Goal: Task Accomplishment & Management: Use online tool/utility

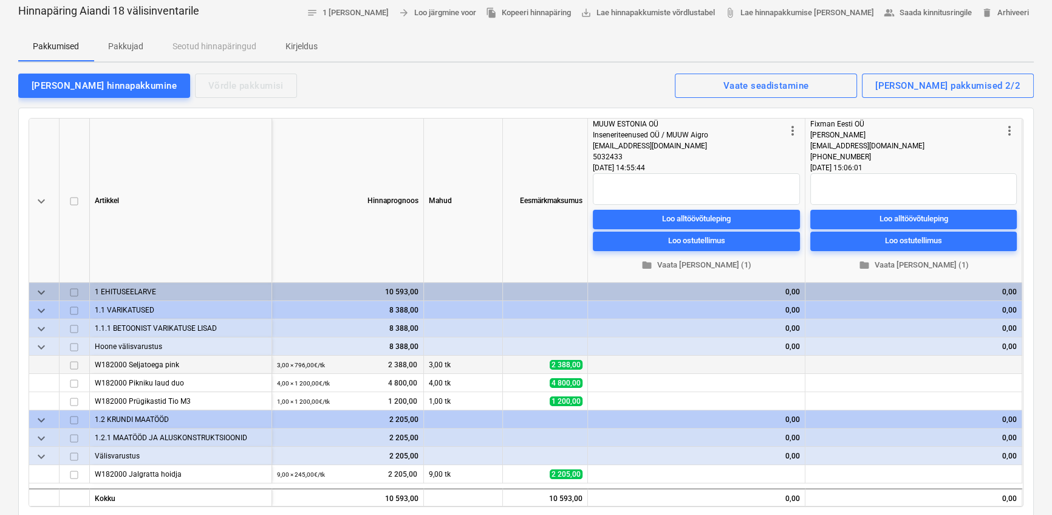
scroll to position [110, 0]
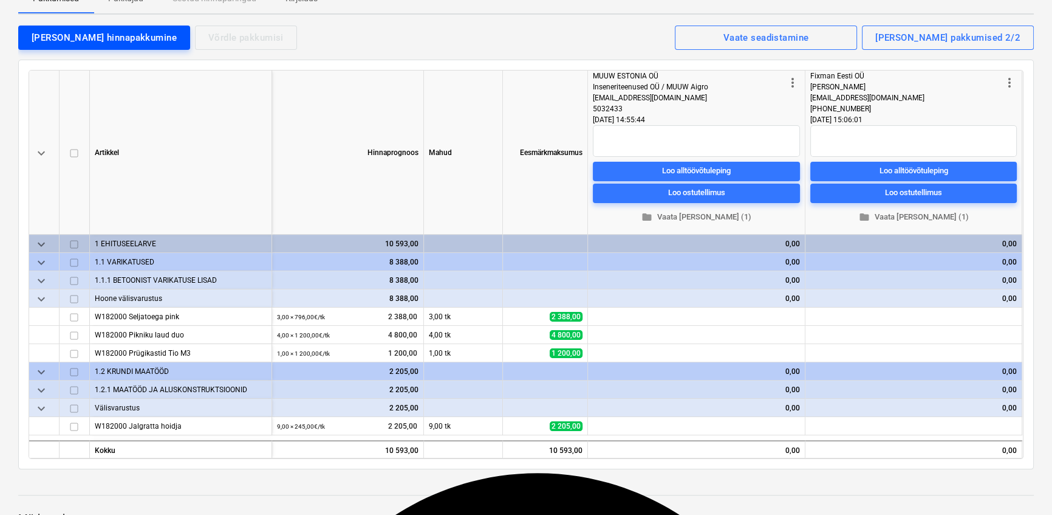
click at [61, 30] on div "[PERSON_NAME] hinnapakkumine" at bounding box center [104, 38] width 145 height 16
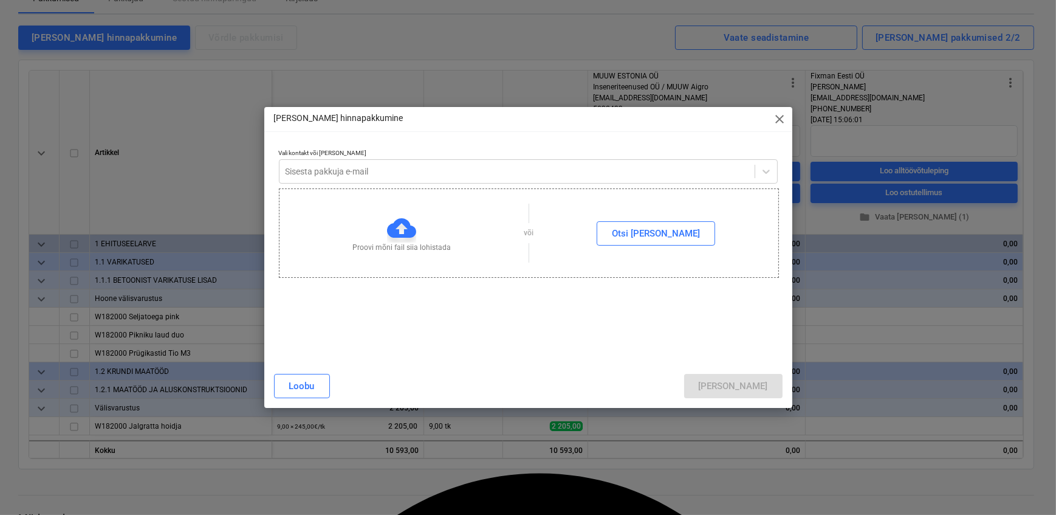
click at [783, 116] on span "close" at bounding box center [780, 119] width 15 height 15
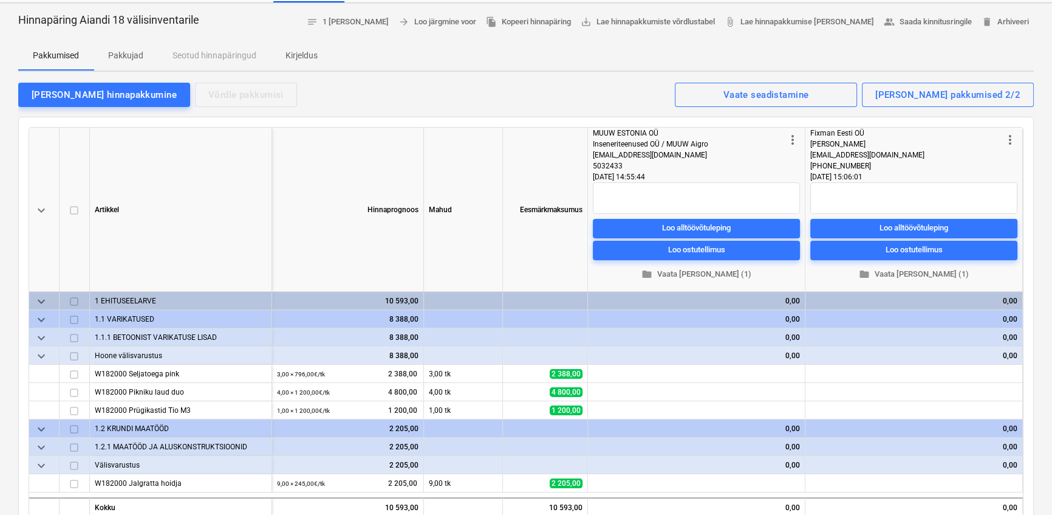
scroll to position [55, 0]
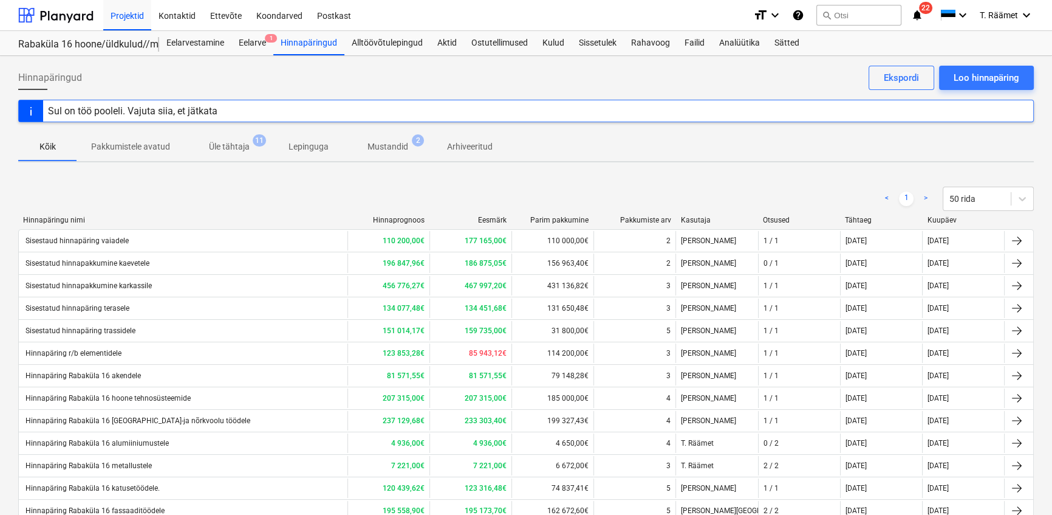
scroll to position [100, 0]
click at [128, 12] on div "Projektid" at bounding box center [127, 14] width 48 height 31
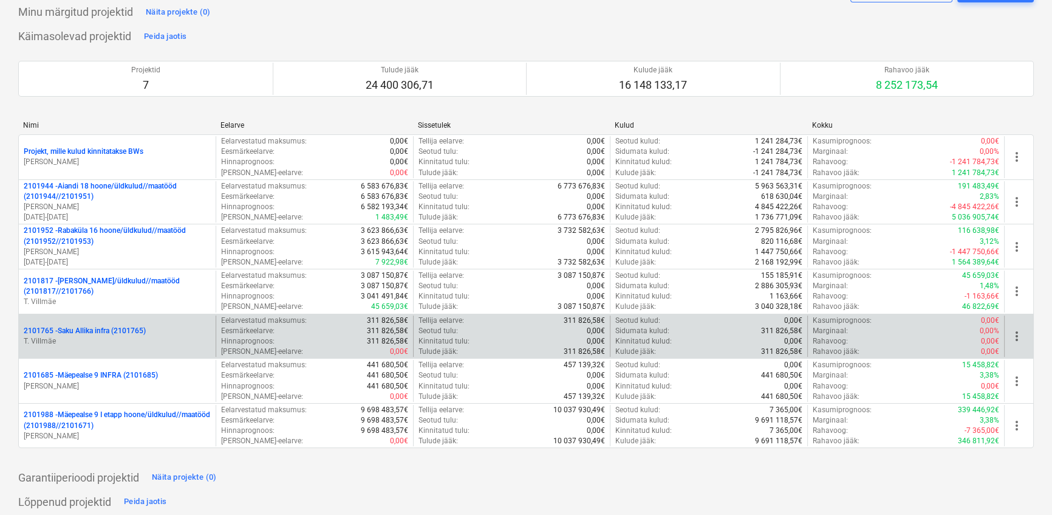
scroll to position [55, 0]
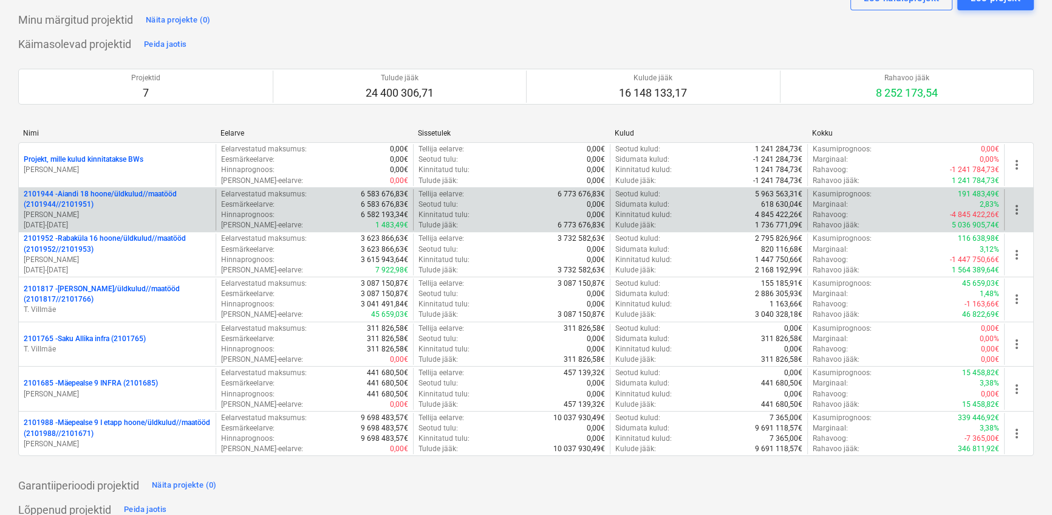
click at [80, 199] on p "2101944 - Aiandi 18 hoone/üldkulud//maatööd (2101944//2101951)" at bounding box center [117, 199] width 187 height 21
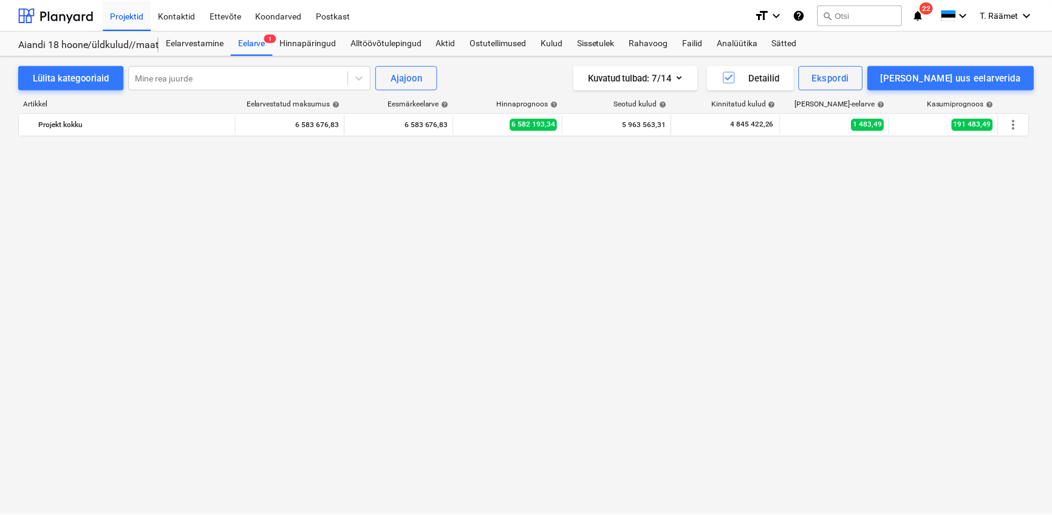
scroll to position [2212, 0]
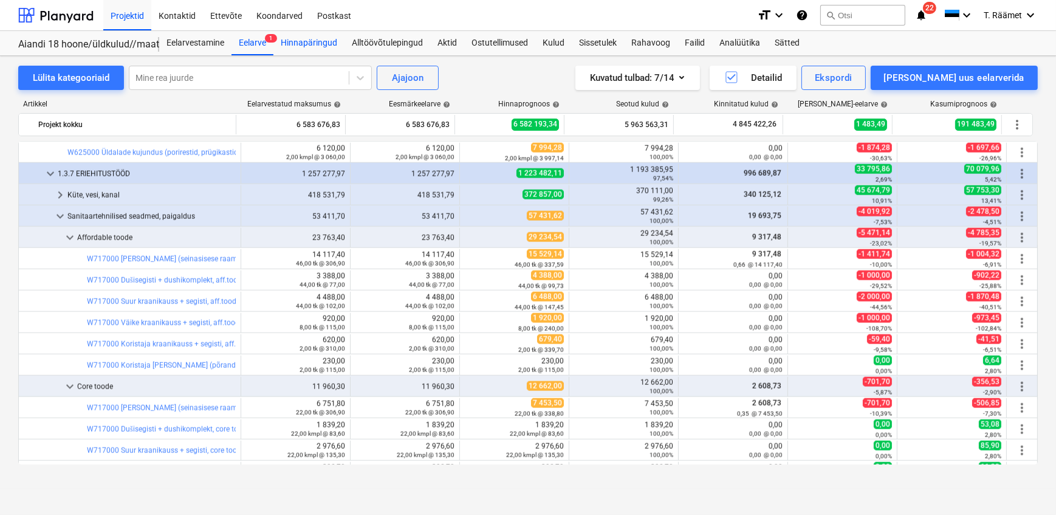
click at [289, 43] on div "Hinnapäringud" at bounding box center [308, 43] width 71 height 24
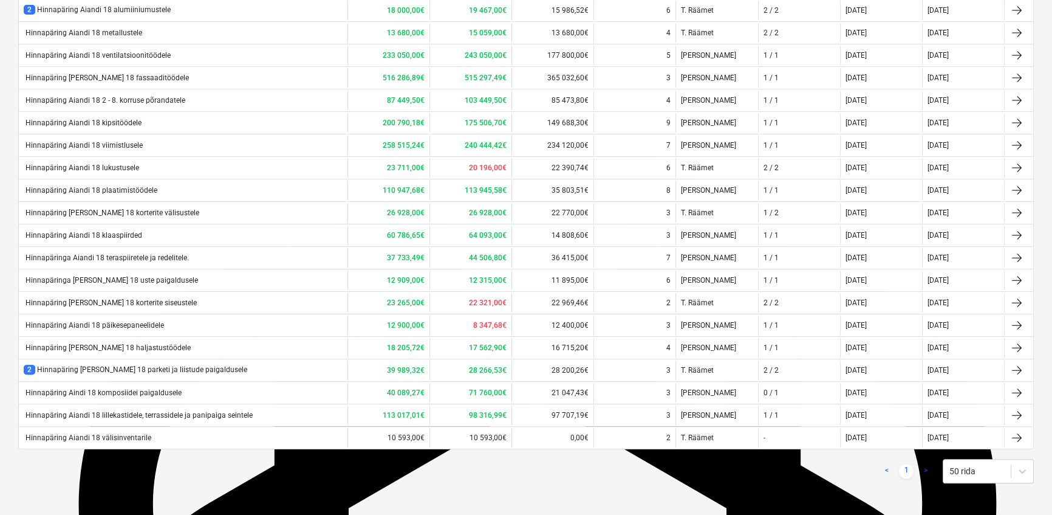
scroll to position [458, 0]
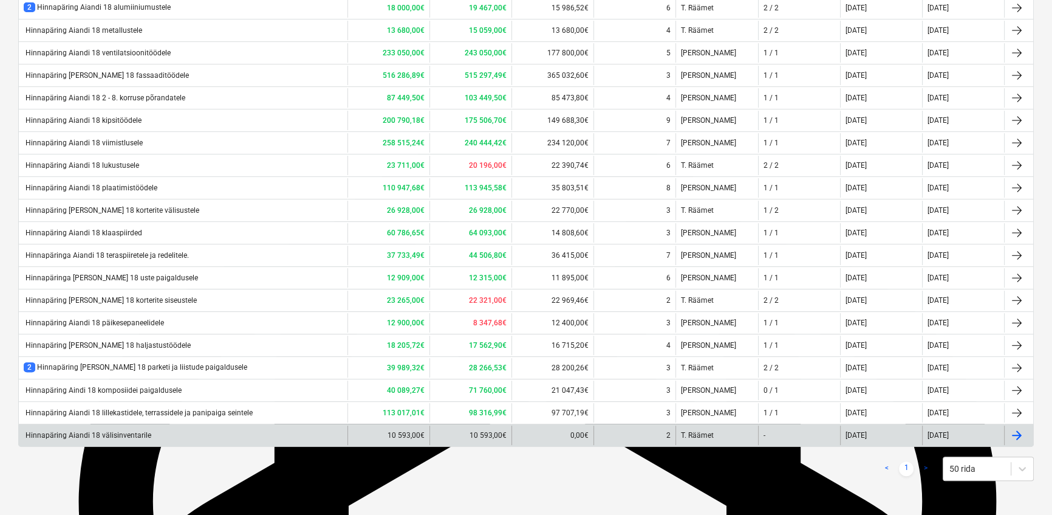
click at [123, 432] on div "Hinnapäring Aiandi 18 välisinventarile" at bounding box center [88, 435] width 128 height 9
type textarea "x"
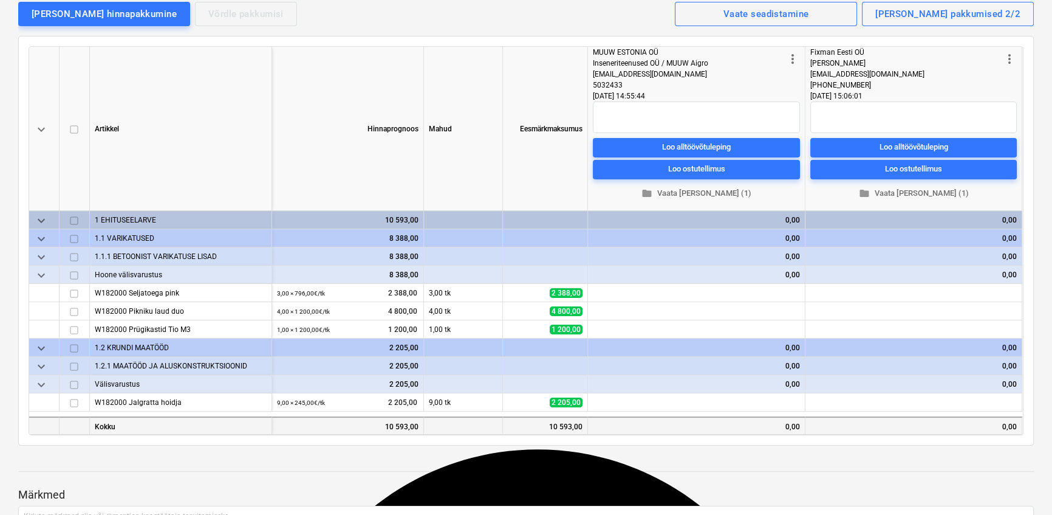
scroll to position [114, 0]
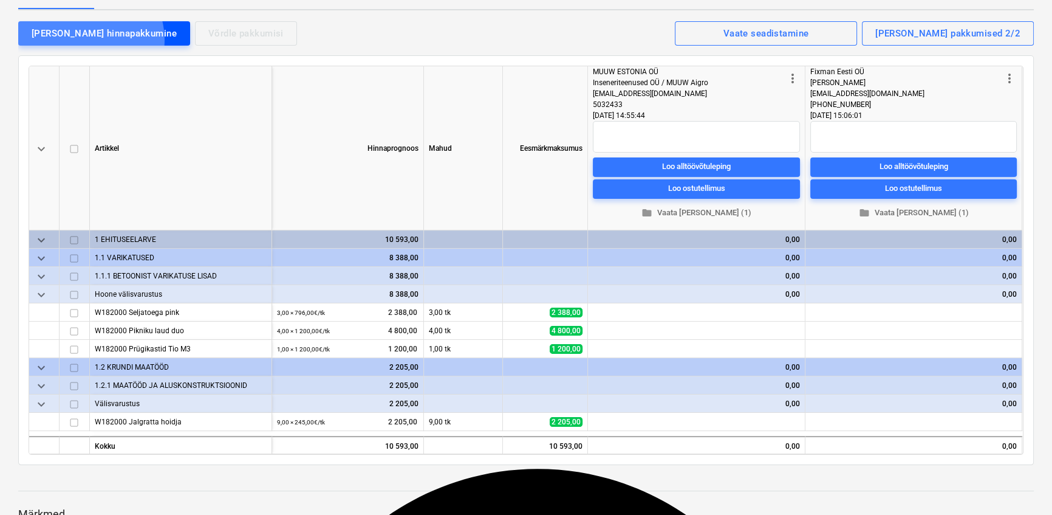
click at [90, 39] on div "[PERSON_NAME] hinnapakkumine" at bounding box center [104, 34] width 145 height 16
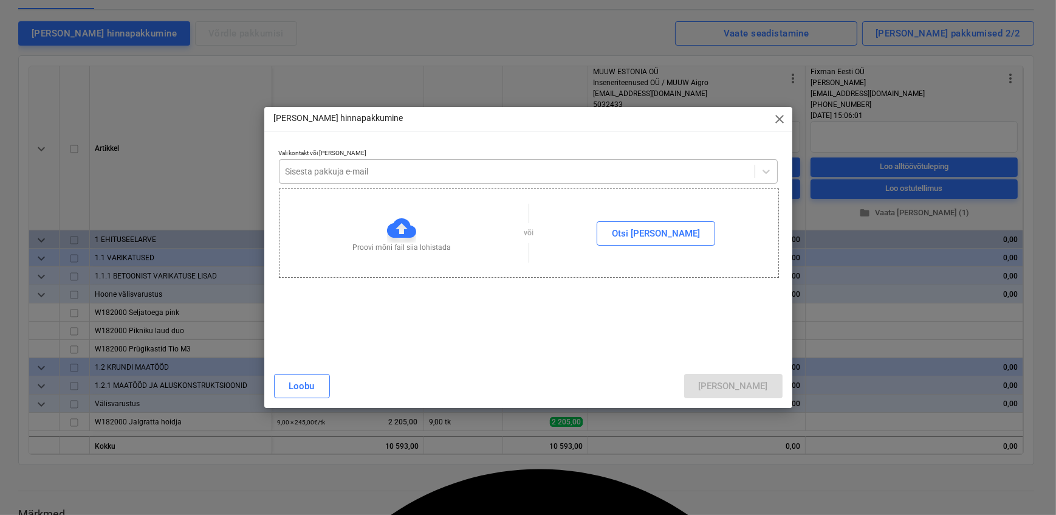
click at [331, 168] on div at bounding box center [517, 171] width 463 height 12
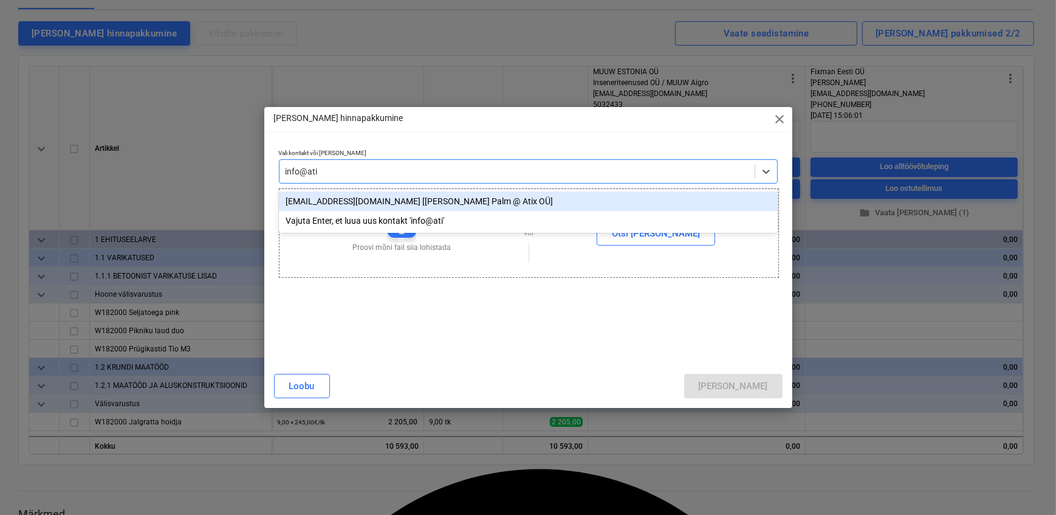
type input "info@atix"
click at [323, 200] on div "info@atix.ee [Andrus Palm @ Atix OÜ]" at bounding box center [528, 200] width 499 height 19
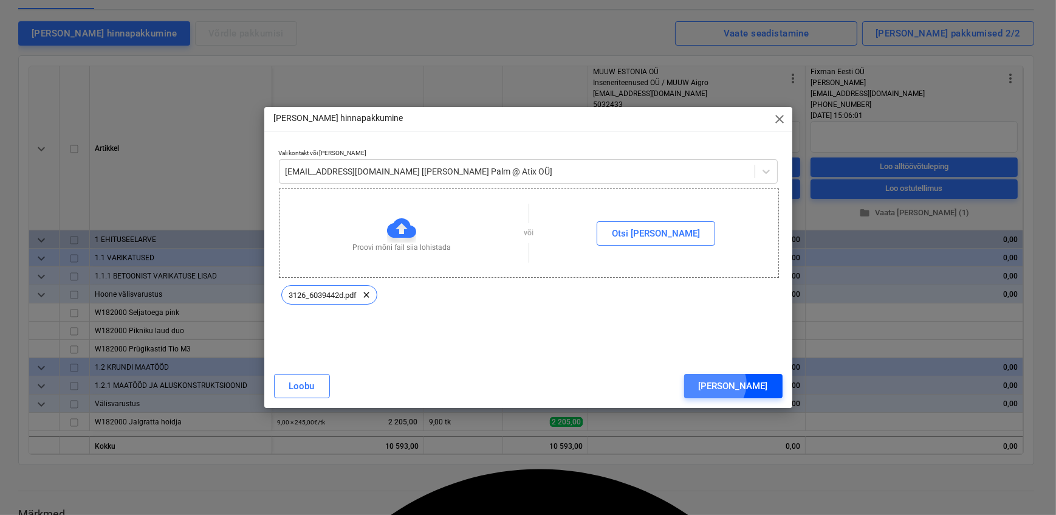
click at [766, 384] on div "[PERSON_NAME]" at bounding box center [733, 386] width 69 height 16
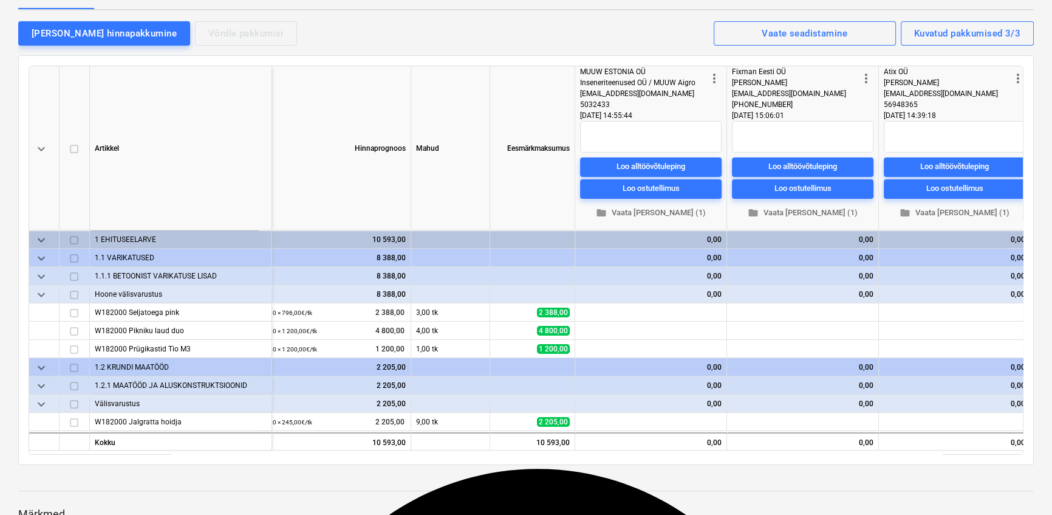
scroll to position [0, 20]
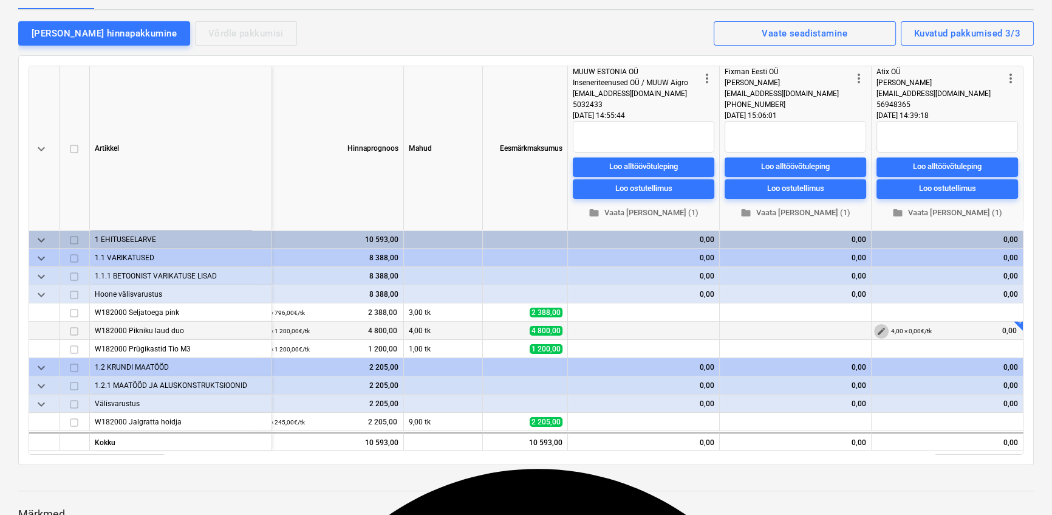
click at [877, 331] on span "edit" at bounding box center [882, 331] width 10 height 10
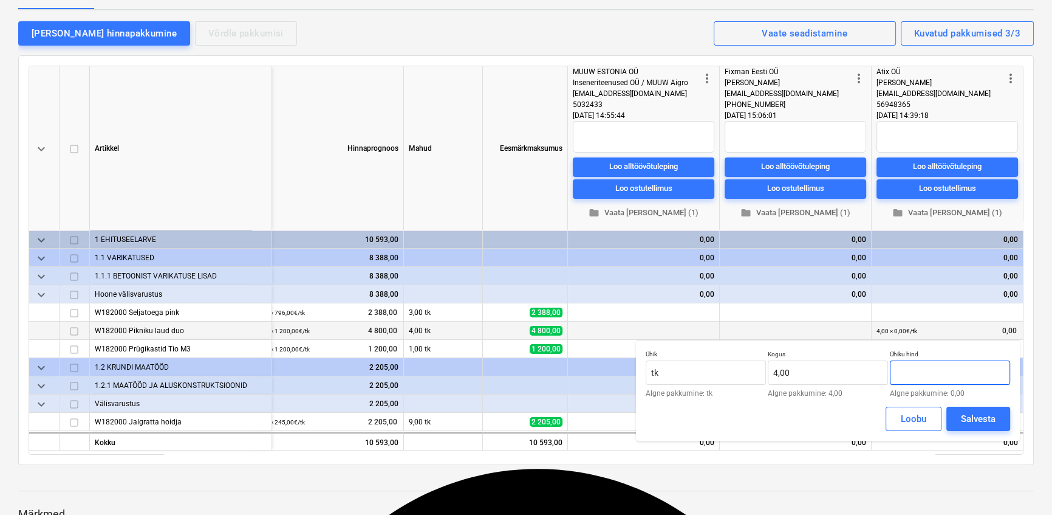
click at [910, 368] on input "text" at bounding box center [950, 372] width 120 height 24
type input "2 183,00"
click at [975, 424] on div "Salvesta" at bounding box center [978, 419] width 35 height 16
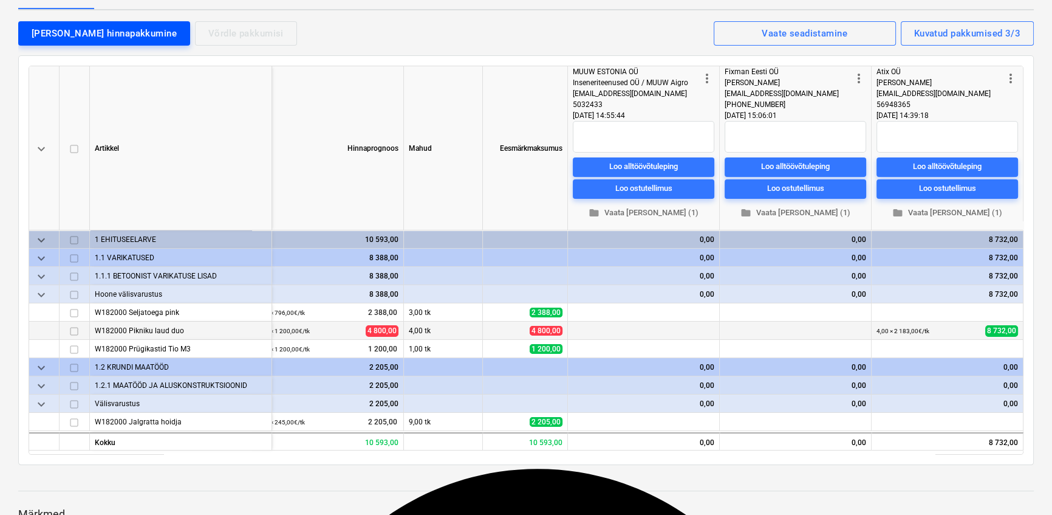
click at [56, 40] on div "[PERSON_NAME] hinnapakkumine" at bounding box center [104, 34] width 145 height 16
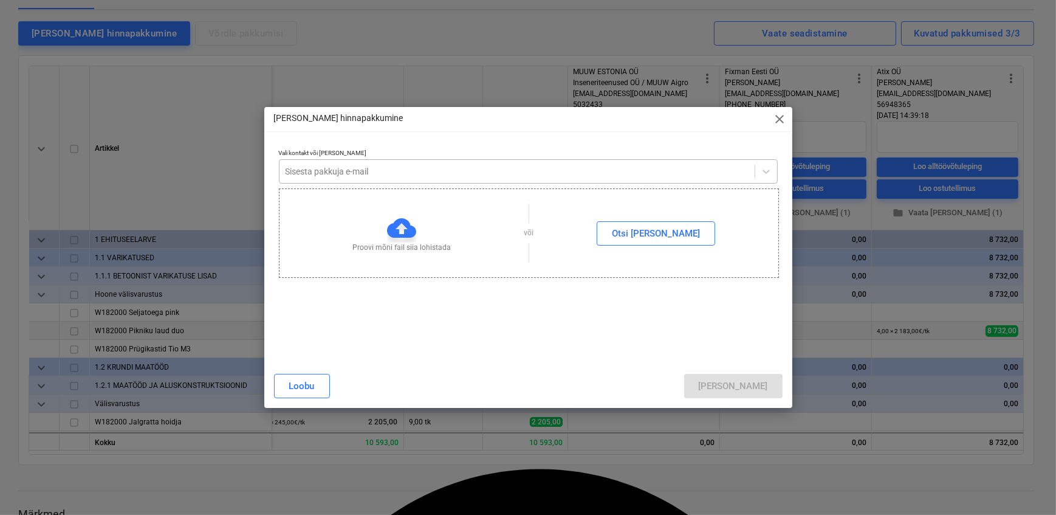
click at [288, 171] on div at bounding box center [517, 171] width 463 height 12
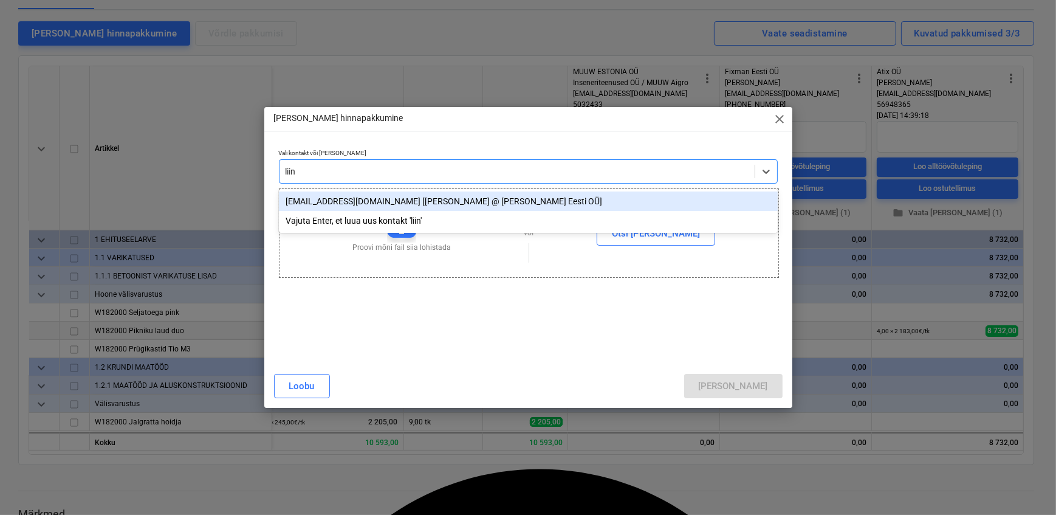
type input "liina"
click at [303, 201] on div "liina@fixman.ee [Liina Karpova @ Fixman Eesti OÜ]" at bounding box center [528, 200] width 499 height 19
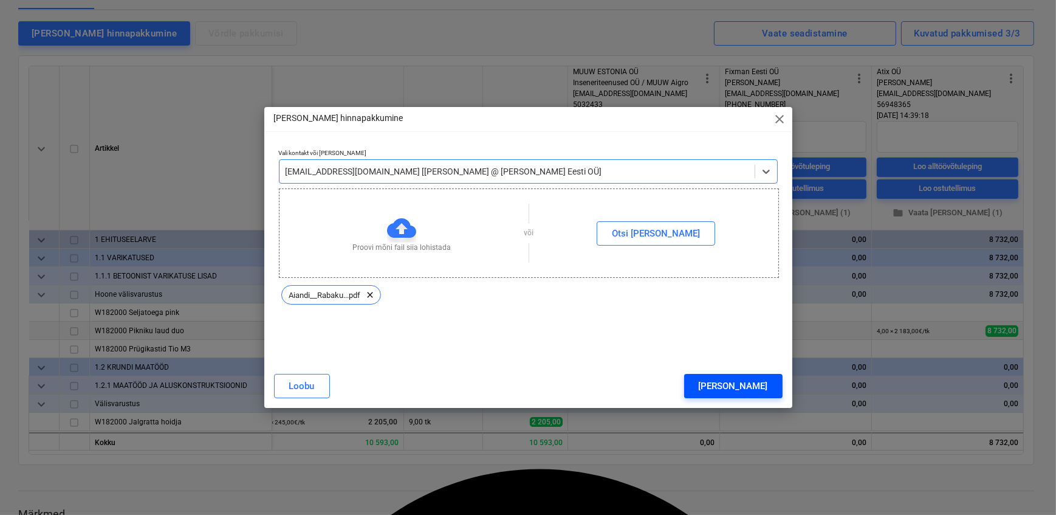
click at [754, 383] on div "[PERSON_NAME]" at bounding box center [733, 386] width 69 height 16
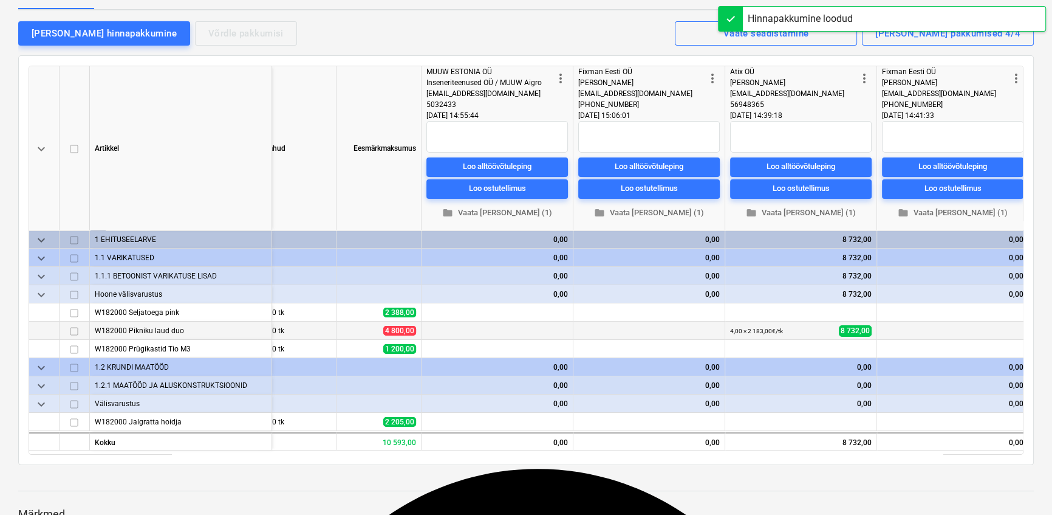
scroll to position [0, 172]
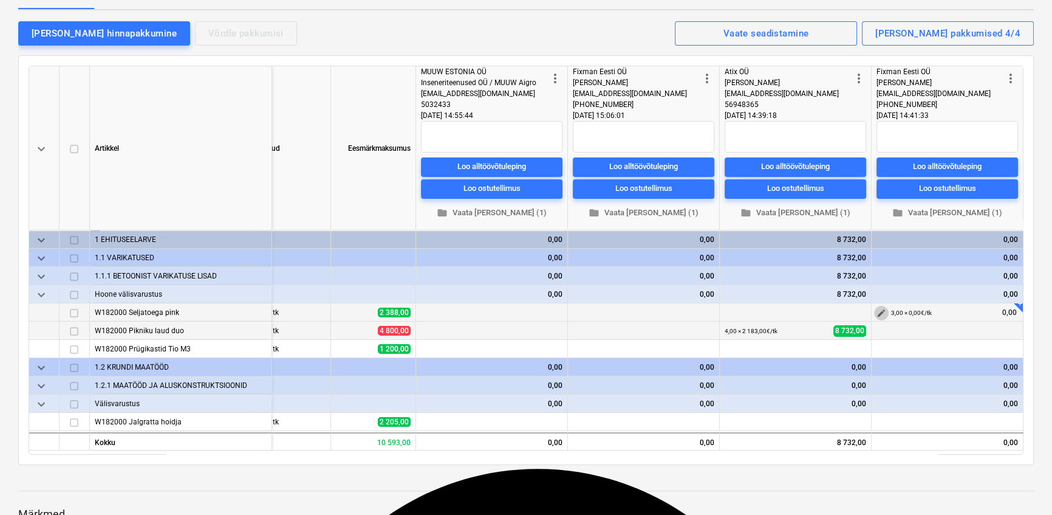
click at [877, 311] on span "edit" at bounding box center [882, 313] width 10 height 10
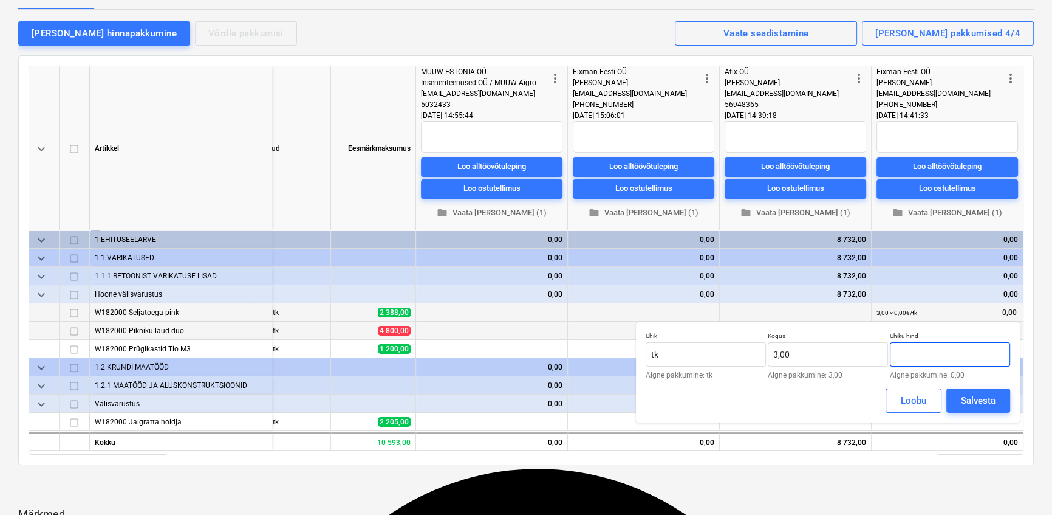
click at [913, 351] on input "text" at bounding box center [950, 354] width 120 height 24
type input "0,00"
click at [921, 352] on input "0,00" at bounding box center [950, 354] width 120 height 24
type input "1 150,33"
click at [984, 398] on div "Salvesta" at bounding box center [978, 401] width 35 height 16
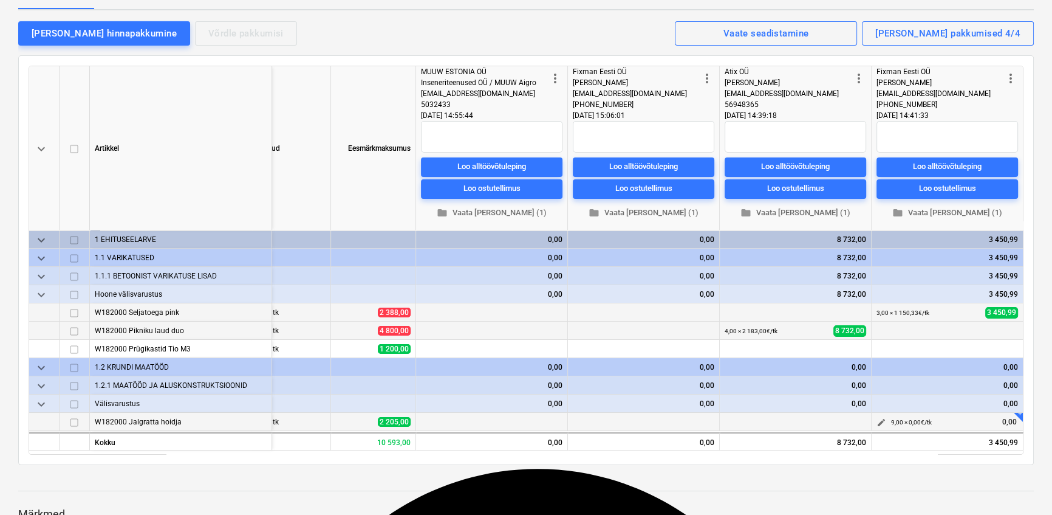
click at [878, 419] on span "edit" at bounding box center [882, 422] width 10 height 10
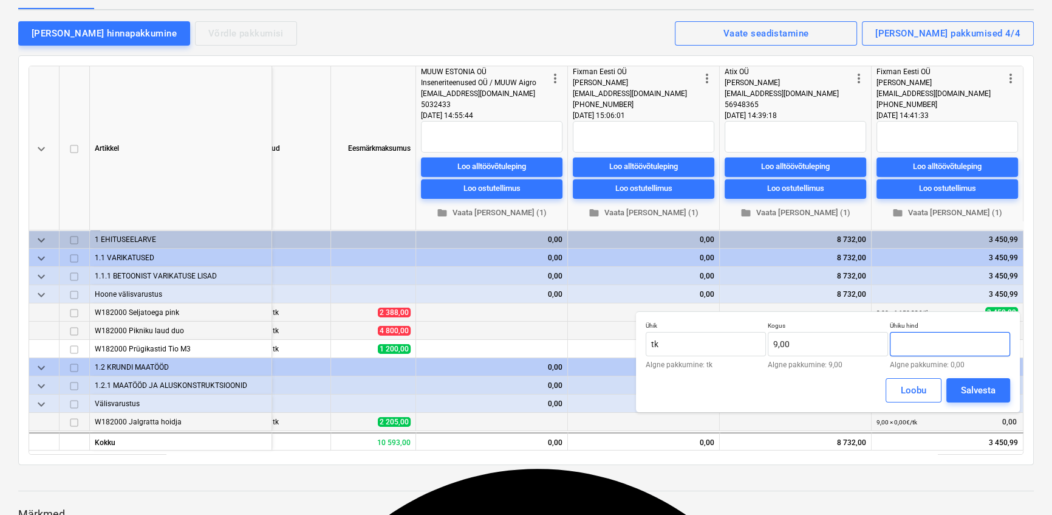
click at [927, 347] on input "text" at bounding box center [950, 344] width 120 height 24
type input "227,73"
click at [959, 389] on button "Salvesta" at bounding box center [979, 390] width 64 height 24
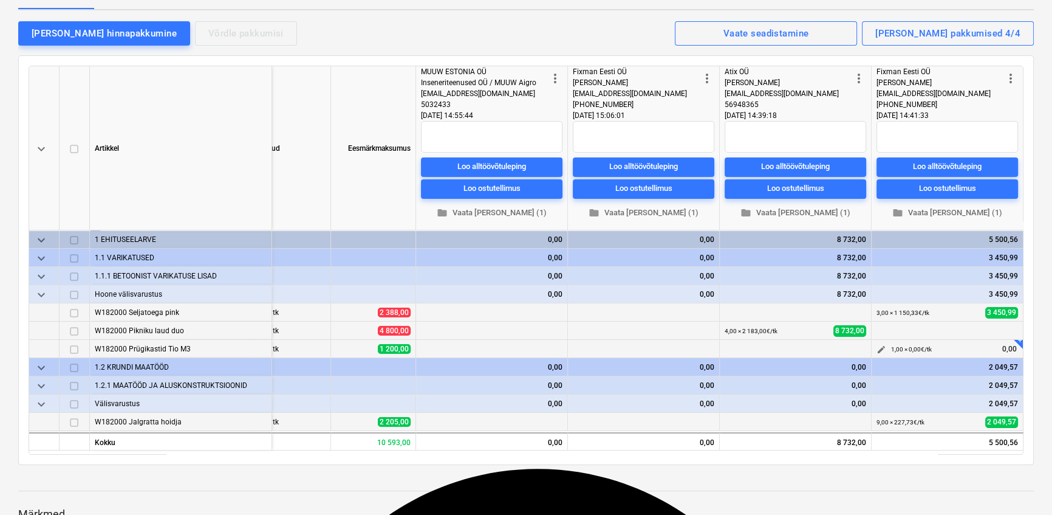
click at [882, 349] on span "edit" at bounding box center [882, 350] width 10 height 10
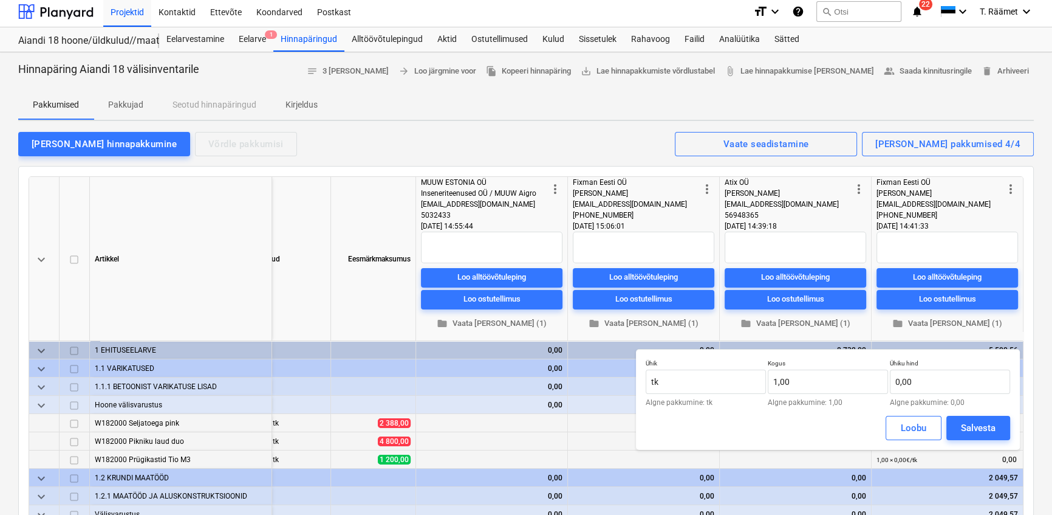
scroll to position [0, 0]
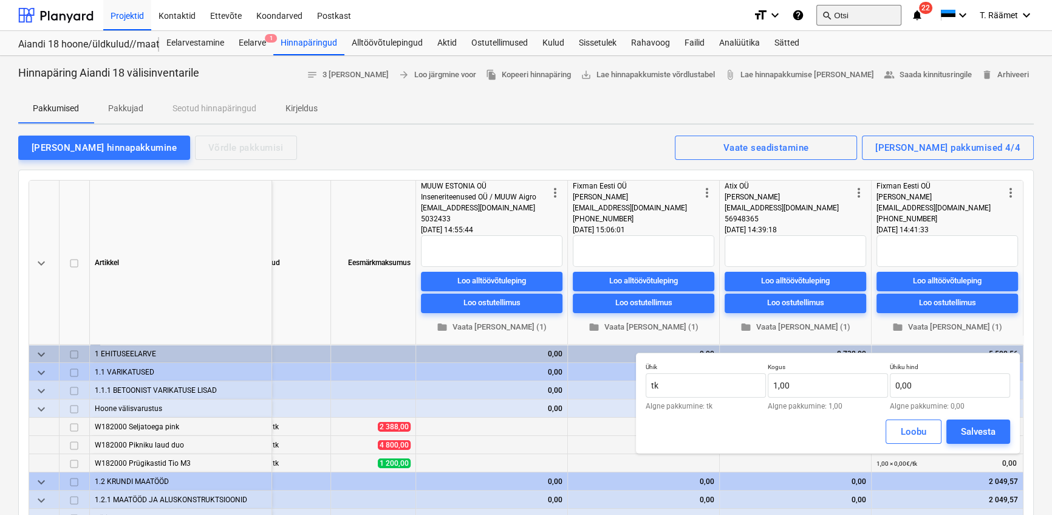
click at [875, 18] on button "search Otsi" at bounding box center [859, 15] width 85 height 21
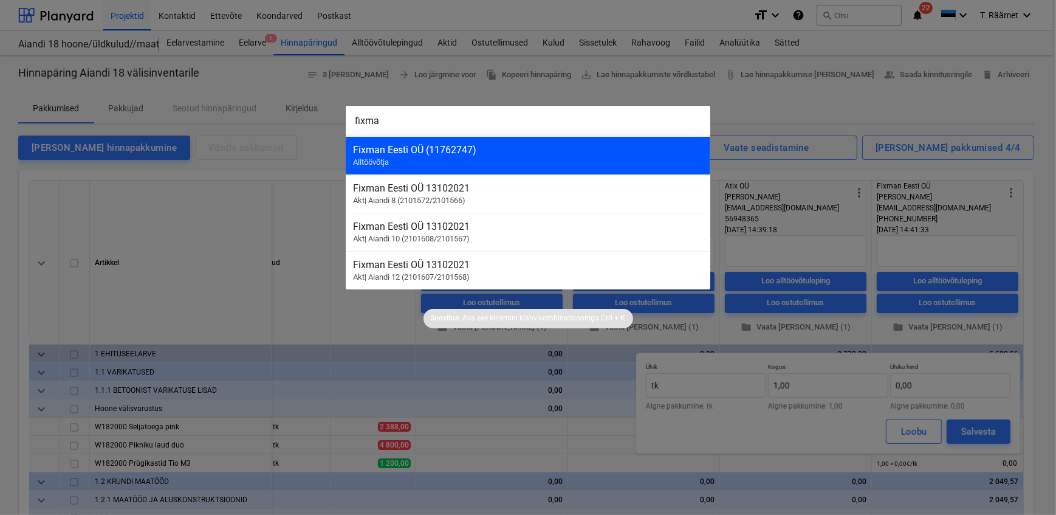
type input "fixma"
click at [385, 161] on span "Alltöövõtja" at bounding box center [371, 161] width 36 height 9
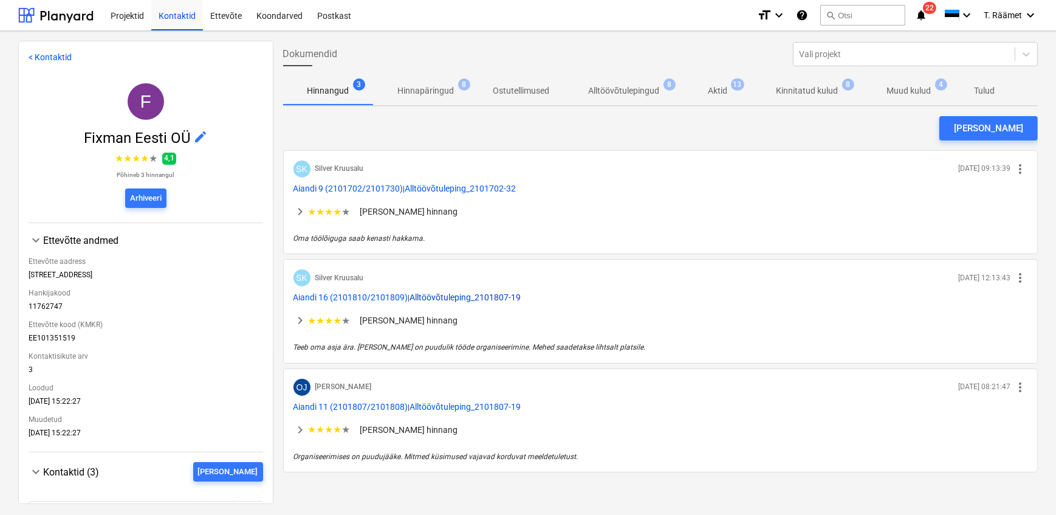
click at [500, 291] on button "Alltöövõtuleping_2101807-19" at bounding box center [465, 297] width 111 height 12
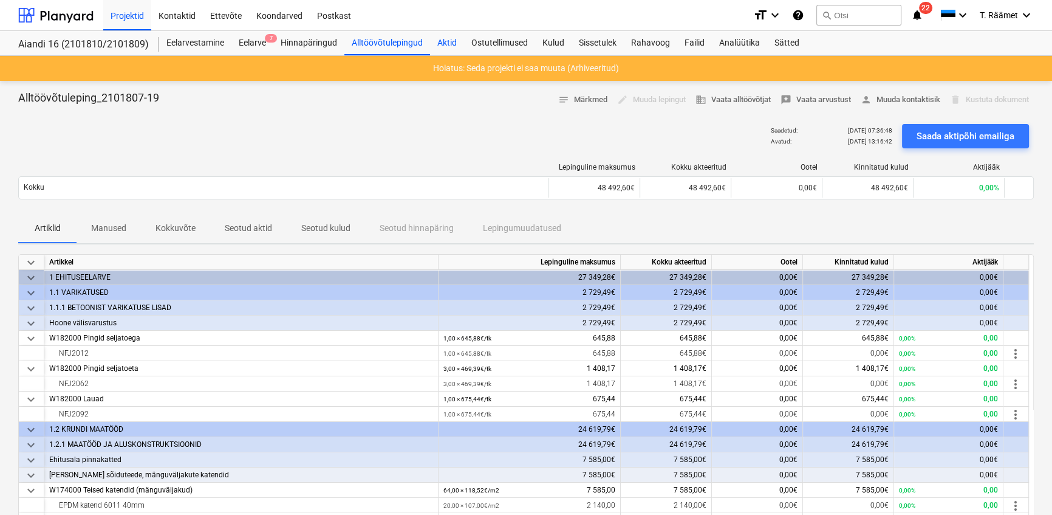
click at [443, 38] on div "Aktid" at bounding box center [447, 43] width 34 height 24
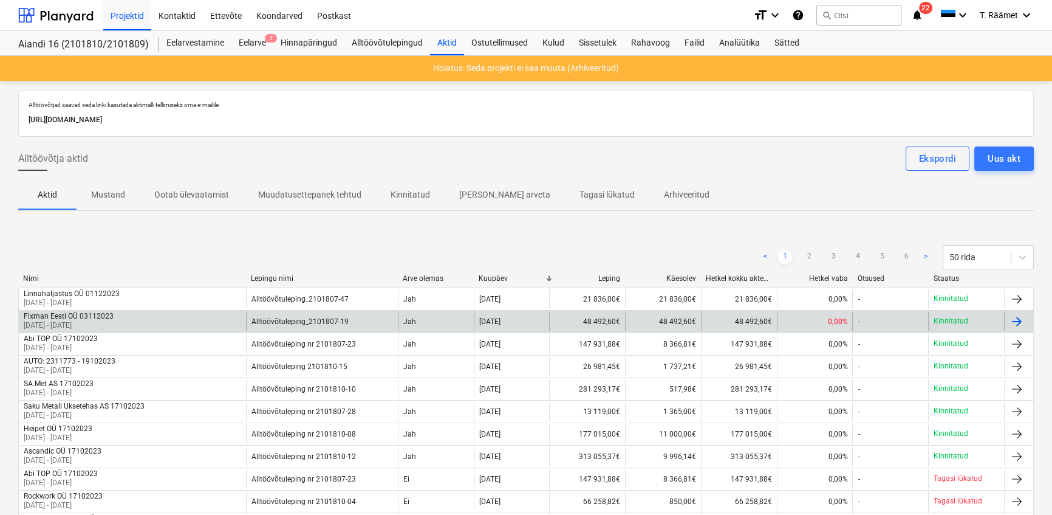
click at [63, 320] on div "Fixman Eesti OÜ 03112023" at bounding box center [69, 316] width 90 height 9
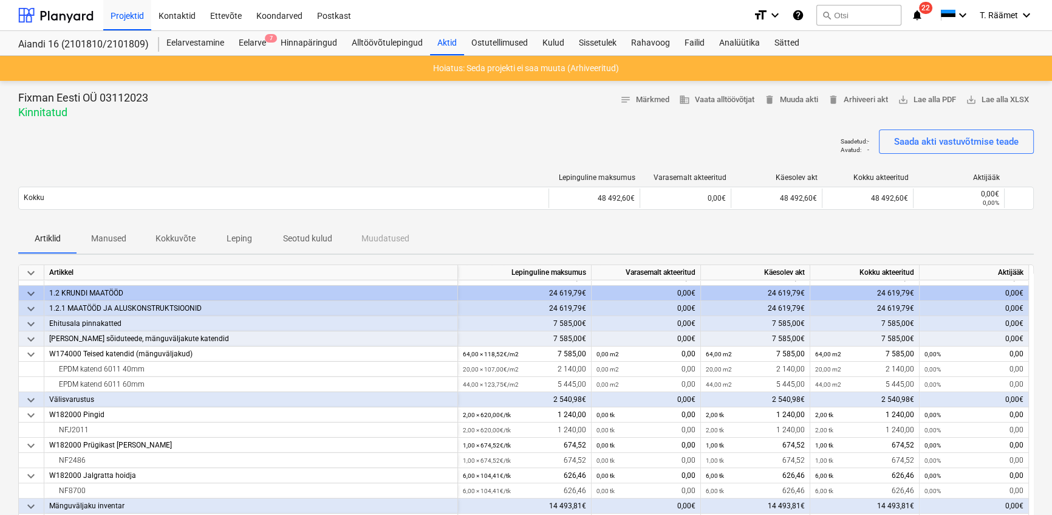
scroll to position [165, 0]
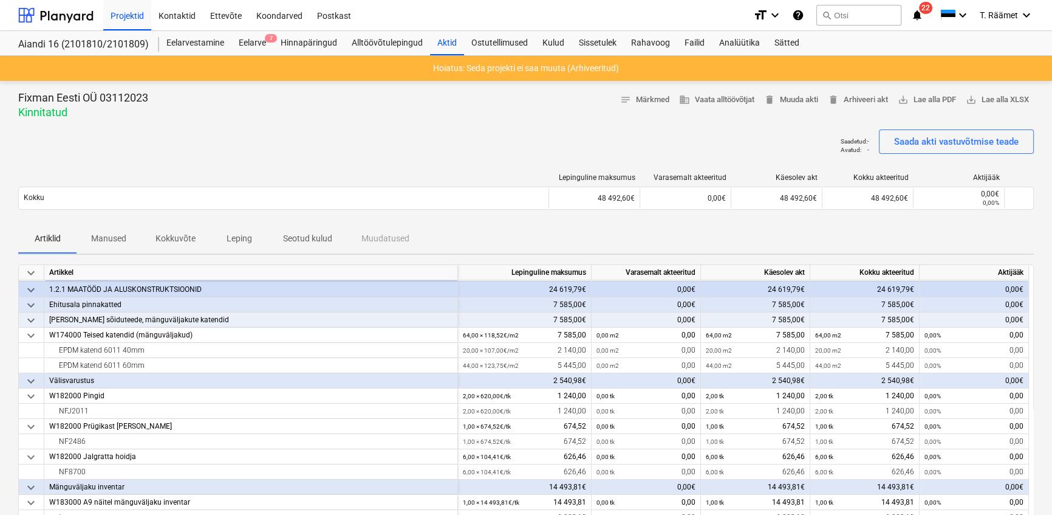
click at [109, 239] on p "Manused" at bounding box center [108, 238] width 35 height 13
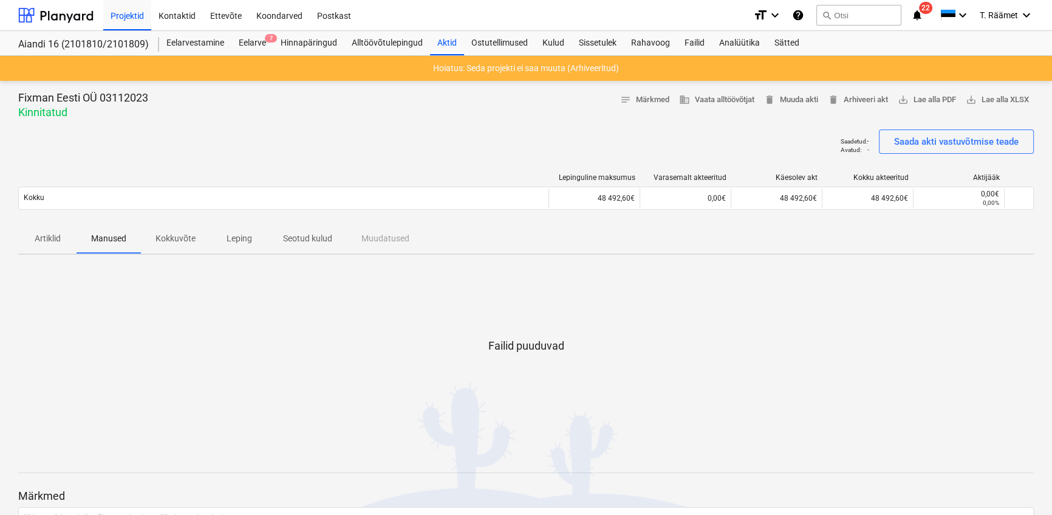
click at [44, 240] on p "Artiklid" at bounding box center [47, 238] width 29 height 13
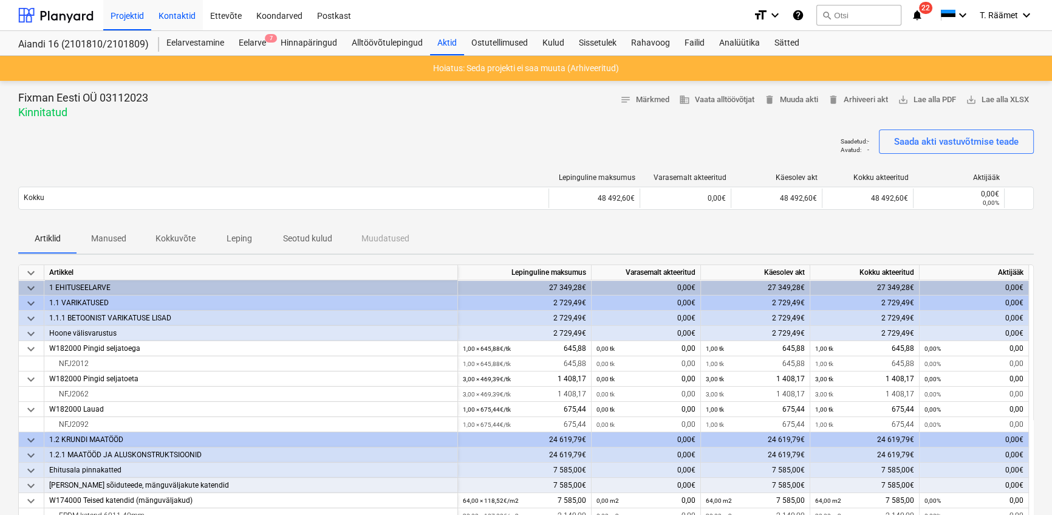
click at [174, 17] on div "Kontaktid" at bounding box center [177, 14] width 52 height 31
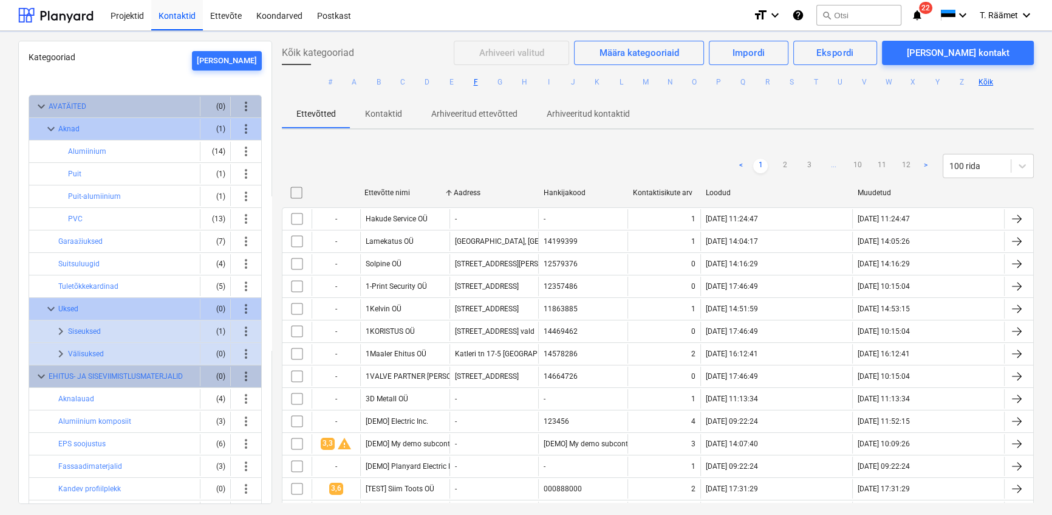
click at [473, 82] on button "F" at bounding box center [476, 82] width 15 height 15
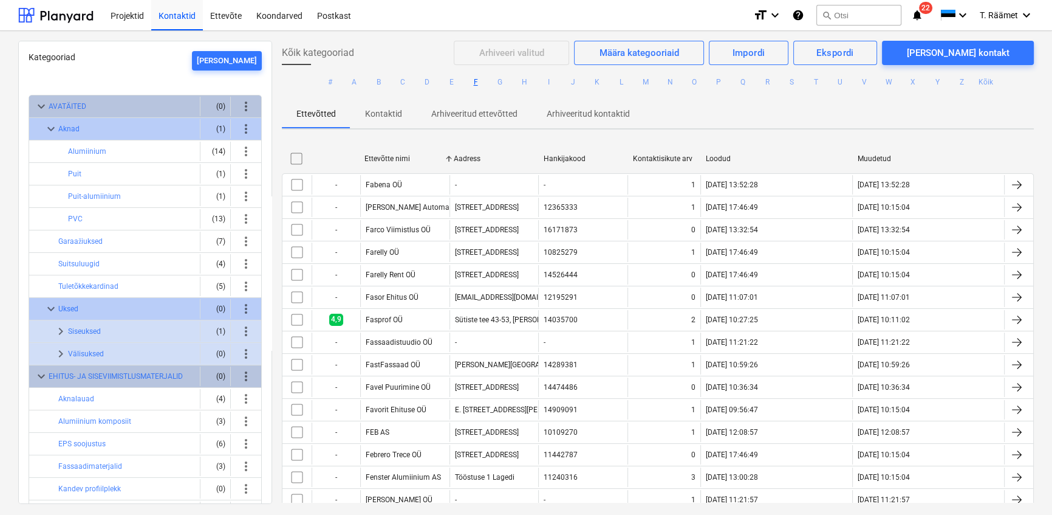
click at [474, 83] on button "F" at bounding box center [476, 82] width 15 height 15
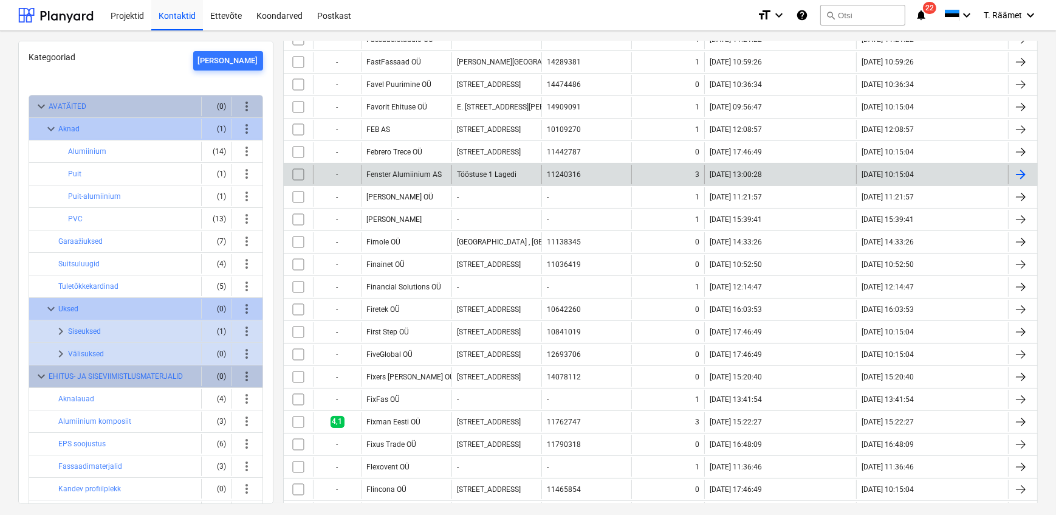
scroll to position [331, 0]
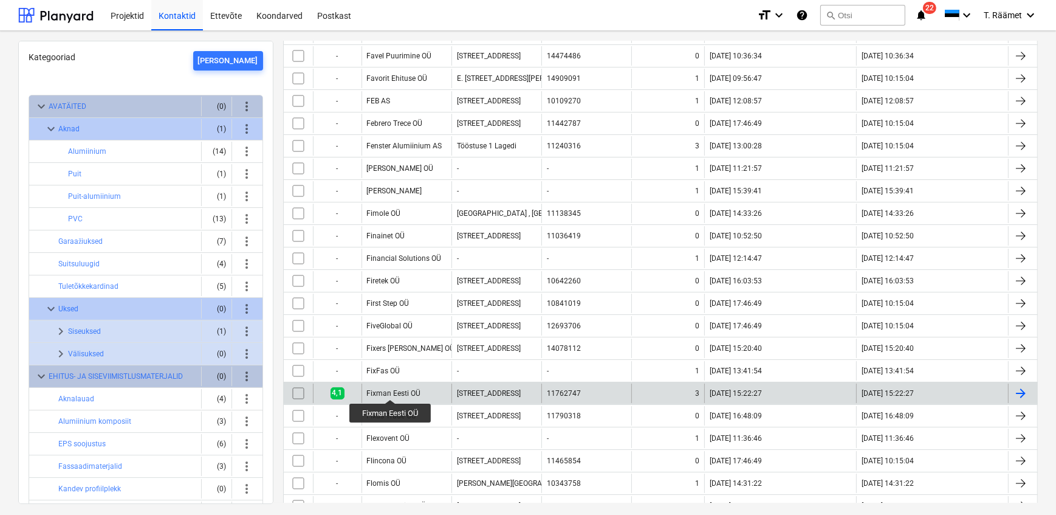
click at [391, 389] on div "Fixman Eesti OÜ" at bounding box center [394, 393] width 54 height 9
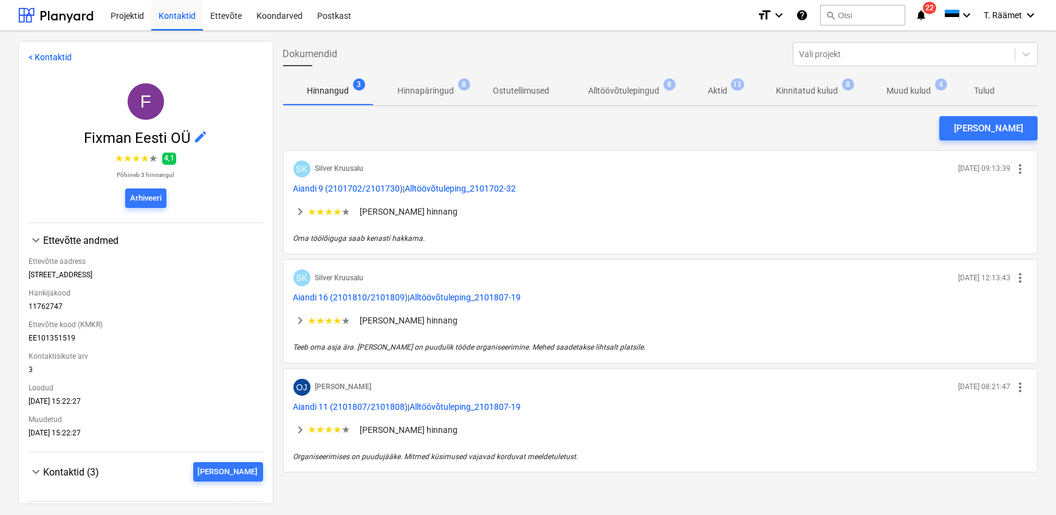
click at [603, 88] on p "Alltöövõtulepingud" at bounding box center [624, 90] width 71 height 13
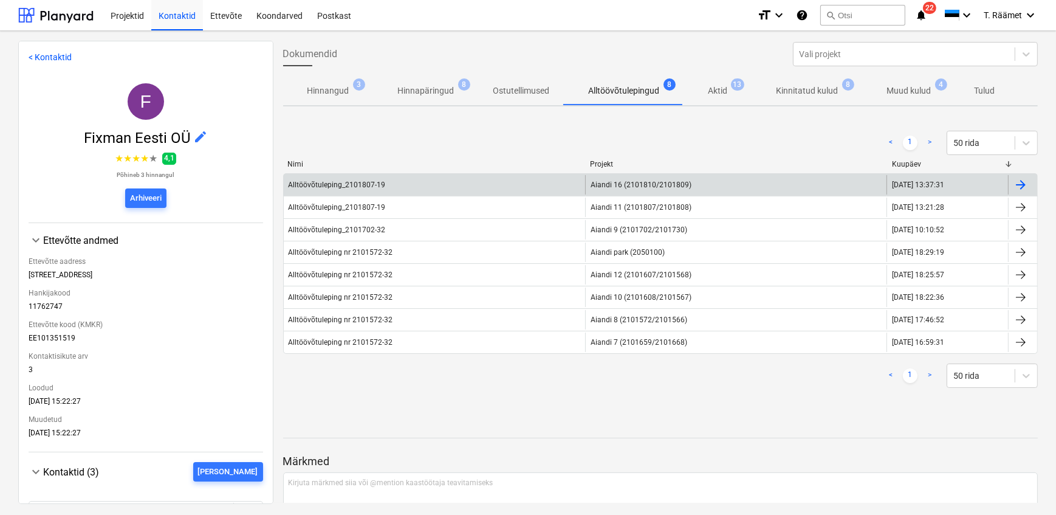
click at [334, 182] on div "Alltöövõtuleping_2101807-19" at bounding box center [337, 184] width 97 height 9
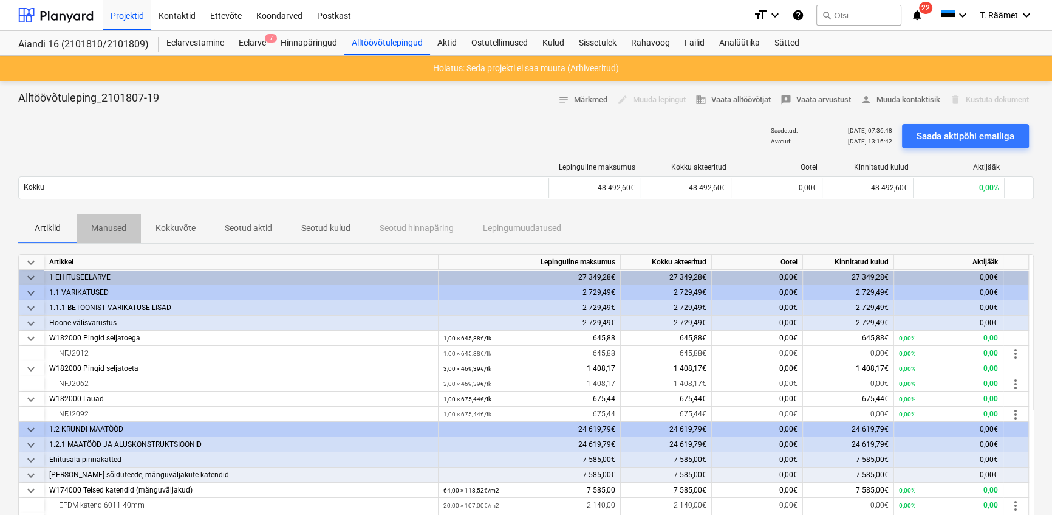
click at [108, 226] on p "Manused" at bounding box center [108, 228] width 35 height 13
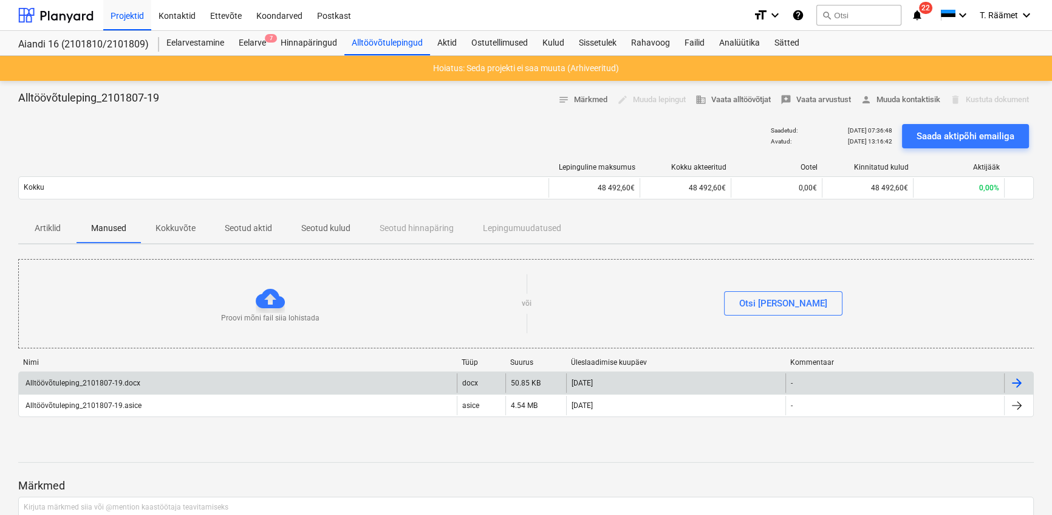
click at [84, 379] on div "Alltöövõtuleping_2101807-19.docx" at bounding box center [82, 383] width 117 height 9
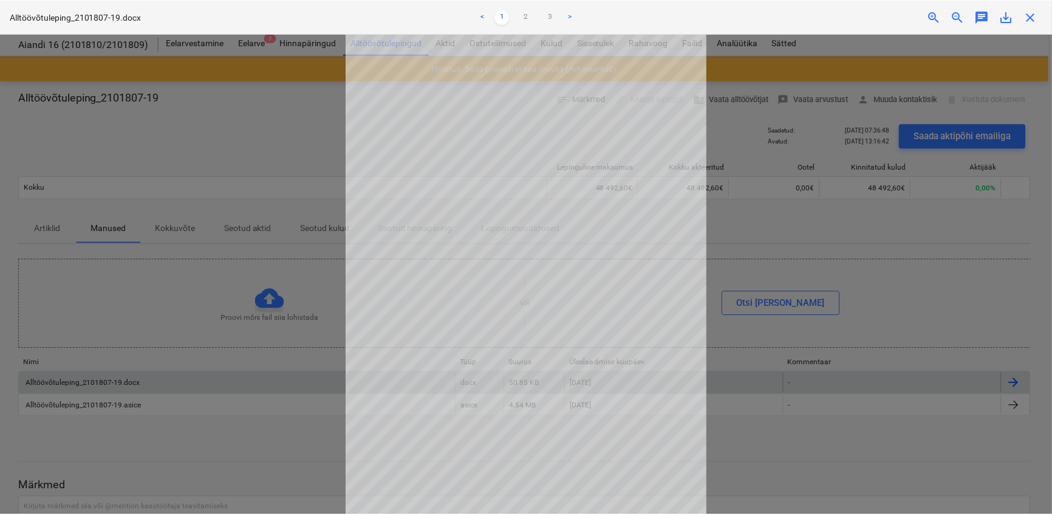
scroll to position [35, 0]
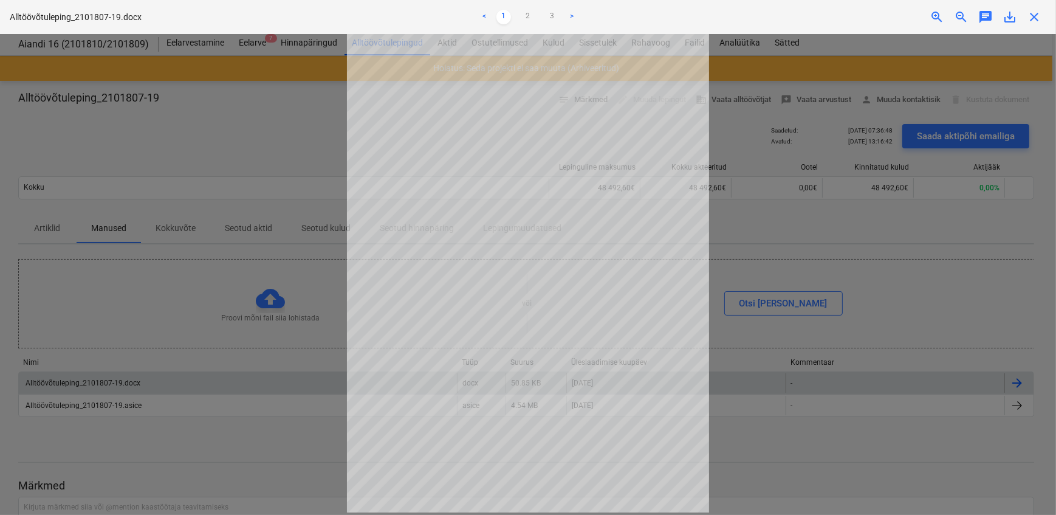
click at [571, 18] on link ">" at bounding box center [572, 17] width 15 height 15
click at [569, 18] on link ">" at bounding box center [572, 17] width 15 height 15
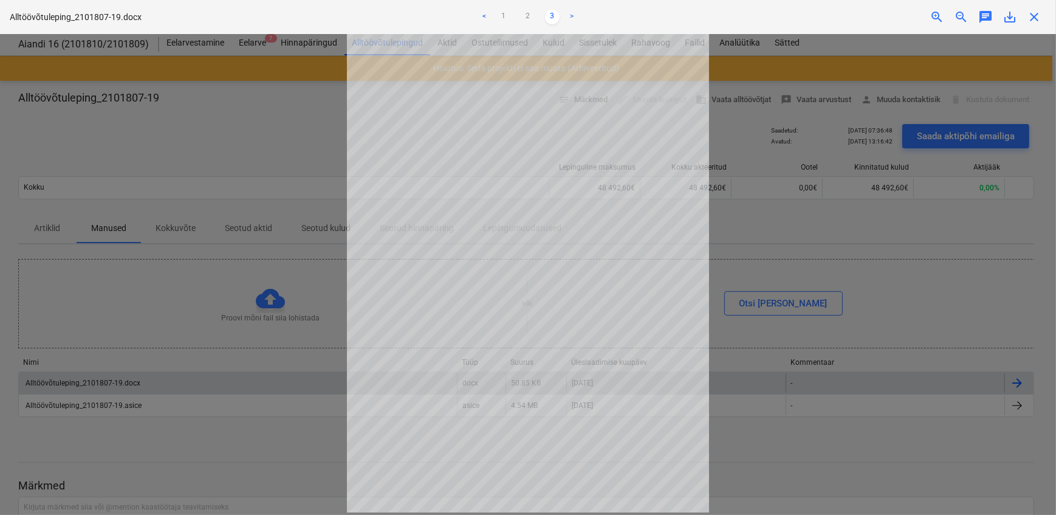
click at [259, 427] on div at bounding box center [528, 274] width 1056 height 481
click at [97, 411] on div at bounding box center [528, 274] width 1056 height 481
click at [761, 433] on div at bounding box center [528, 274] width 1056 height 481
click at [1035, 13] on span "close" at bounding box center [1034, 17] width 15 height 15
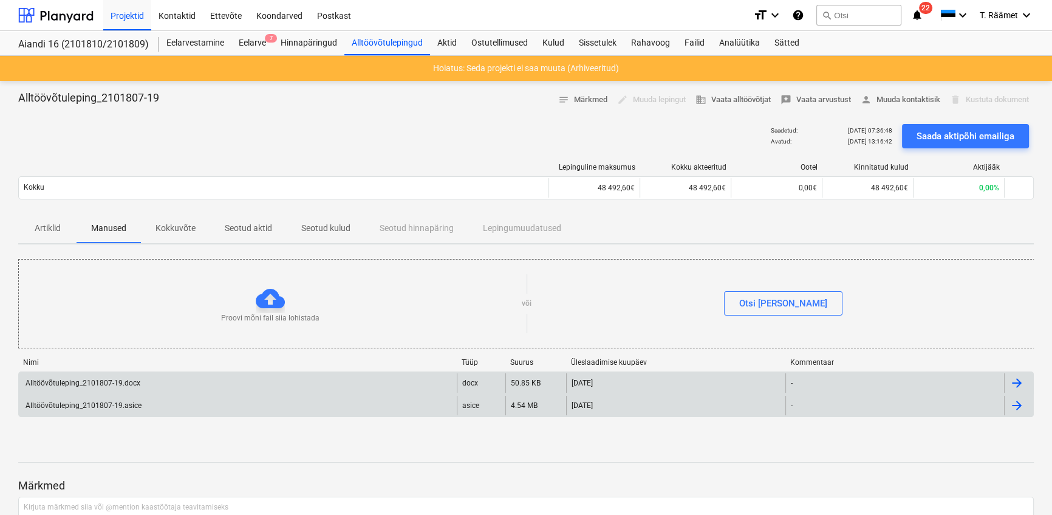
click at [116, 406] on div "Alltöövõtuleping_2101807-19.asice" at bounding box center [83, 405] width 118 height 9
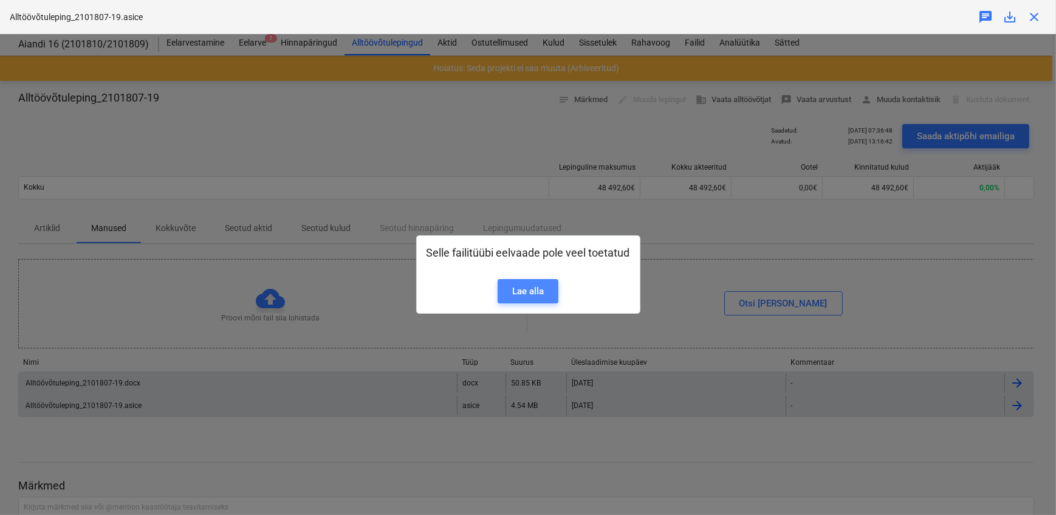
click at [524, 289] on div "Lae alla" at bounding box center [528, 291] width 32 height 16
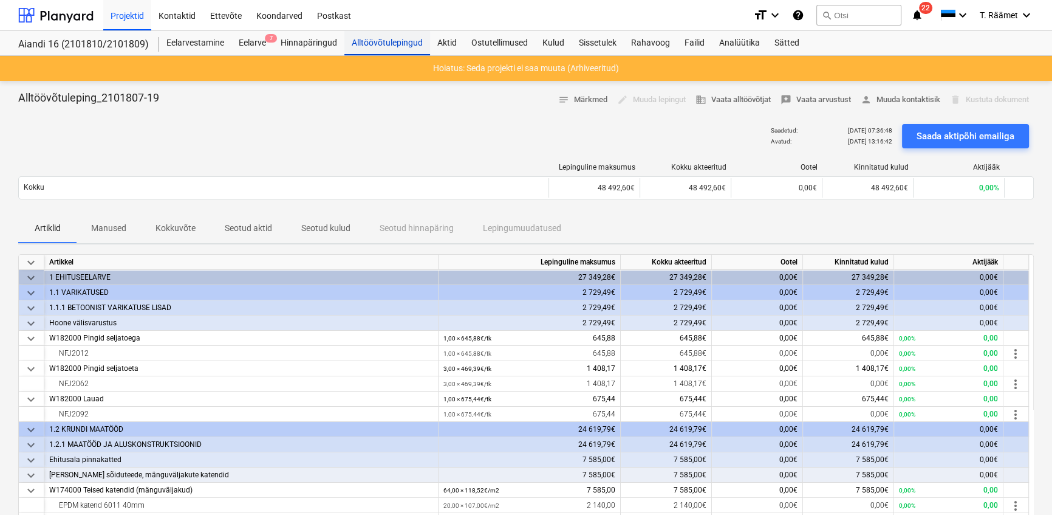
click at [370, 42] on div "Alltöövõtulepingud" at bounding box center [388, 43] width 86 height 24
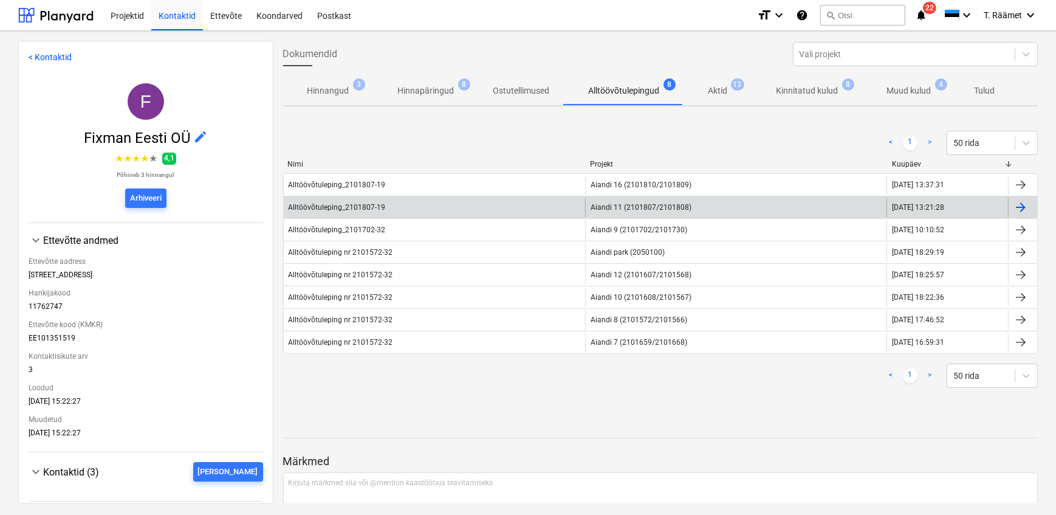
click at [361, 206] on div "Alltöövõtuleping_2101807-19" at bounding box center [337, 207] width 97 height 9
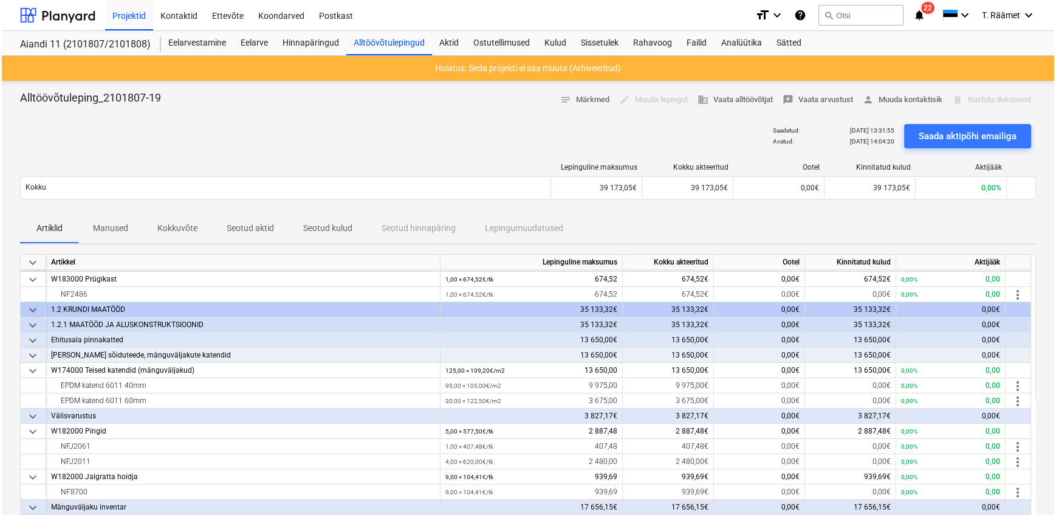
scroll to position [269, 0]
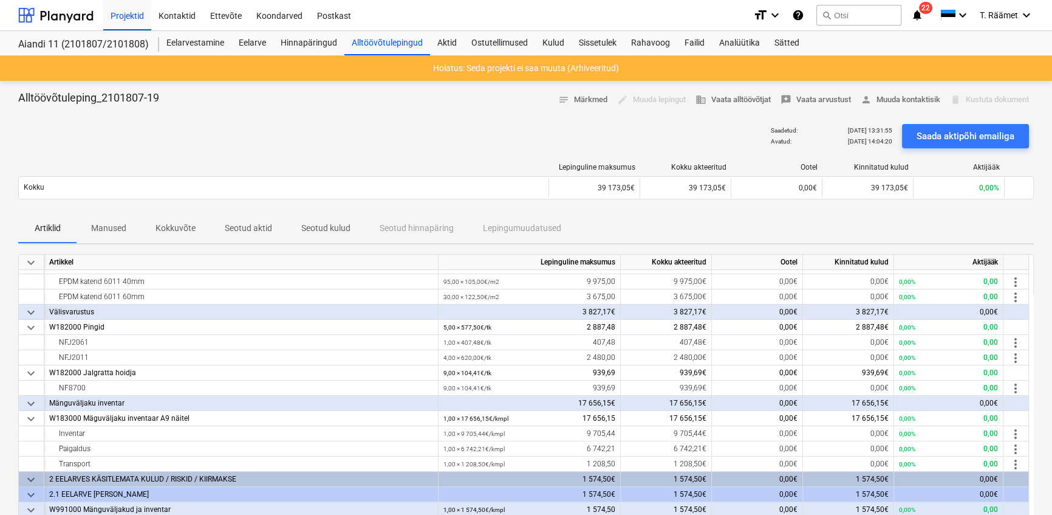
click at [108, 229] on p "Manused" at bounding box center [108, 228] width 35 height 13
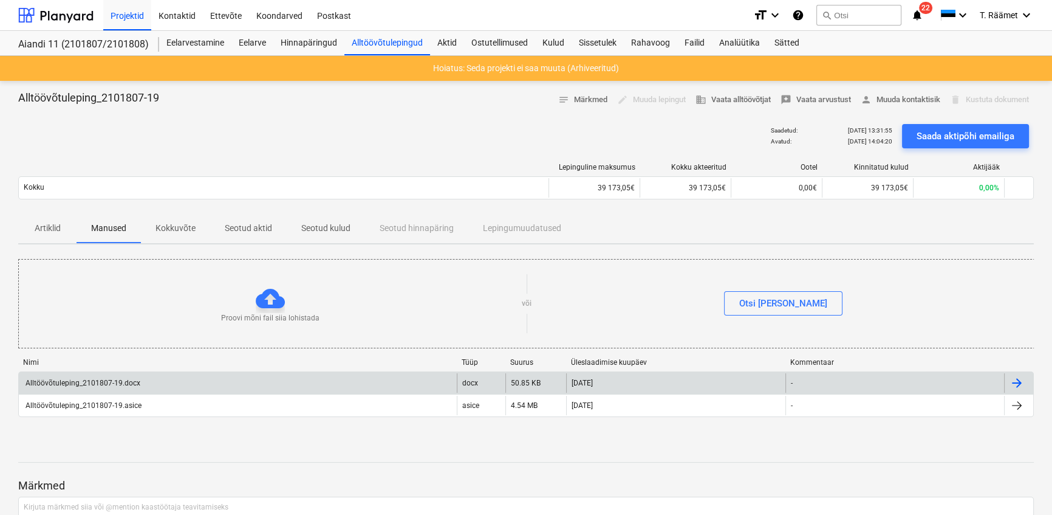
click at [106, 379] on div "Alltöövõtuleping_2101807-19.docx" at bounding box center [82, 383] width 117 height 9
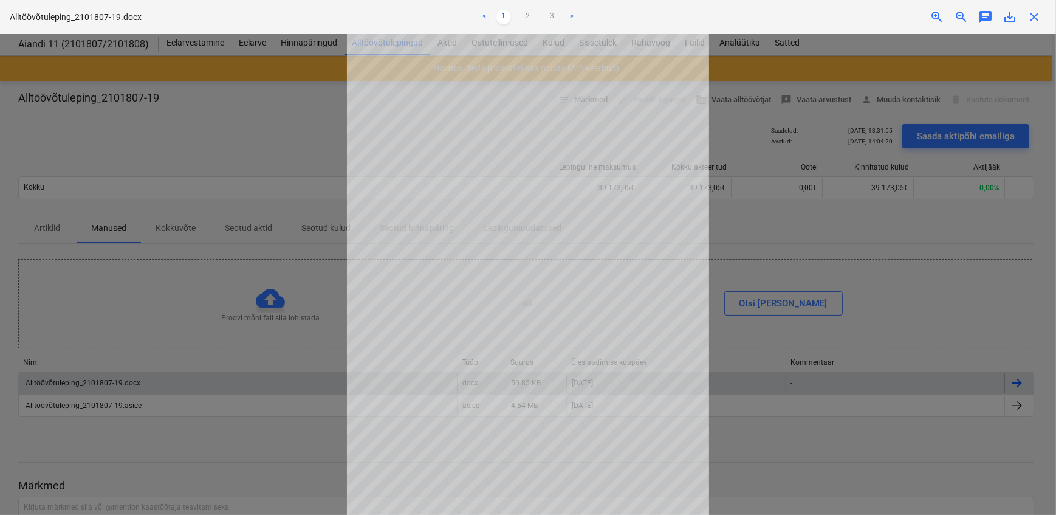
scroll to position [35, 0]
click at [267, 467] on div at bounding box center [528, 274] width 1056 height 481
click at [1030, 18] on span "close" at bounding box center [1034, 17] width 15 height 15
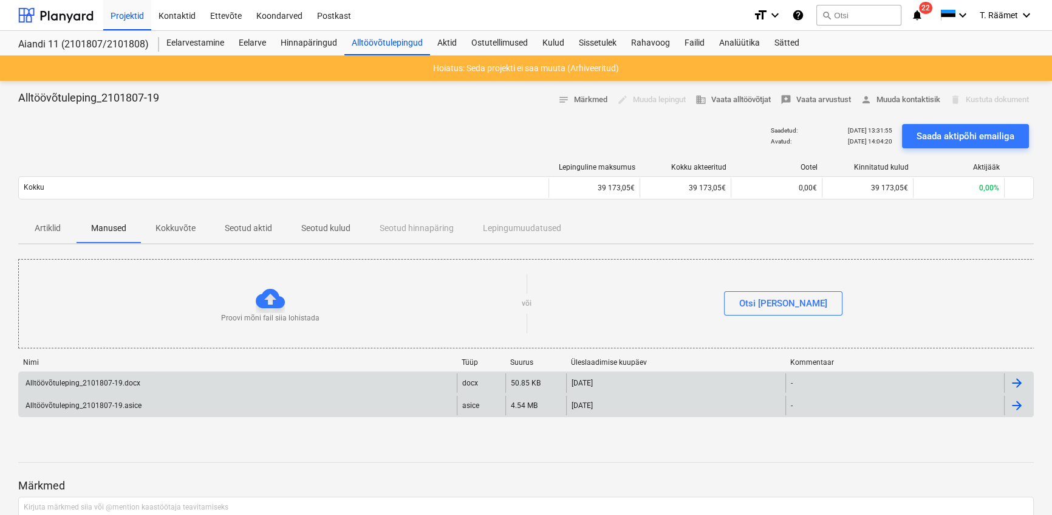
click at [106, 404] on div "Alltöövõtuleping_2101807-19.asice" at bounding box center [83, 405] width 118 height 9
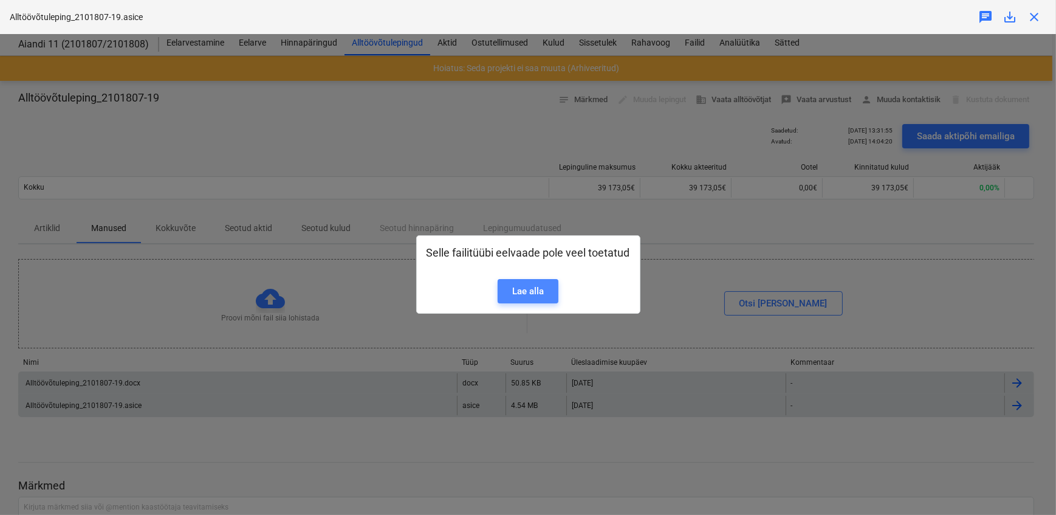
click at [537, 298] on div "Lae alla" at bounding box center [528, 291] width 32 height 16
click at [351, 166] on div "Selle failitüübi eelvaade pole veel toetatud Lae alla" at bounding box center [528, 274] width 1056 height 481
click at [922, 321] on div "Selle failitüübi eelvaade pole veel toetatud Lae alla" at bounding box center [528, 274] width 1056 height 481
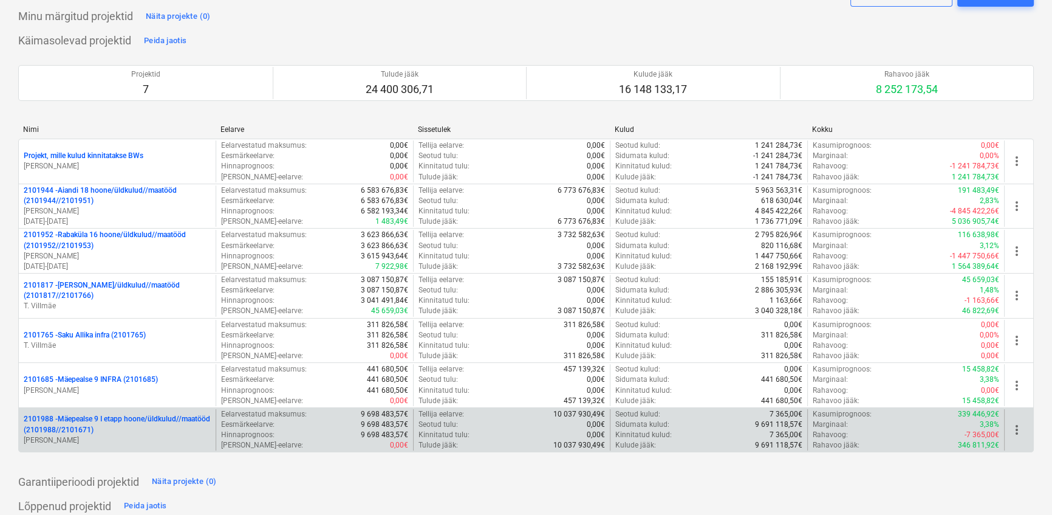
scroll to position [55, 0]
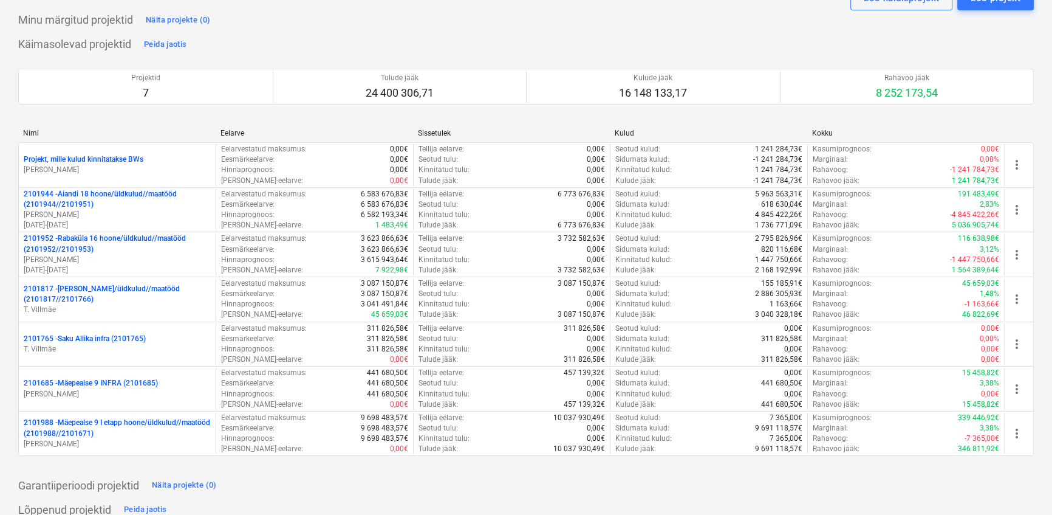
drag, startPoint x: 106, startPoint y: 194, endPoint x: 140, endPoint y: 238, distance: 55.4
type textarea "n"
click at [105, 194] on p "2101944 - Aiandi 18 hoone/üldkulud//maatööd (2101944//2101951)" at bounding box center [117, 199] width 187 height 21
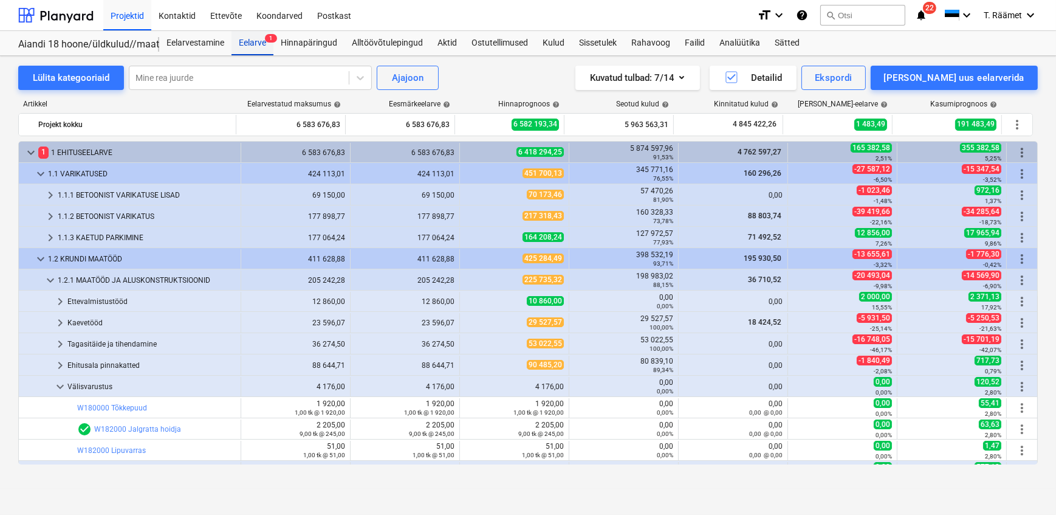
click at [254, 43] on div "Eelarve 1" at bounding box center [253, 43] width 42 height 24
click at [318, 39] on div "Hinnapäringud" at bounding box center [308, 43] width 71 height 24
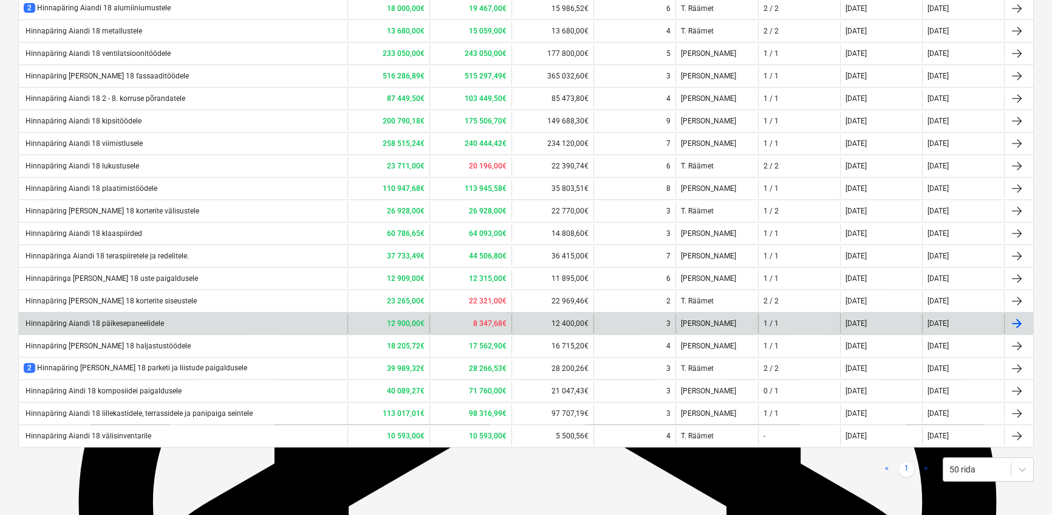
scroll to position [458, 0]
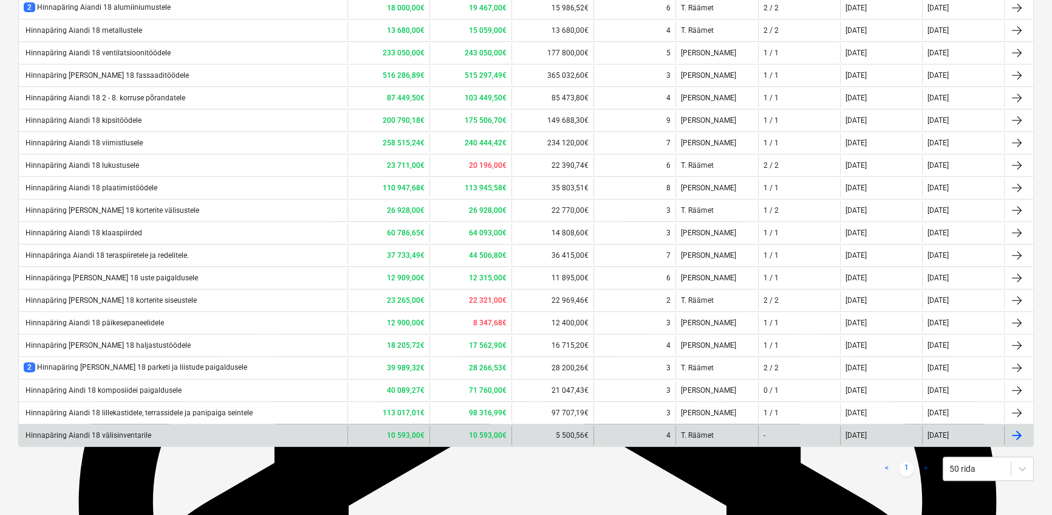
click at [134, 436] on div "Hinnapäring Aiandi 18 välisinventarile" at bounding box center [88, 435] width 128 height 9
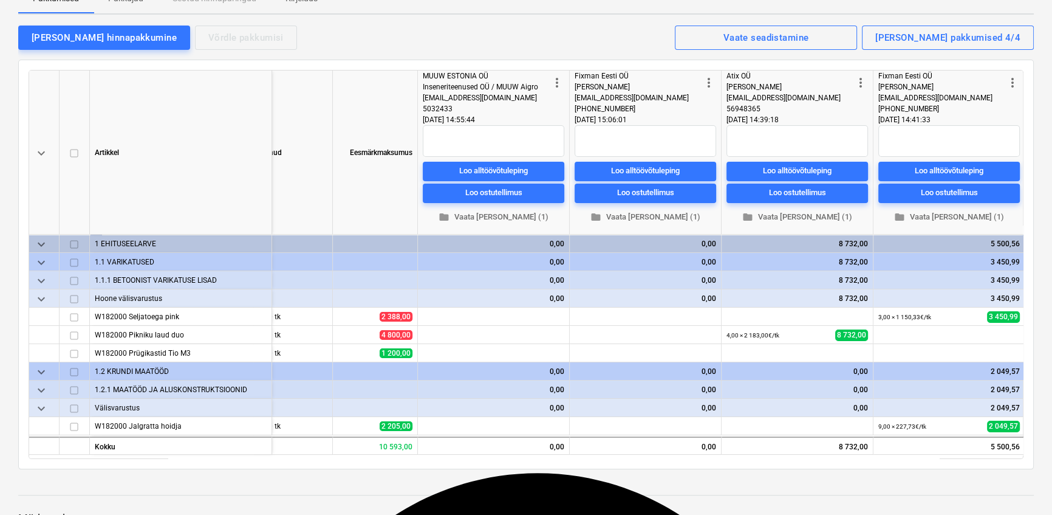
scroll to position [0, 172]
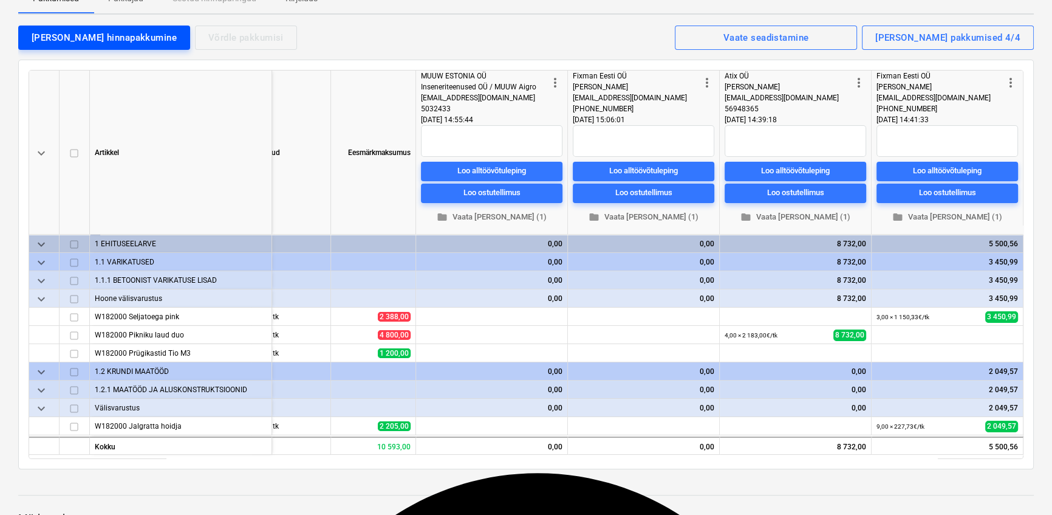
click at [79, 35] on div "[PERSON_NAME] hinnapakkumine" at bounding box center [104, 38] width 145 height 16
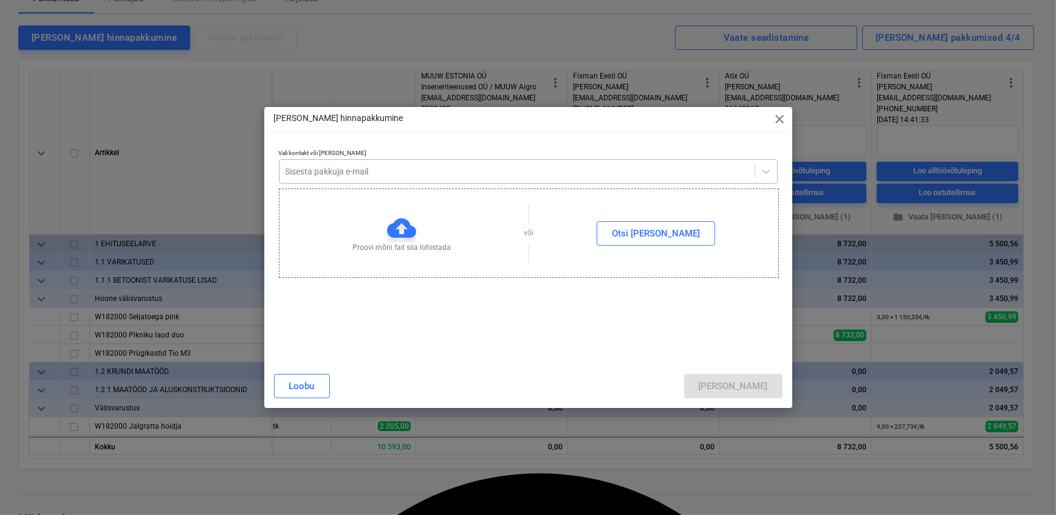
click at [433, 173] on div at bounding box center [517, 171] width 463 height 12
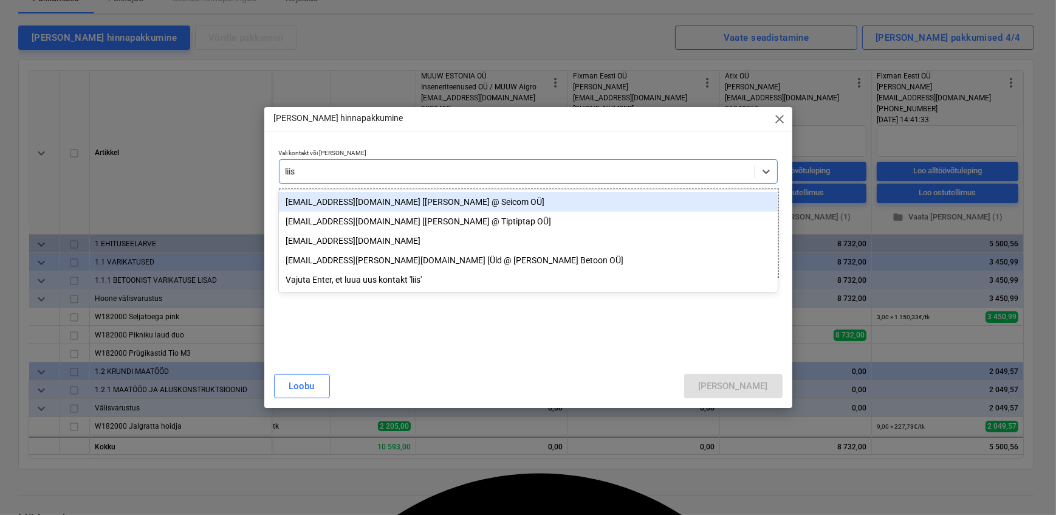
type input "liisi"
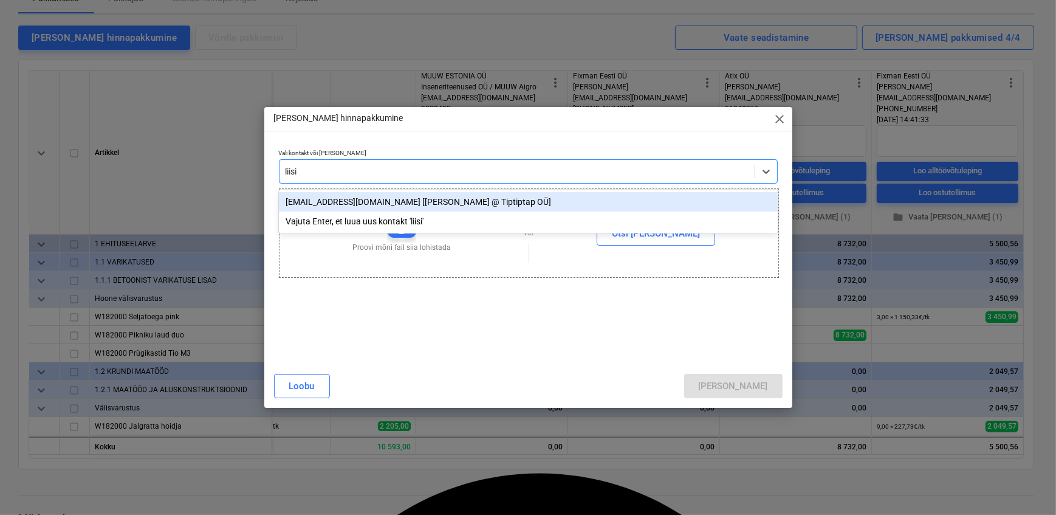
click at [411, 199] on div "[EMAIL_ADDRESS][DOMAIN_NAME] [[PERSON_NAME] @ Tiptiptap OÜ]" at bounding box center [528, 201] width 499 height 19
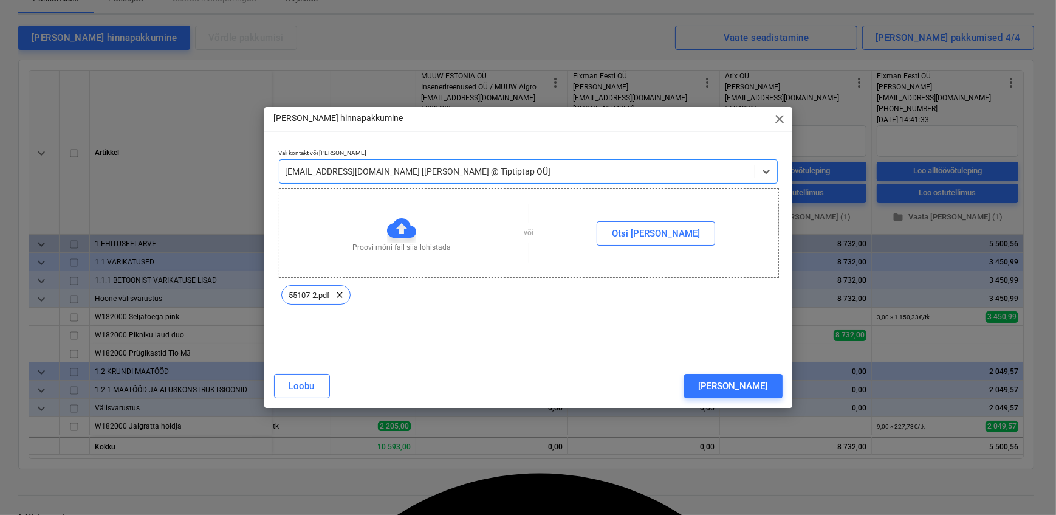
click at [757, 391] on div "[PERSON_NAME]" at bounding box center [733, 386] width 69 height 16
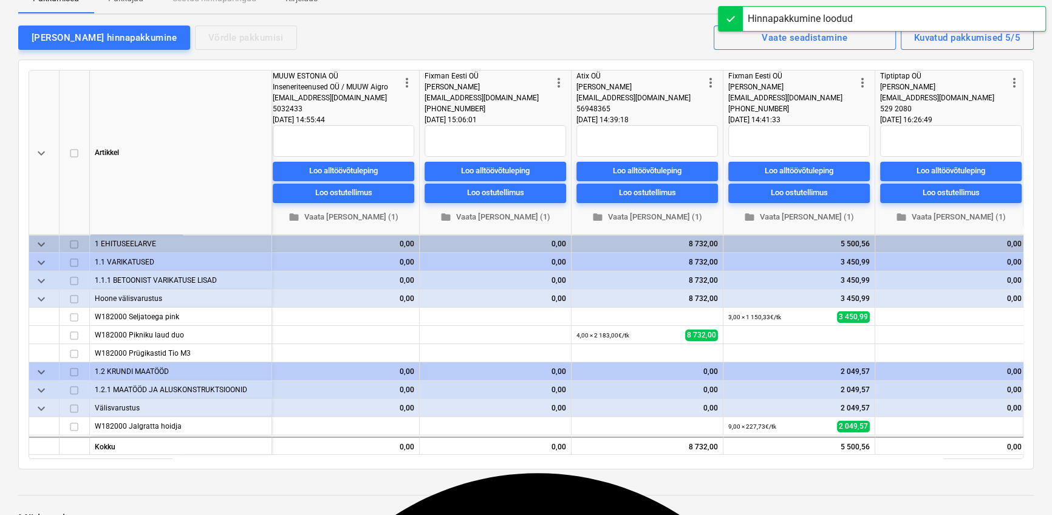
scroll to position [0, 324]
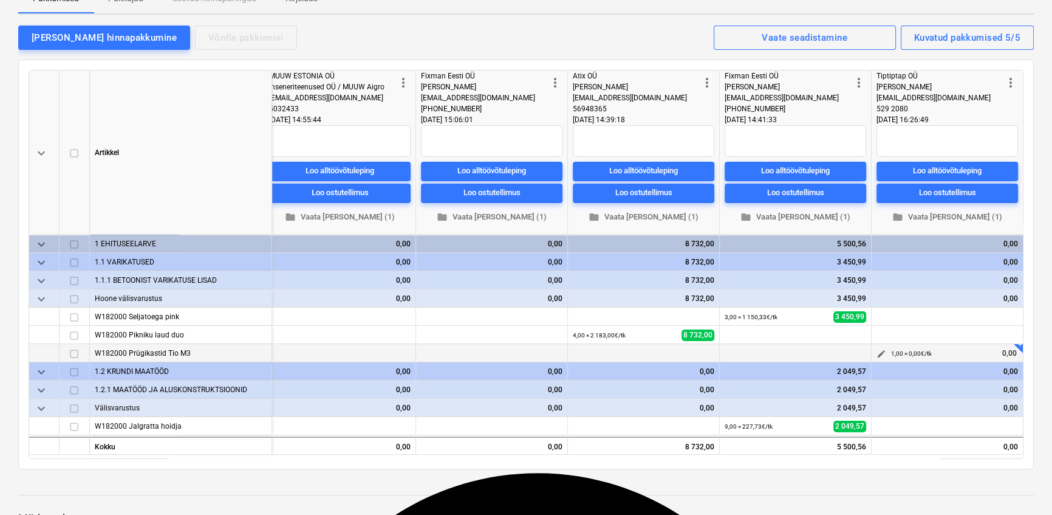
click at [881, 351] on span "edit" at bounding box center [882, 354] width 10 height 10
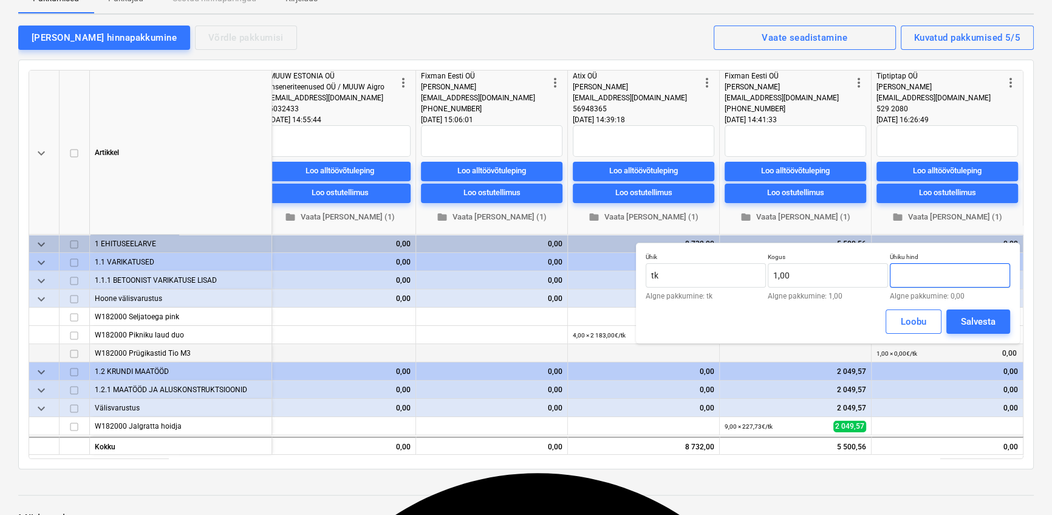
click at [921, 277] on input "text" at bounding box center [950, 275] width 120 height 24
type input "2 748,00"
click at [981, 328] on div "Salvesta" at bounding box center [978, 322] width 35 height 16
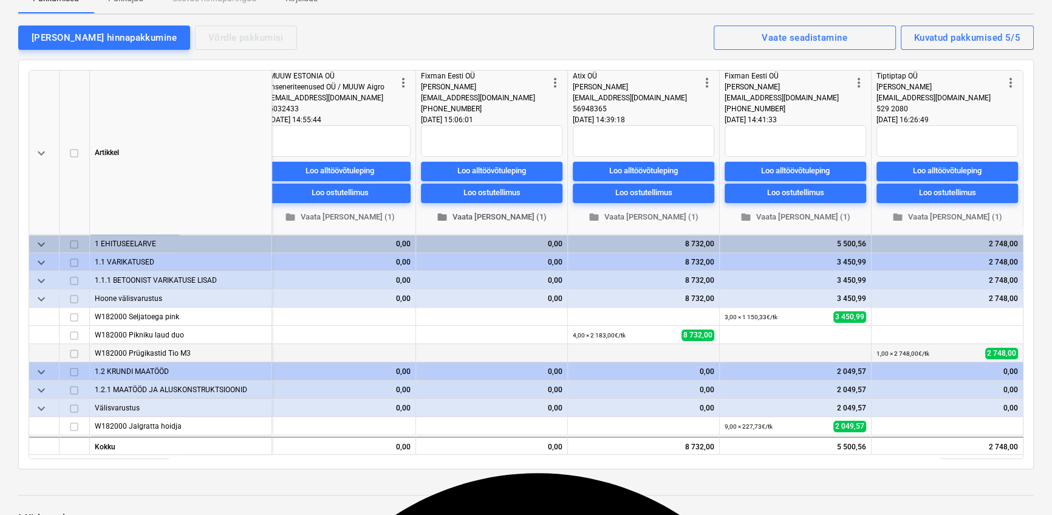
click at [506, 210] on span "folder Vaata [PERSON_NAME] (1)" at bounding box center [492, 217] width 132 height 14
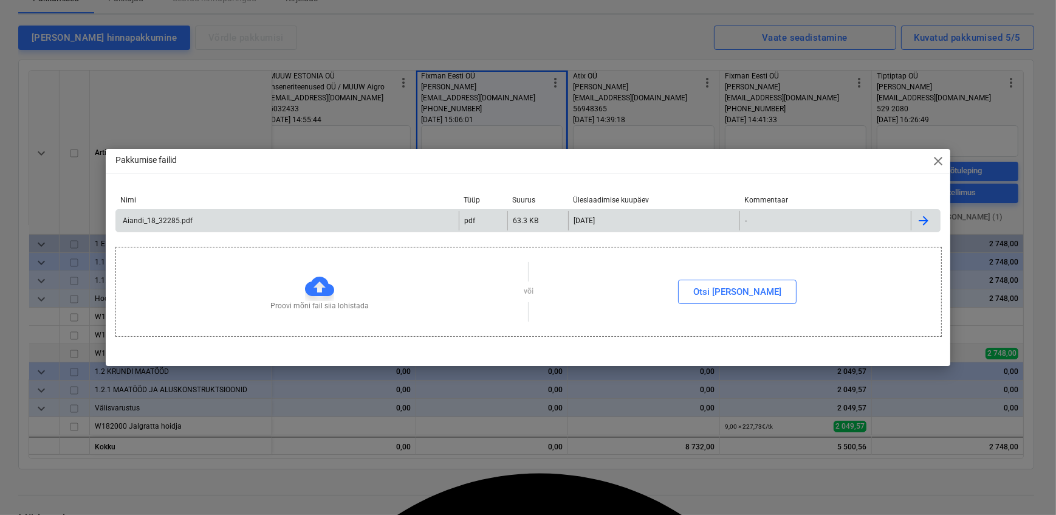
click at [208, 215] on div "Aiandi_18_32285.pdf" at bounding box center [287, 220] width 343 height 19
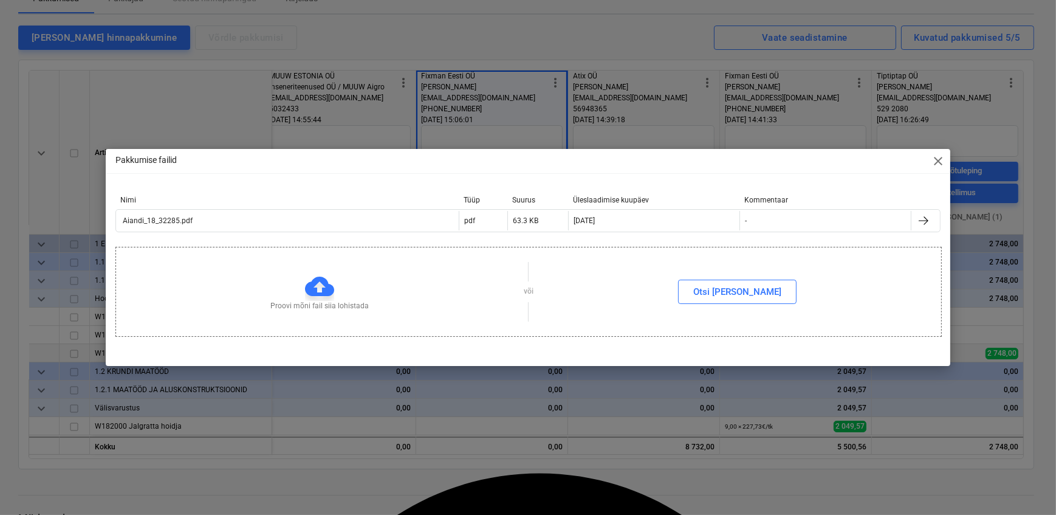
click at [933, 159] on span "close" at bounding box center [938, 161] width 15 height 15
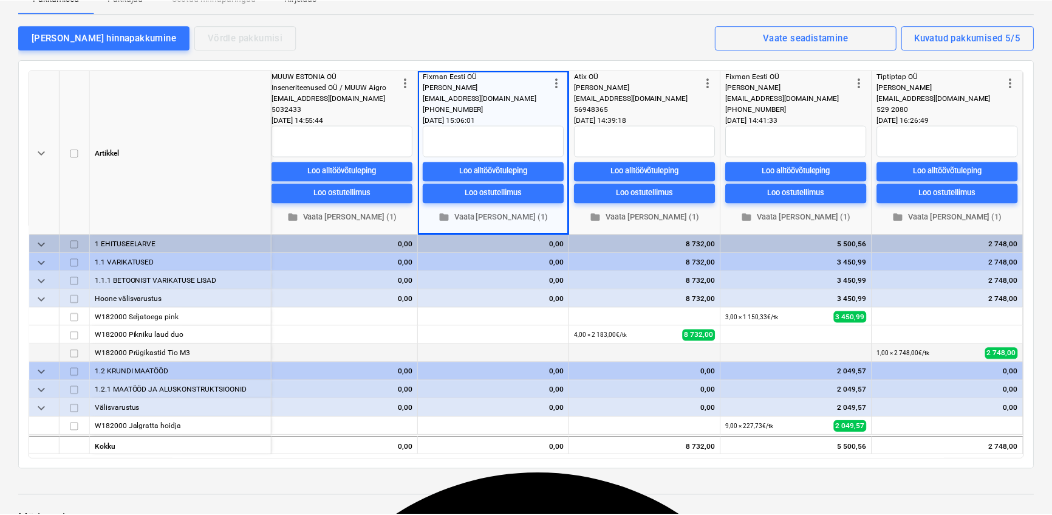
scroll to position [0, 320]
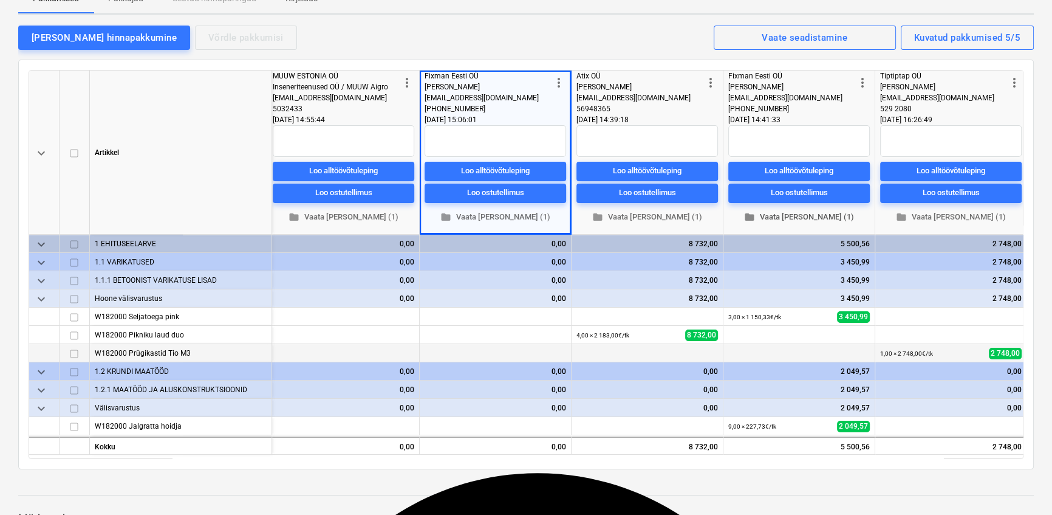
click at [818, 213] on span "folder Vaata [PERSON_NAME] (1)" at bounding box center [799, 217] width 132 height 14
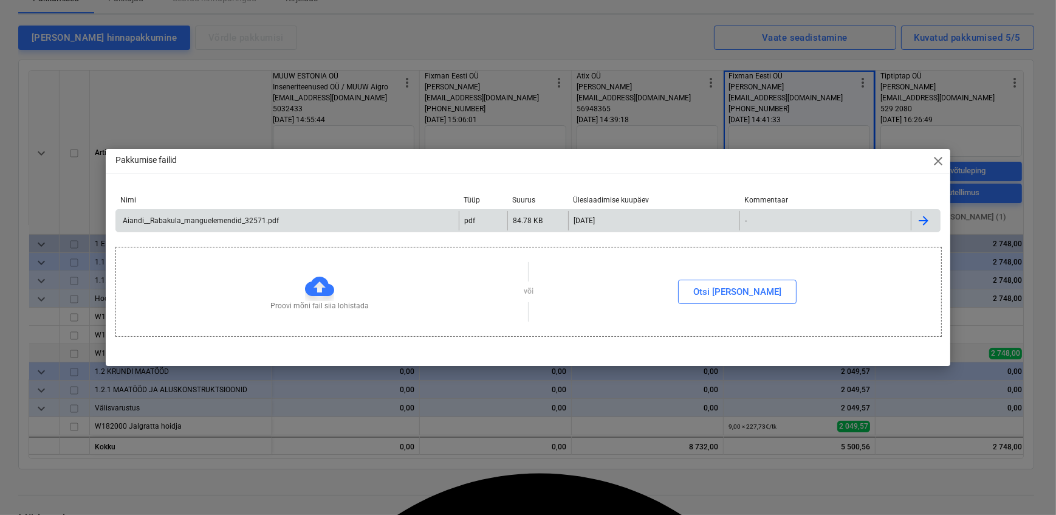
click at [227, 217] on div "Aiandi__Rabakula_manguelemendid_32571.pdf" at bounding box center [200, 220] width 158 height 9
click at [938, 162] on span "close" at bounding box center [938, 161] width 15 height 15
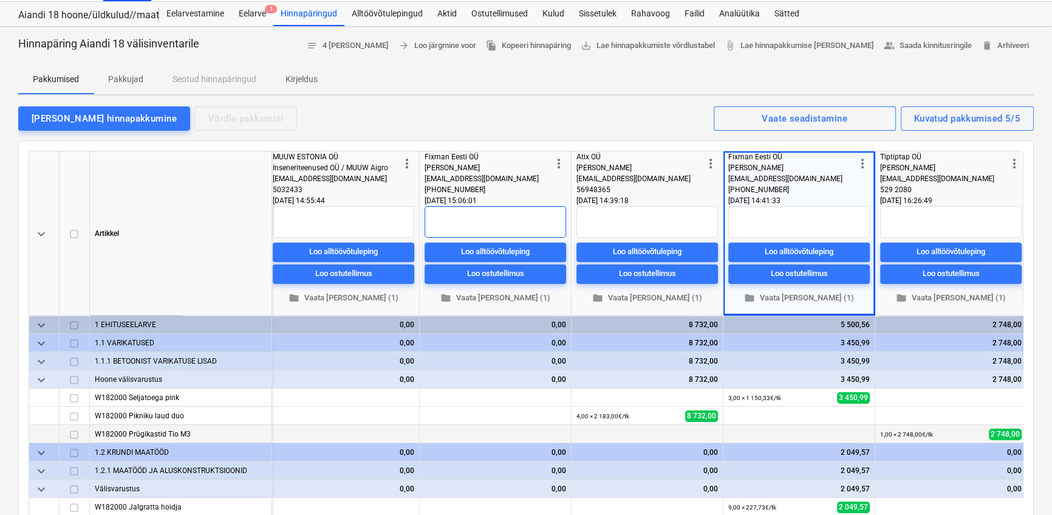
scroll to position [0, 0]
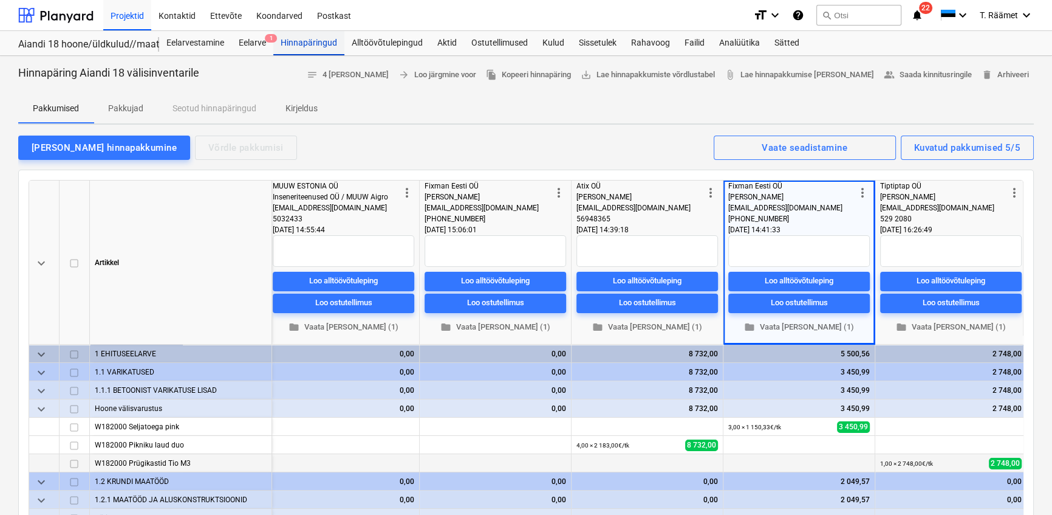
click at [287, 41] on div "Hinnapäringud" at bounding box center [308, 43] width 71 height 24
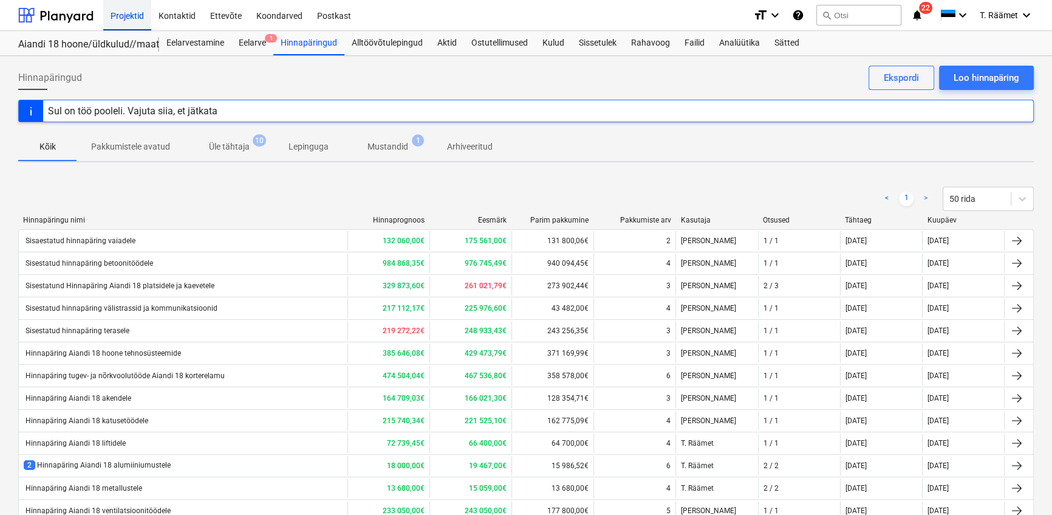
click at [132, 16] on div "Projektid" at bounding box center [127, 14] width 48 height 31
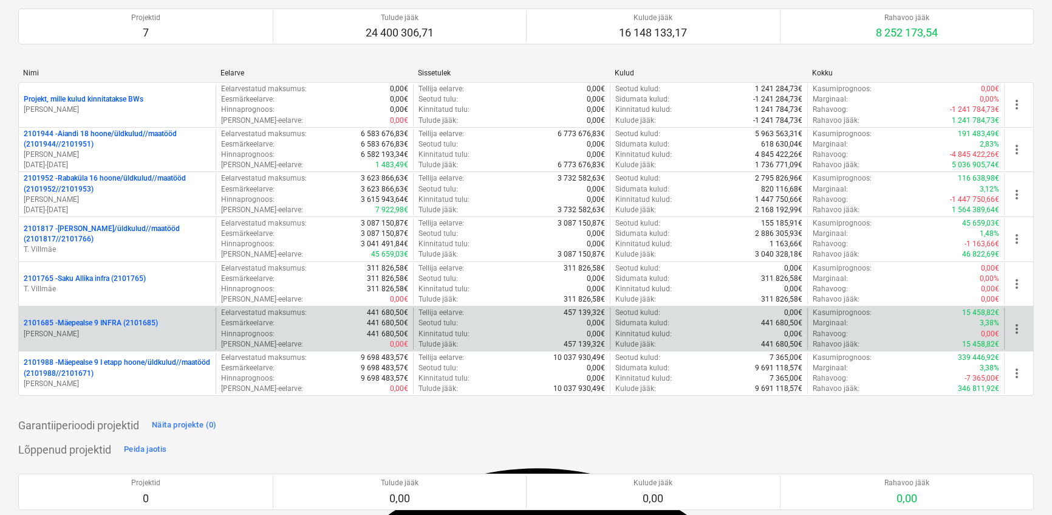
scroll to position [110, 0]
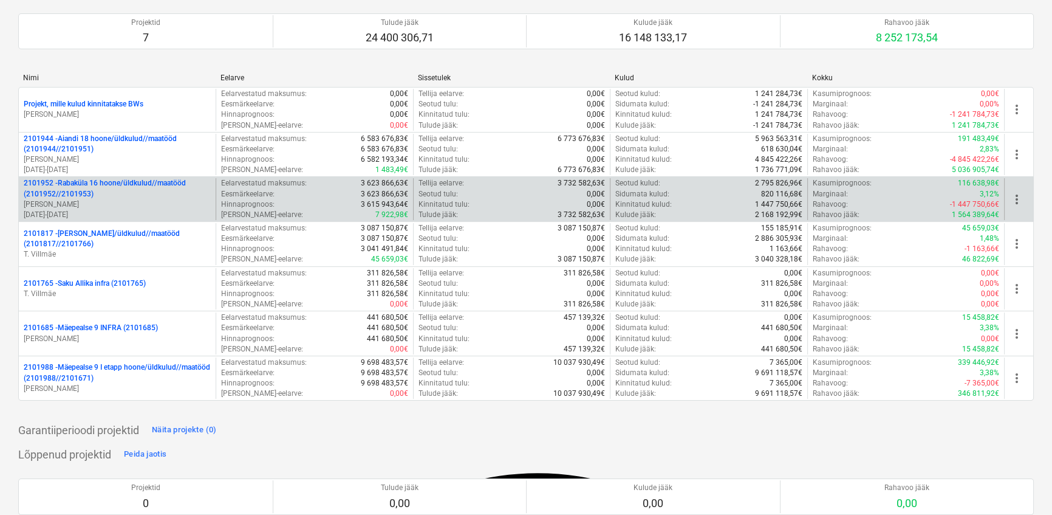
click at [92, 188] on p "2101952 - [GEOGRAPHIC_DATA] 16 hoone/üldkulud//maatööd (2101952//2101953)" at bounding box center [117, 188] width 187 height 21
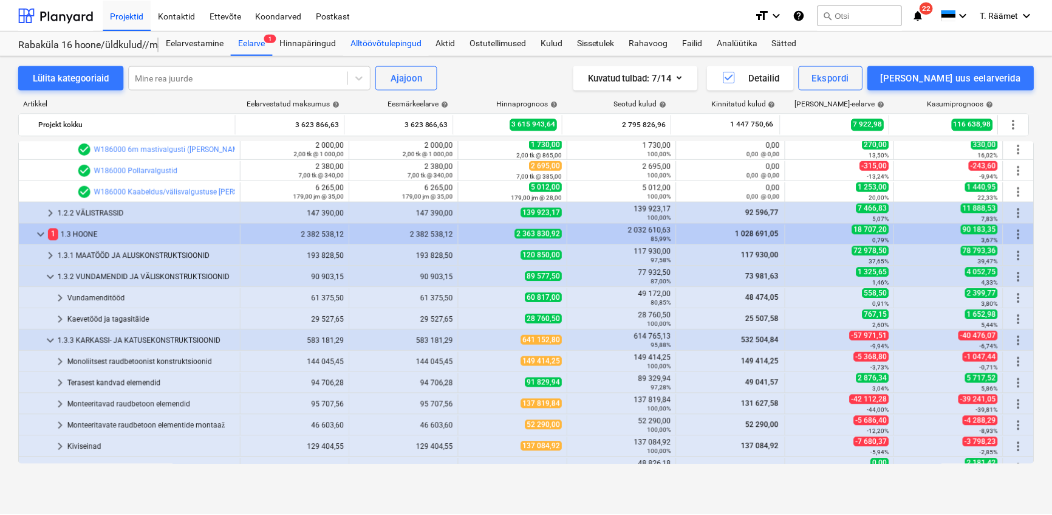
scroll to position [484, 0]
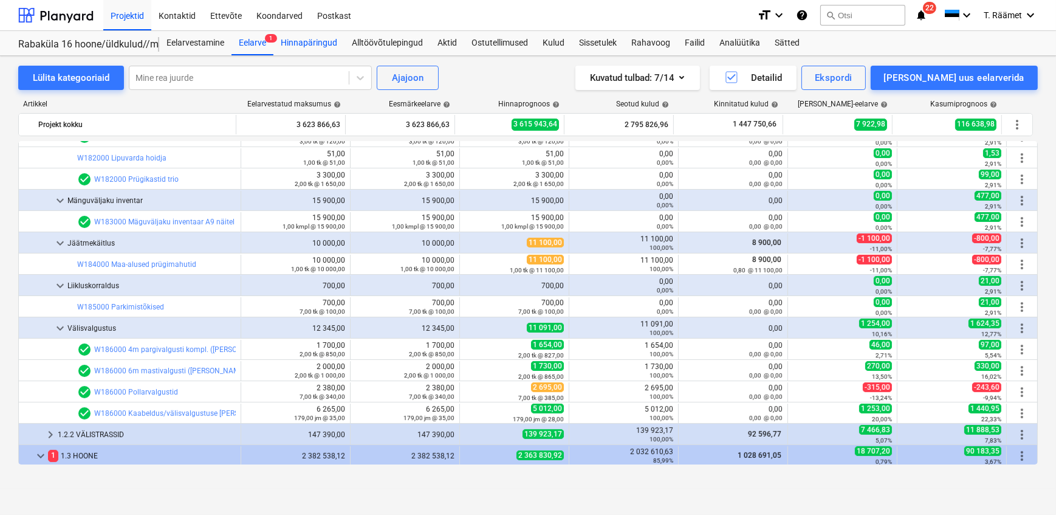
click at [316, 43] on div "Hinnapäringud" at bounding box center [308, 43] width 71 height 24
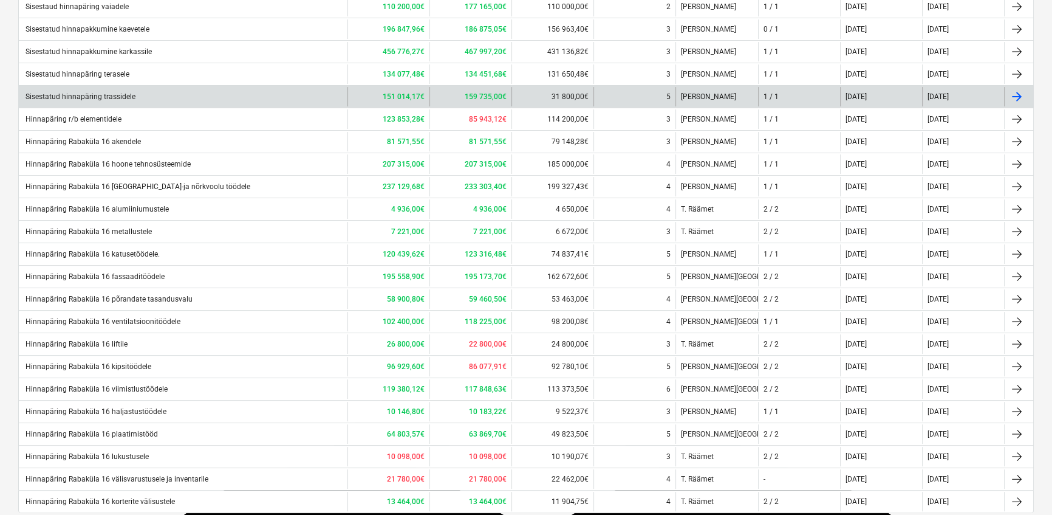
scroll to position [301, 0]
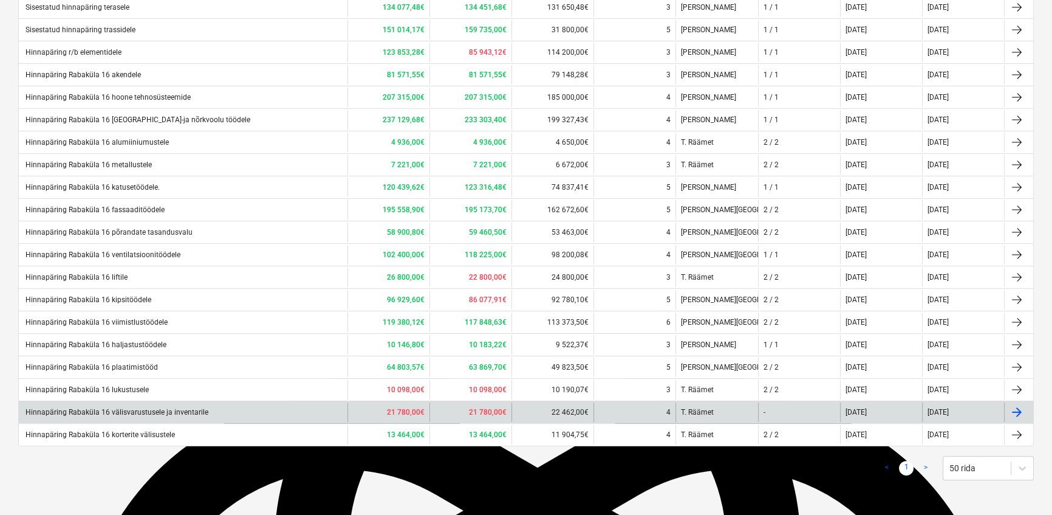
click at [114, 406] on div "Hinnapäring Rabaküla 16 välisvarustusele ja inventarile" at bounding box center [183, 411] width 329 height 19
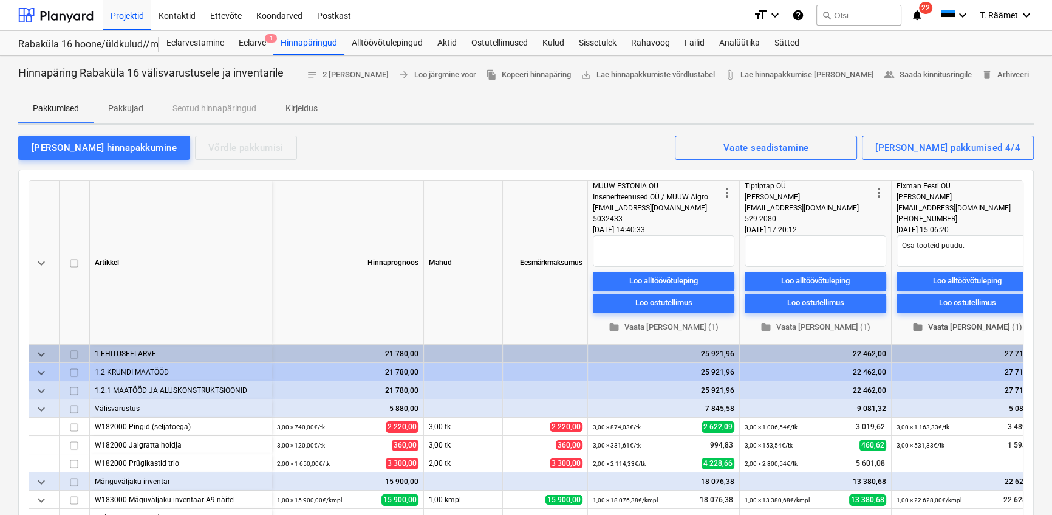
click at [961, 331] on span "folder Vaata [PERSON_NAME] (1)" at bounding box center [968, 327] width 132 height 14
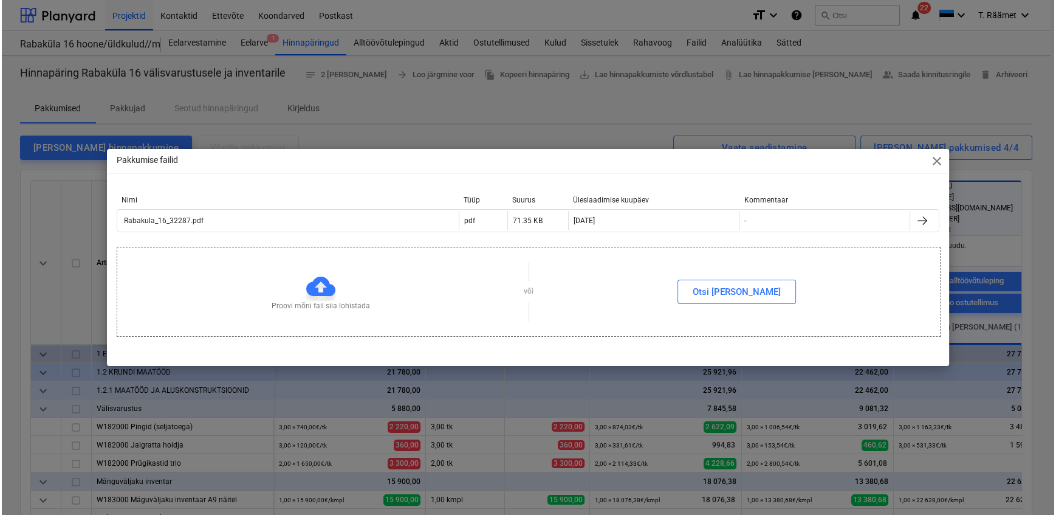
scroll to position [0, 24]
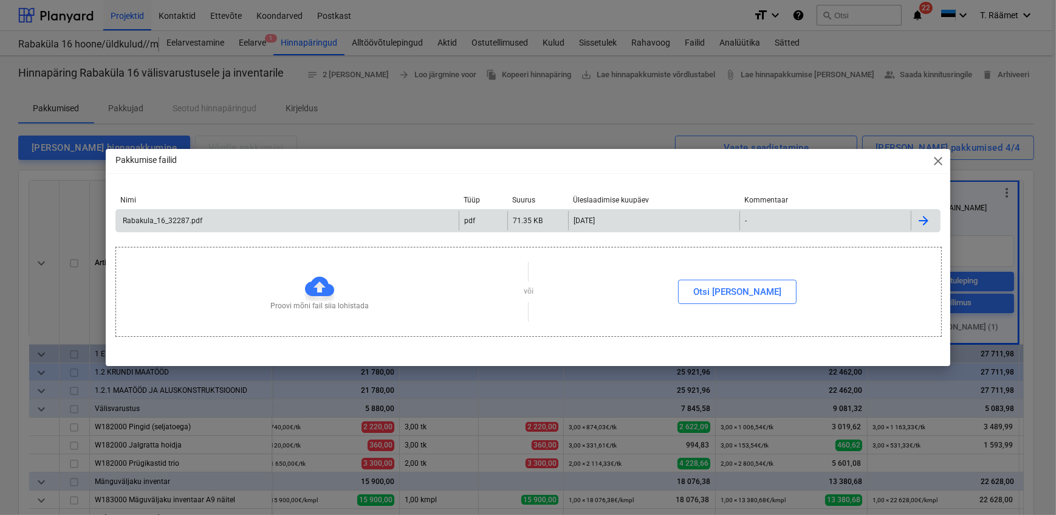
click at [176, 213] on div "Rabakula_16_32287.pdf" at bounding box center [287, 220] width 343 height 19
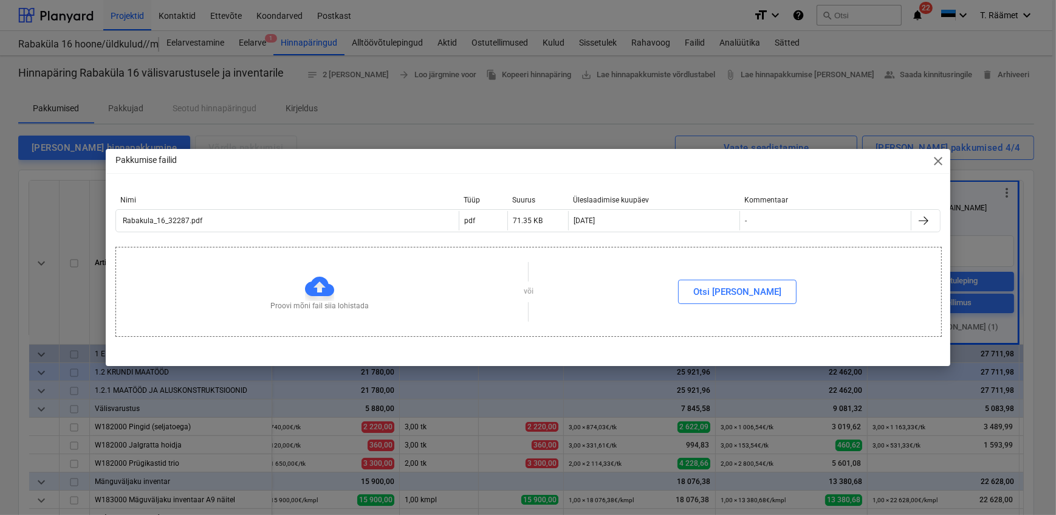
type textarea "x"
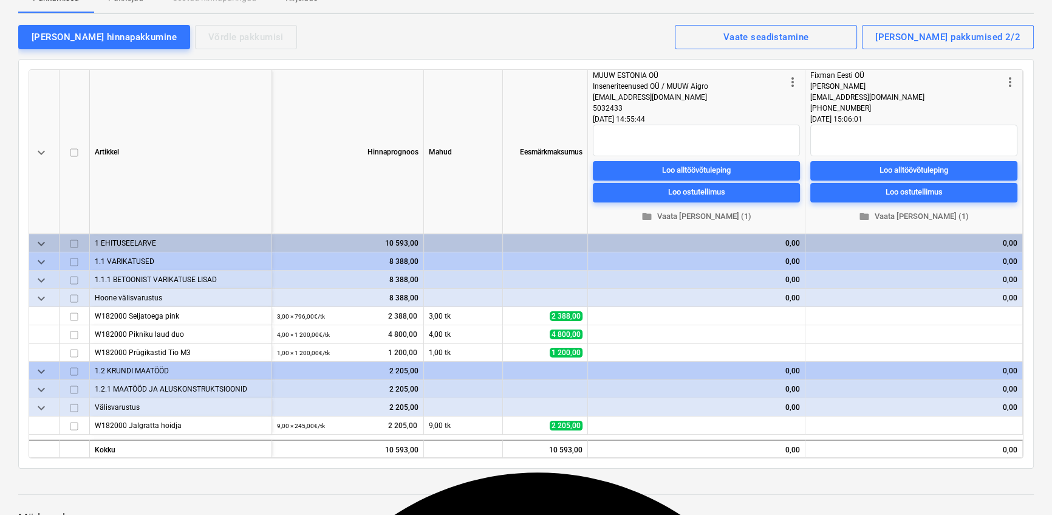
scroll to position [110, 0]
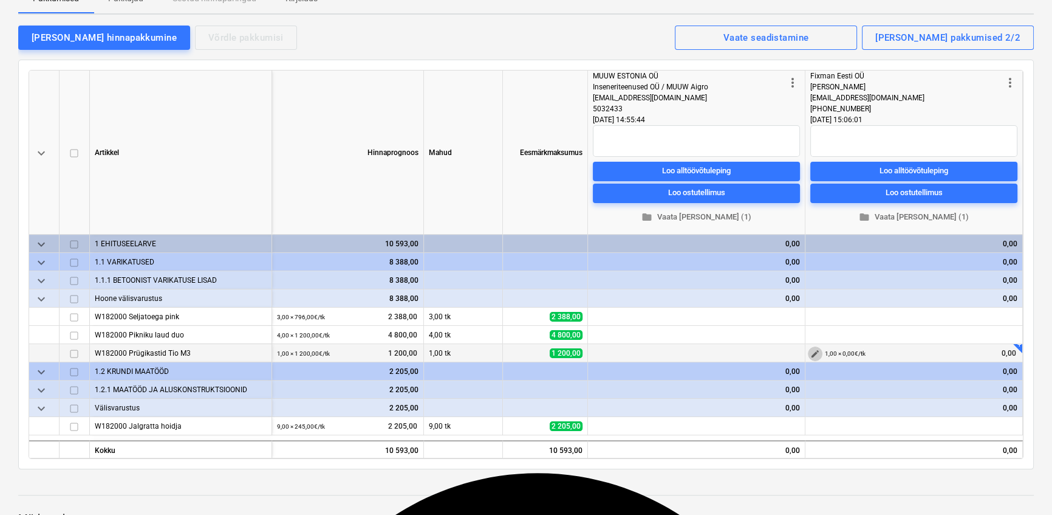
click at [814, 350] on span "edit" at bounding box center [816, 354] width 10 height 10
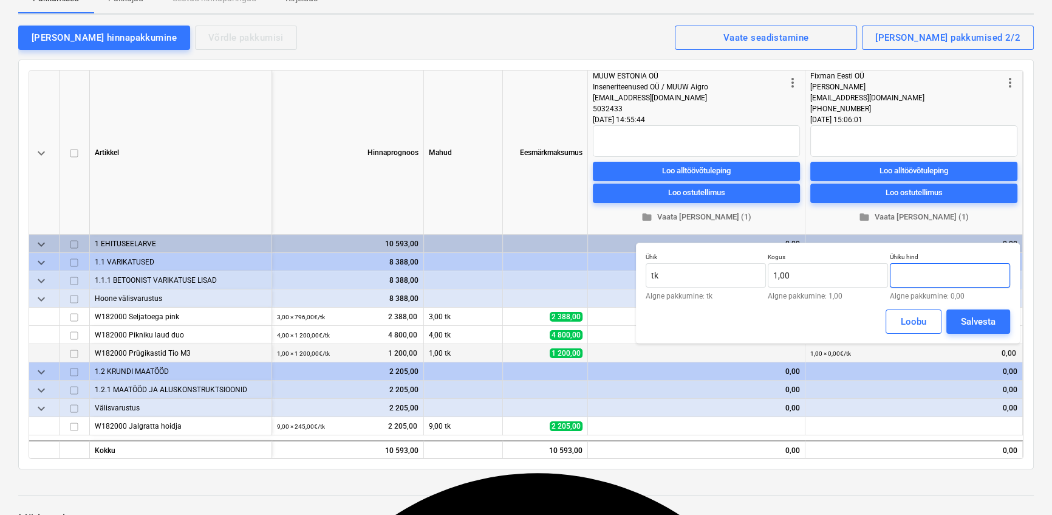
click at [913, 276] on input "text" at bounding box center [950, 275] width 120 height 24
drag, startPoint x: 910, startPoint y: 275, endPoint x: 920, endPoint y: 279, distance: 10.4
click at [911, 275] on input "text" at bounding box center [950, 275] width 120 height 24
click at [908, 273] on input "text" at bounding box center [950, 275] width 120 height 24
type input "0,00"
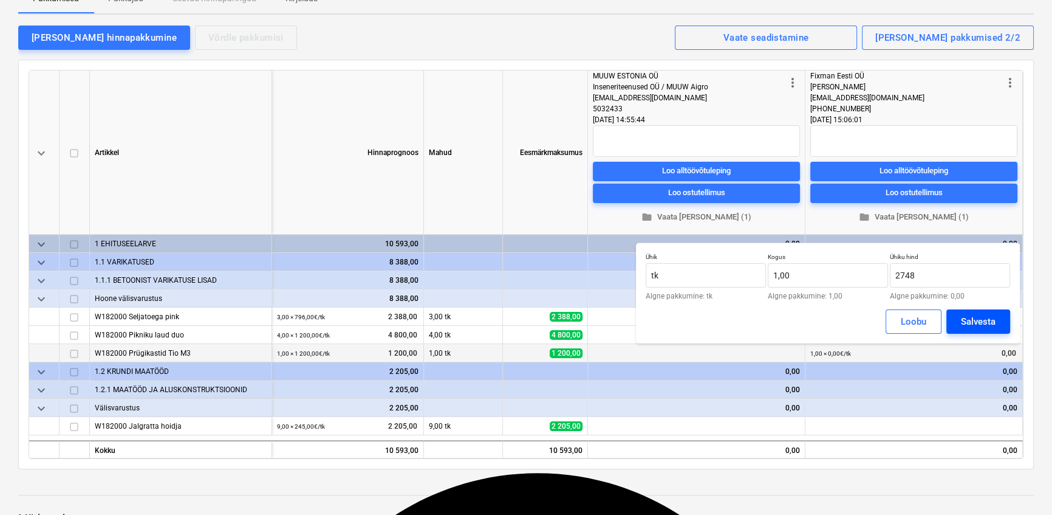
type input "2 748,00"
click at [966, 324] on div "Salvesta" at bounding box center [978, 322] width 35 height 16
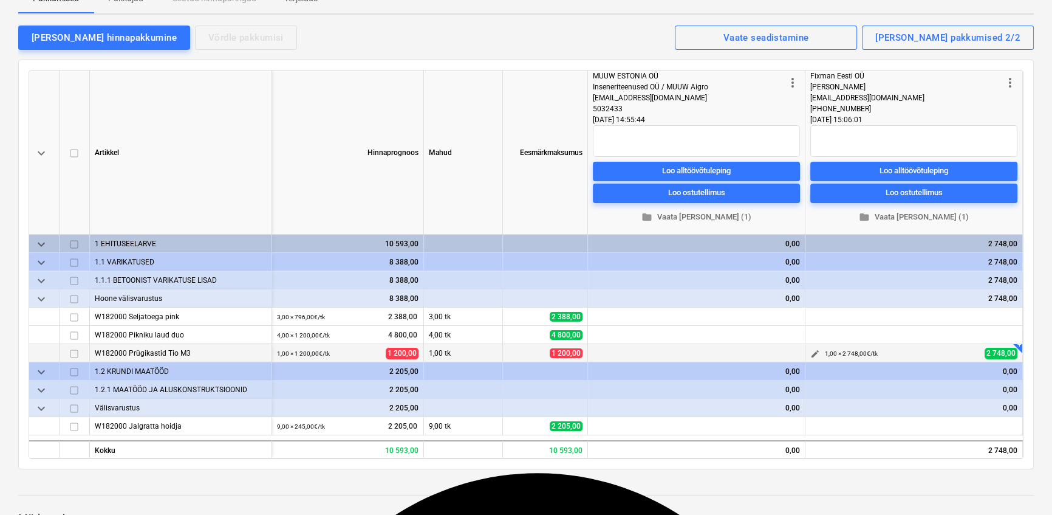
click at [815, 349] on span "edit" at bounding box center [816, 354] width 10 height 10
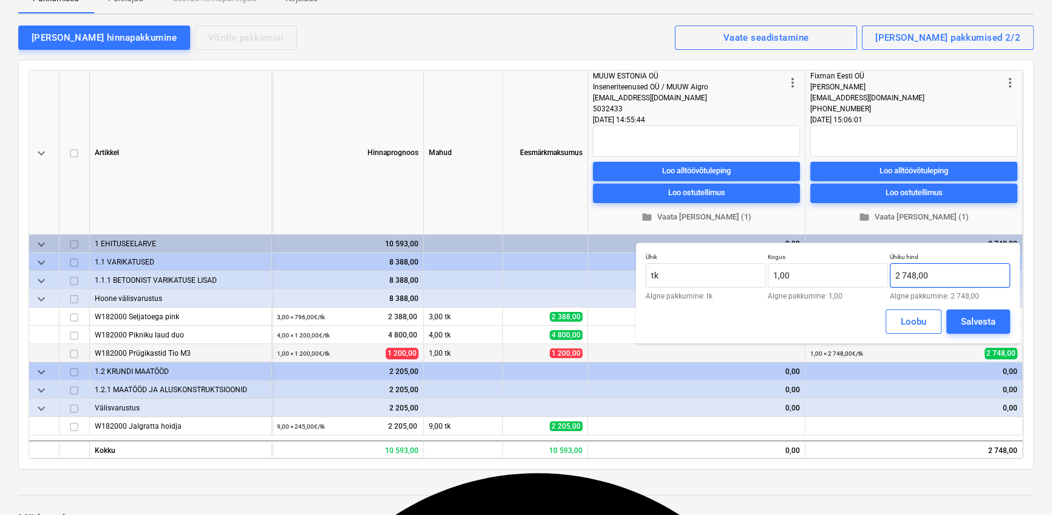
type input "2748"
drag, startPoint x: 931, startPoint y: 273, endPoint x: 890, endPoint y: 270, distance: 41.4
click at [890, 270] on input "2748" at bounding box center [950, 275] width 120 height 24
type input "0,00"
click at [976, 319] on div "Salvesta" at bounding box center [978, 322] width 35 height 16
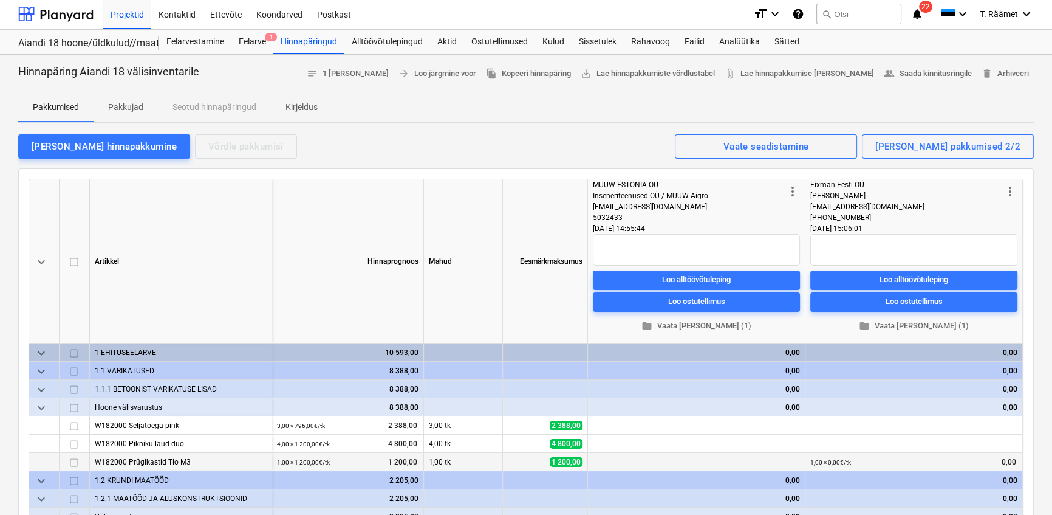
scroll to position [0, 0]
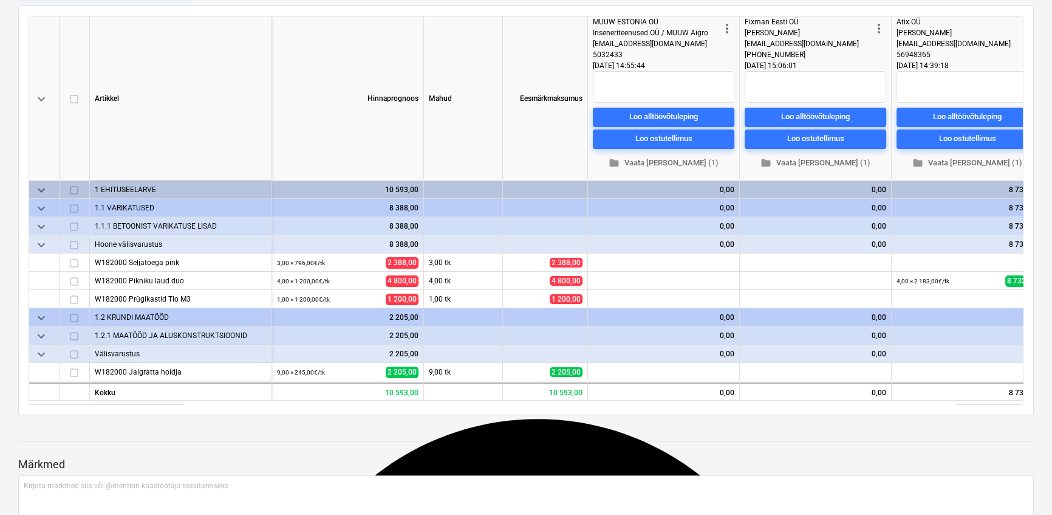
scroll to position [165, 0]
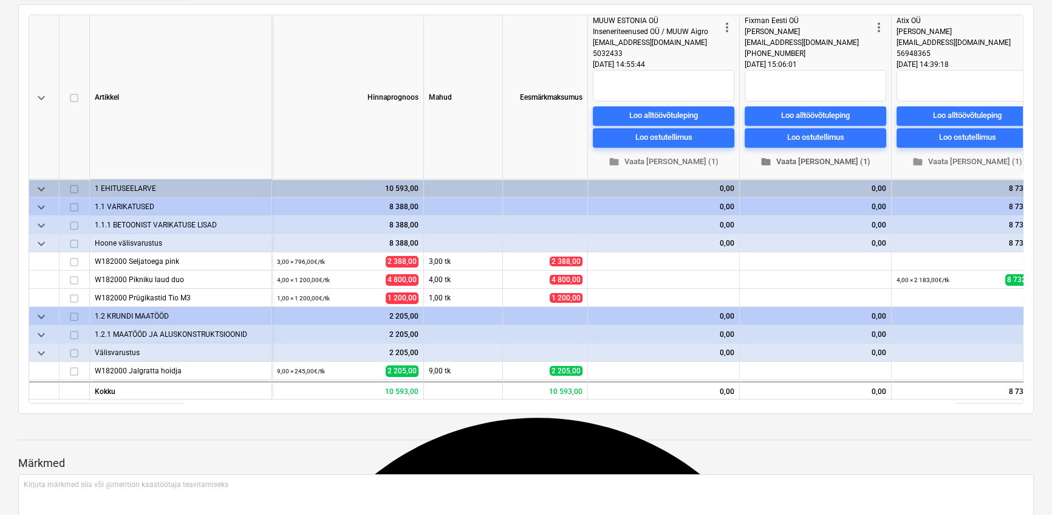
click at [802, 160] on span "folder Vaata [PERSON_NAME] (1)" at bounding box center [816, 162] width 132 height 14
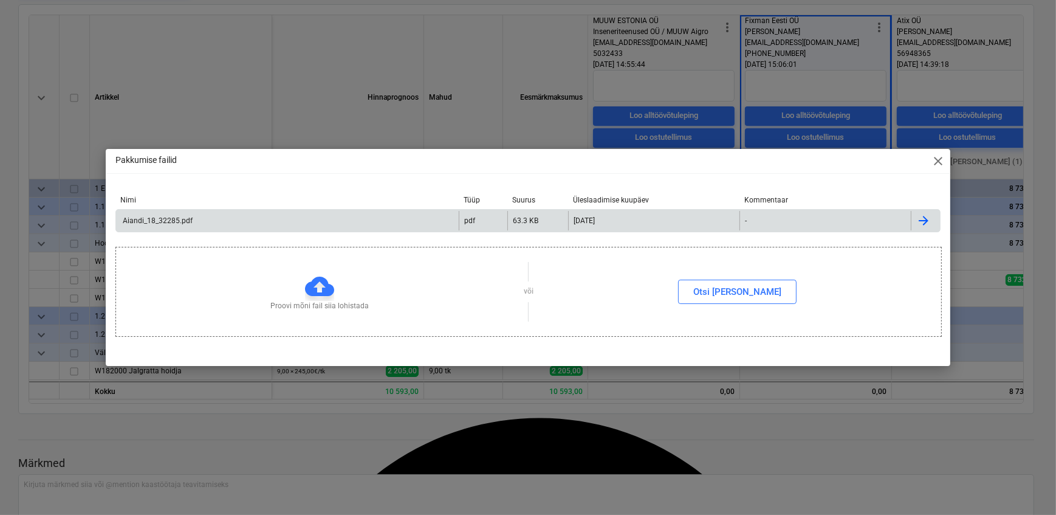
click at [256, 218] on div "Aiandi_18_32285.pdf" at bounding box center [287, 220] width 343 height 19
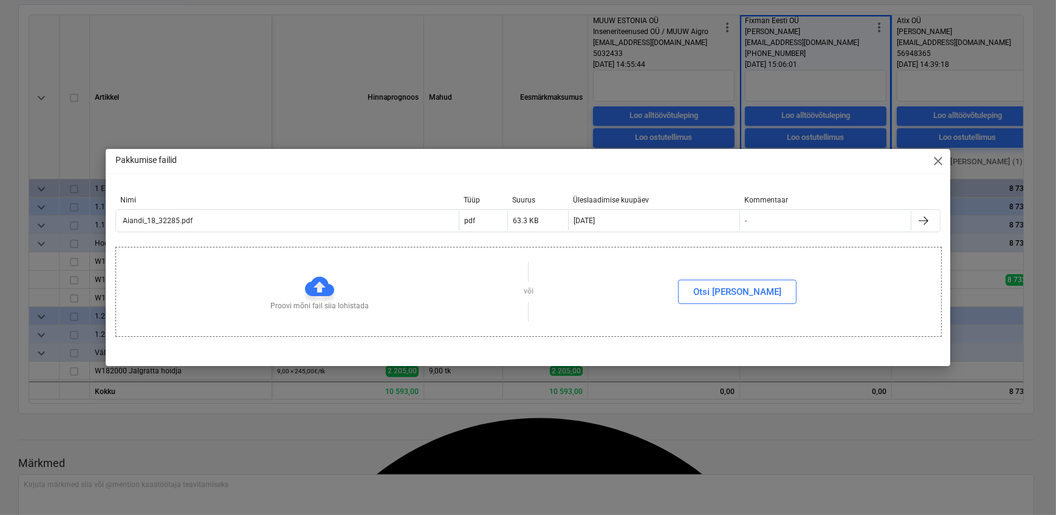
click at [938, 163] on span "close" at bounding box center [938, 161] width 15 height 15
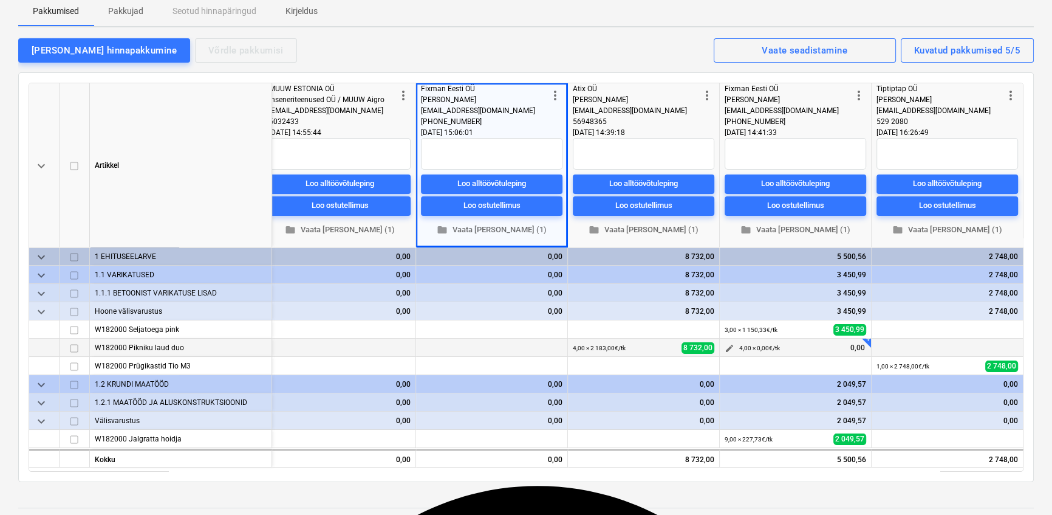
scroll to position [0, 0]
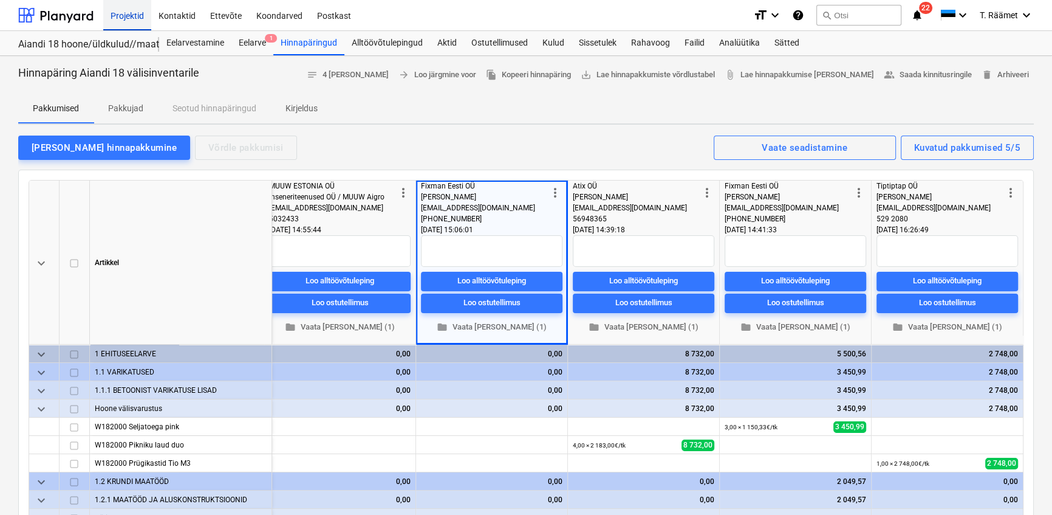
click at [127, 10] on div "Projektid" at bounding box center [127, 14] width 48 height 31
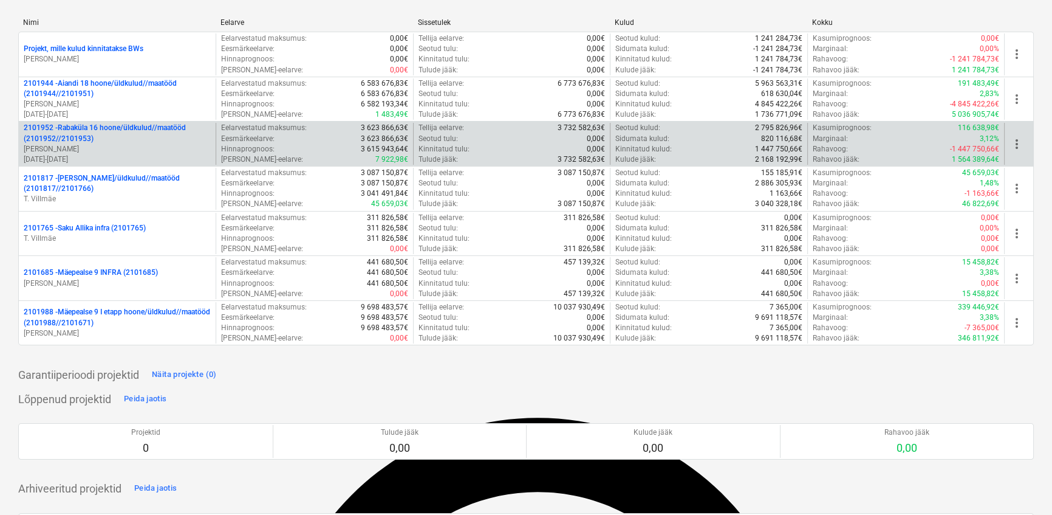
scroll to position [55, 0]
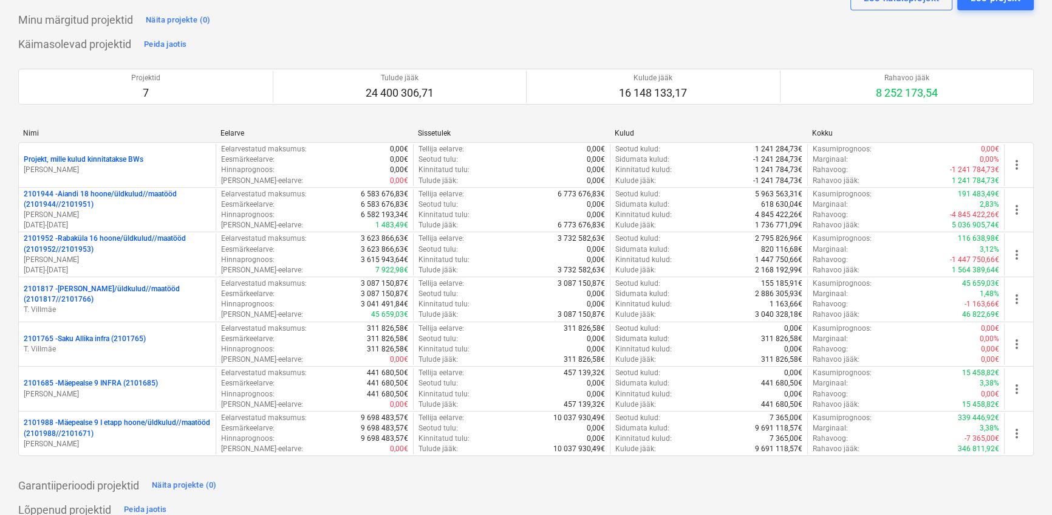
click at [107, 242] on p "2101952 - [GEOGRAPHIC_DATA] 16 hoone/üldkulud//maatööd (2101952//2101953)" at bounding box center [117, 243] width 187 height 21
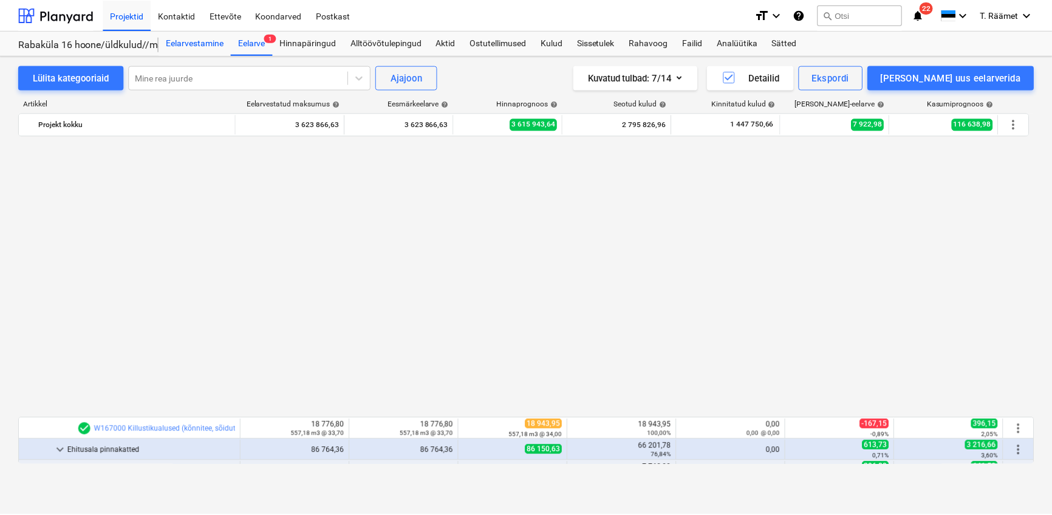
scroll to position [705, 0]
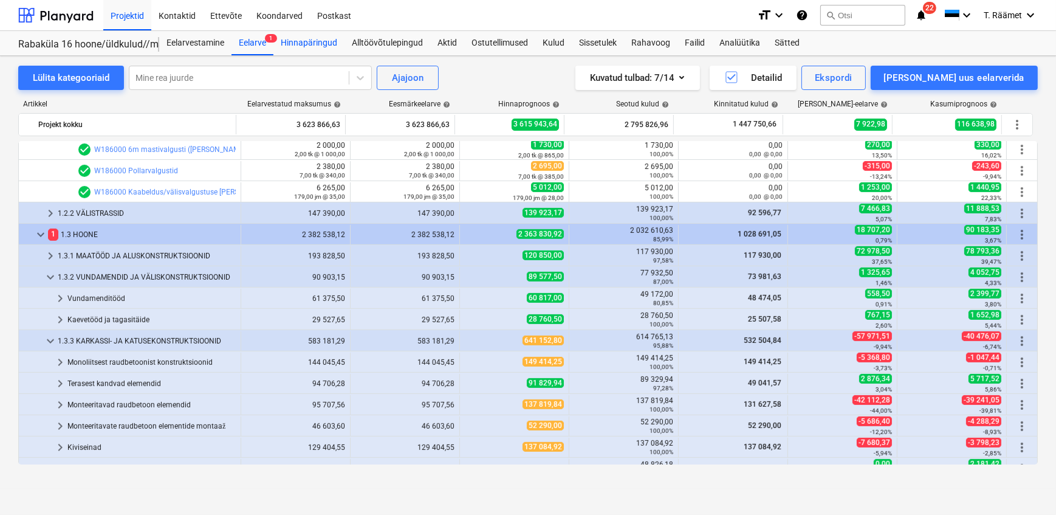
click at [293, 43] on div "Hinnapäringud" at bounding box center [308, 43] width 71 height 24
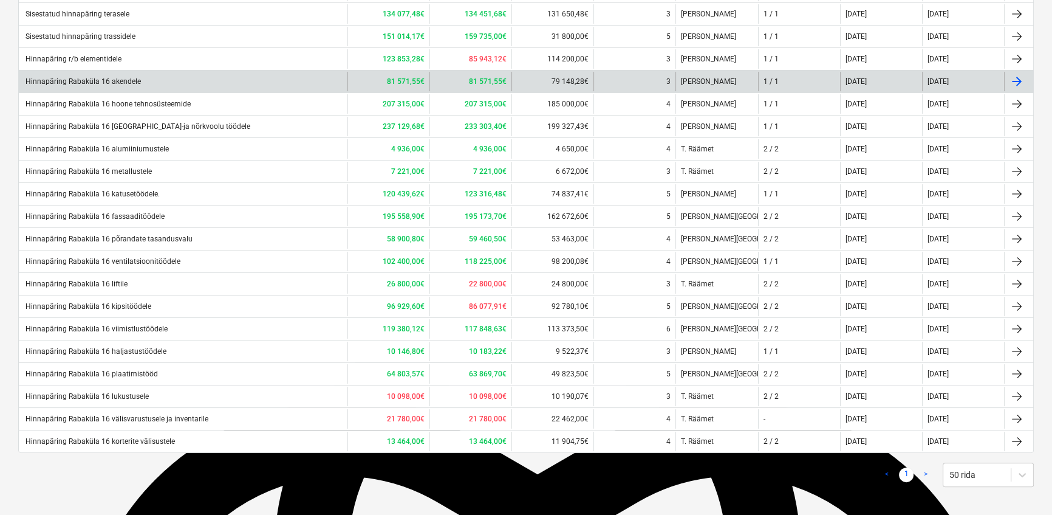
scroll to position [301, 0]
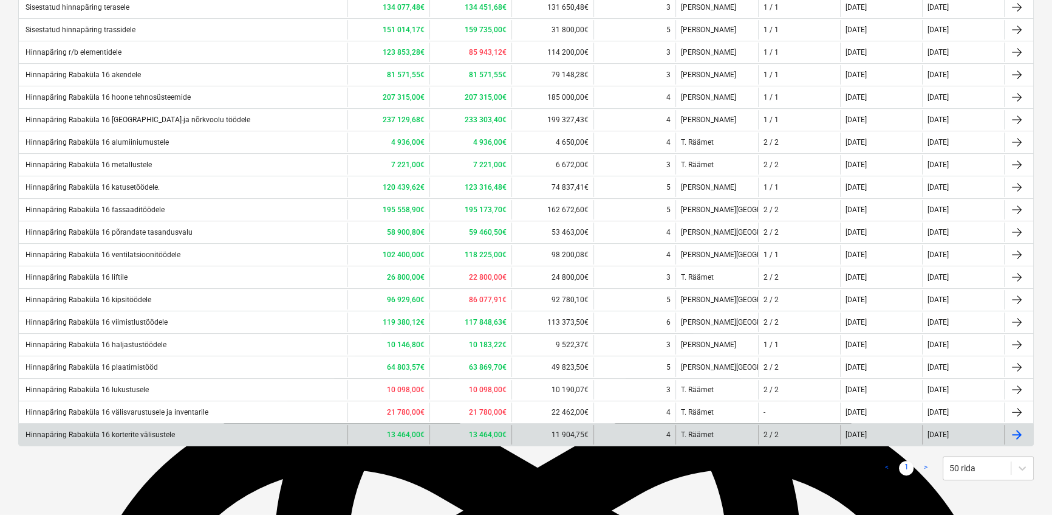
click at [161, 436] on div "Hinnapäring Rabaküla 16 korterite välisustele" at bounding box center [99, 434] width 151 height 9
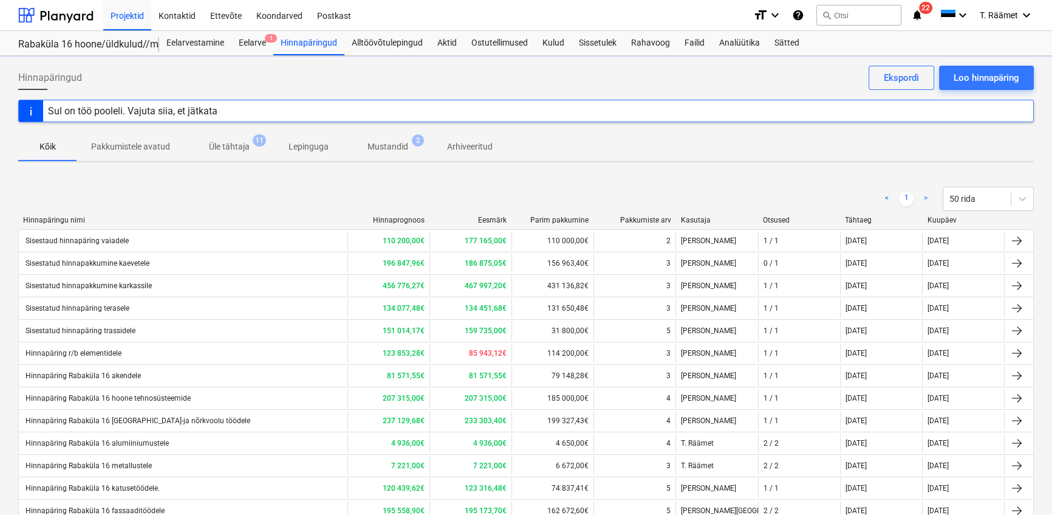
scroll to position [301, 0]
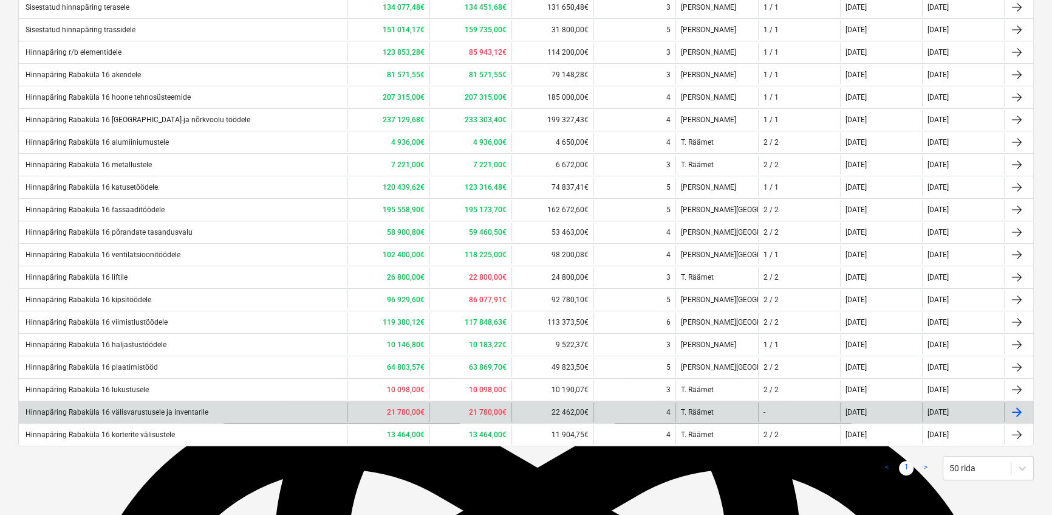
click at [160, 411] on div "Hinnapäring Rabaküla 16 välisvarustusele ja inventarile" at bounding box center [116, 412] width 185 height 9
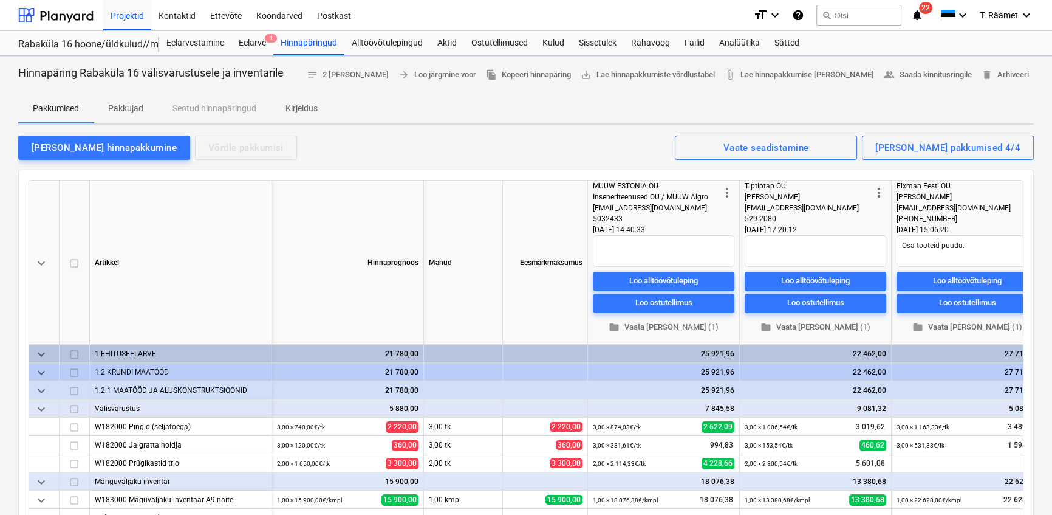
type textarea "x"
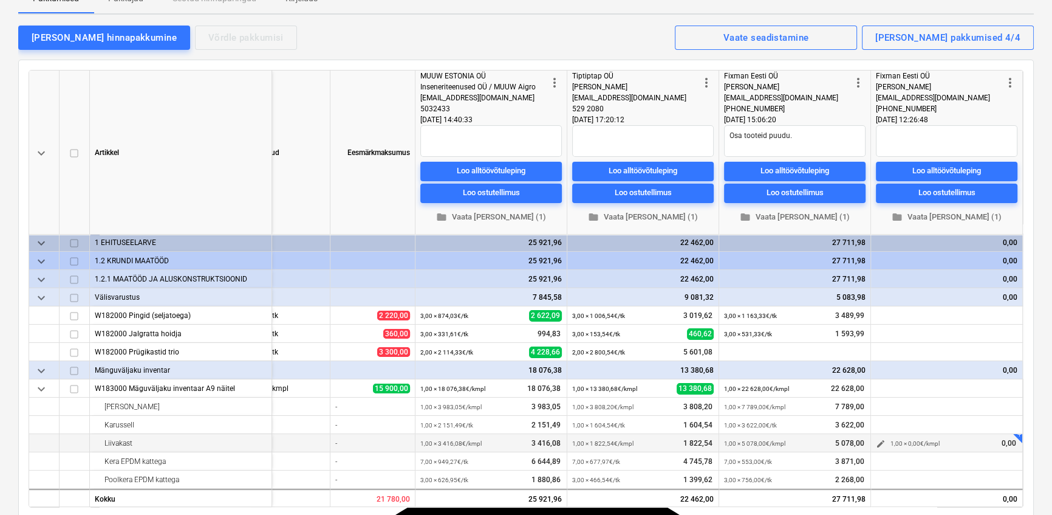
scroll to position [5, 176]
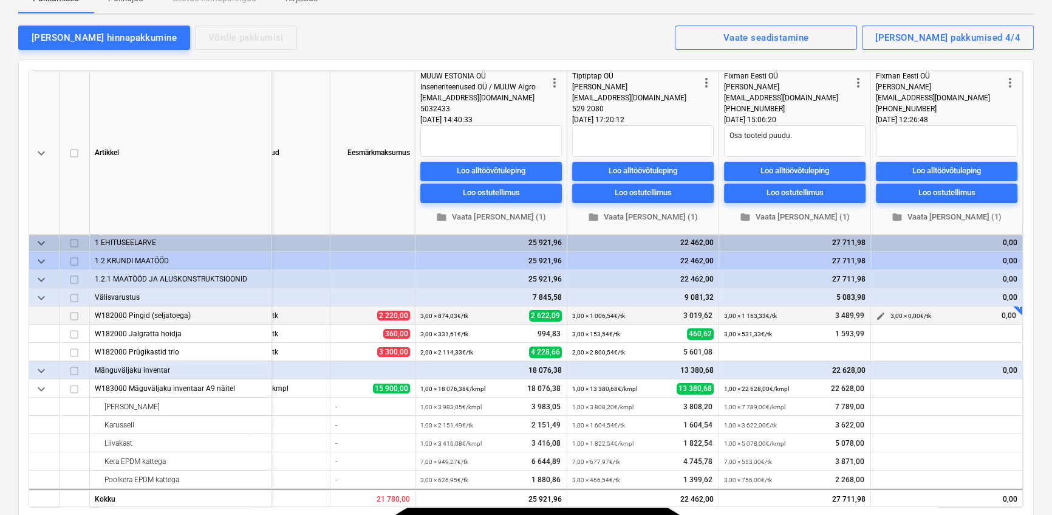
click at [876, 311] on span "edit" at bounding box center [881, 316] width 10 height 10
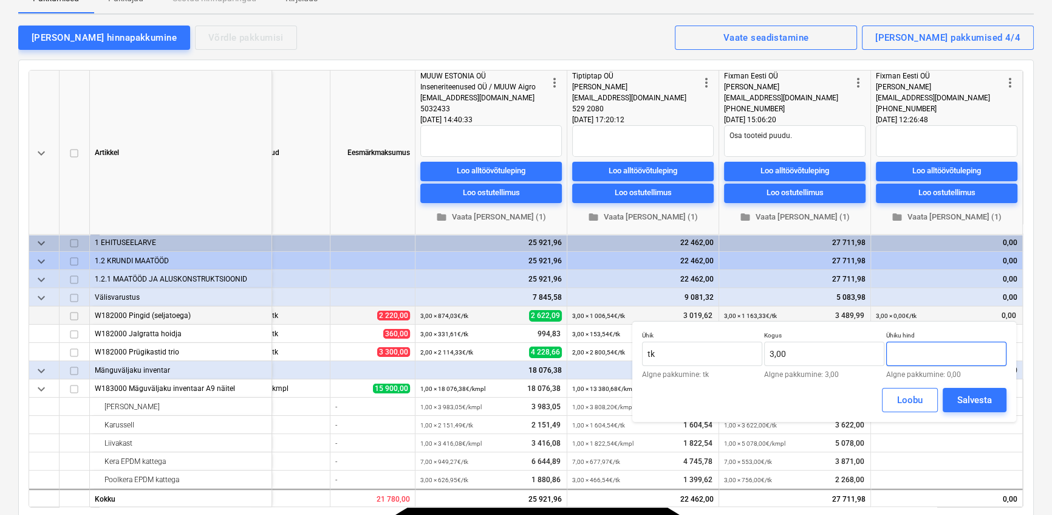
click at [915, 346] on input "text" at bounding box center [947, 354] width 120 height 24
type input "1 150,33"
click at [958, 394] on div "Salvesta" at bounding box center [975, 400] width 35 height 16
type textarea "x"
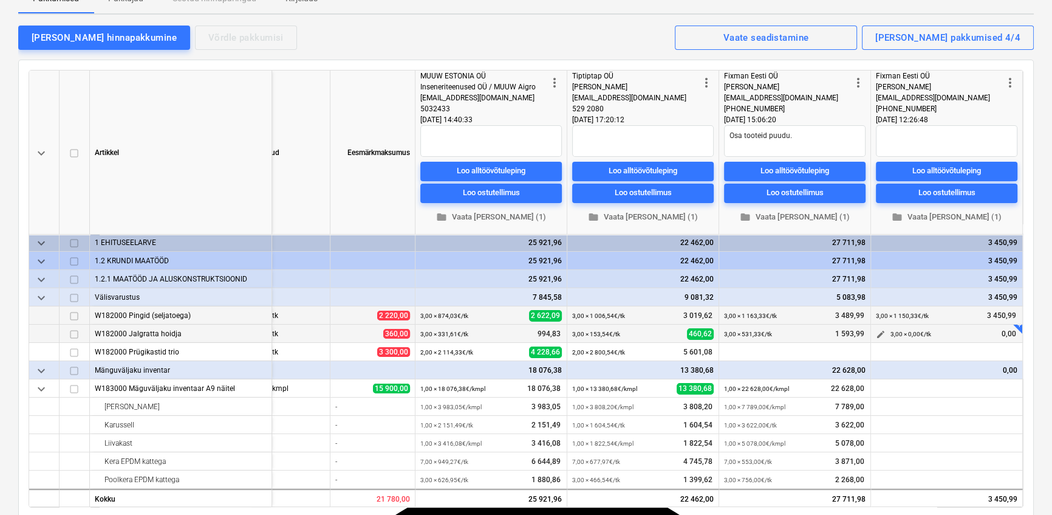
click at [876, 334] on span "edit" at bounding box center [881, 334] width 10 height 10
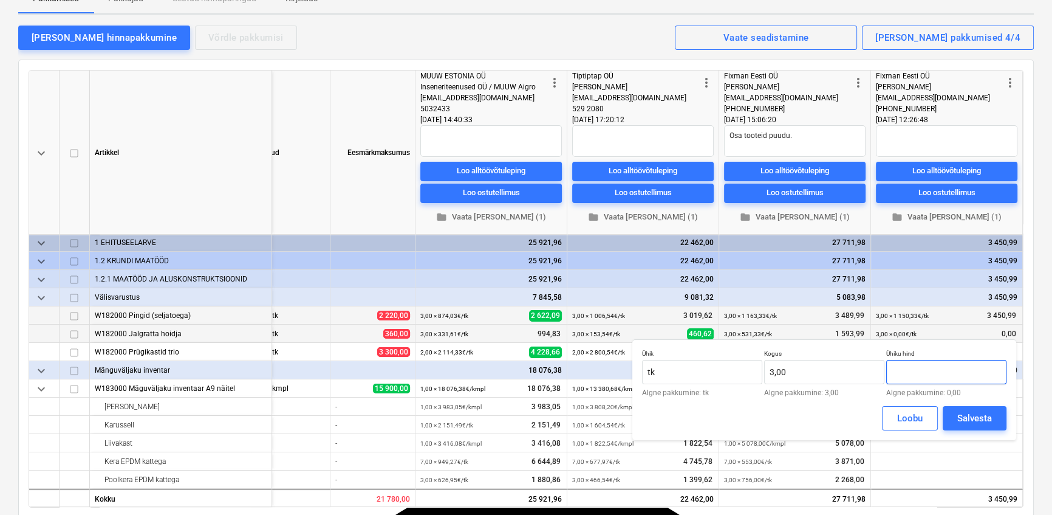
click at [921, 371] on input "text" at bounding box center [947, 372] width 120 height 24
type input "227,73"
click at [973, 414] on div "Salvesta" at bounding box center [975, 418] width 35 height 16
type textarea "x"
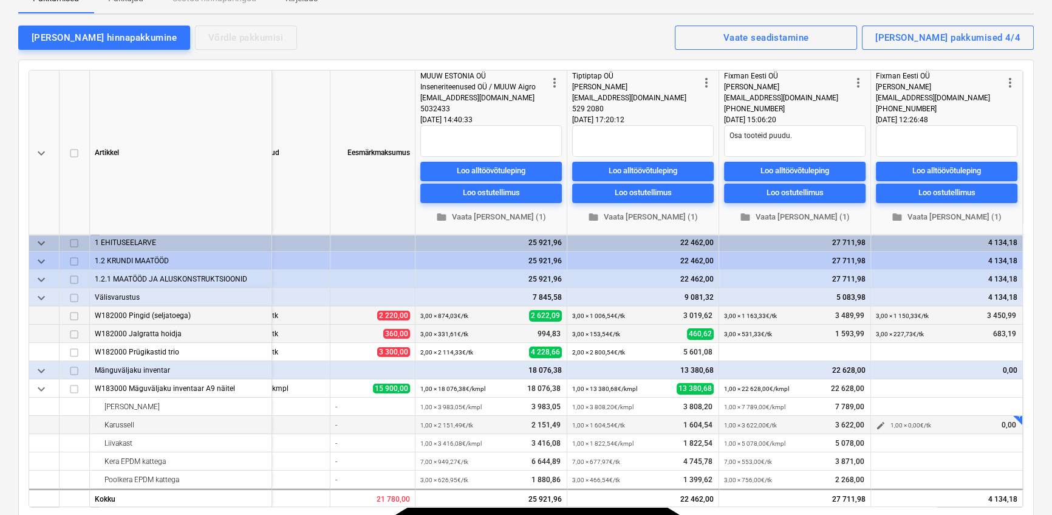
scroll to position [165, 0]
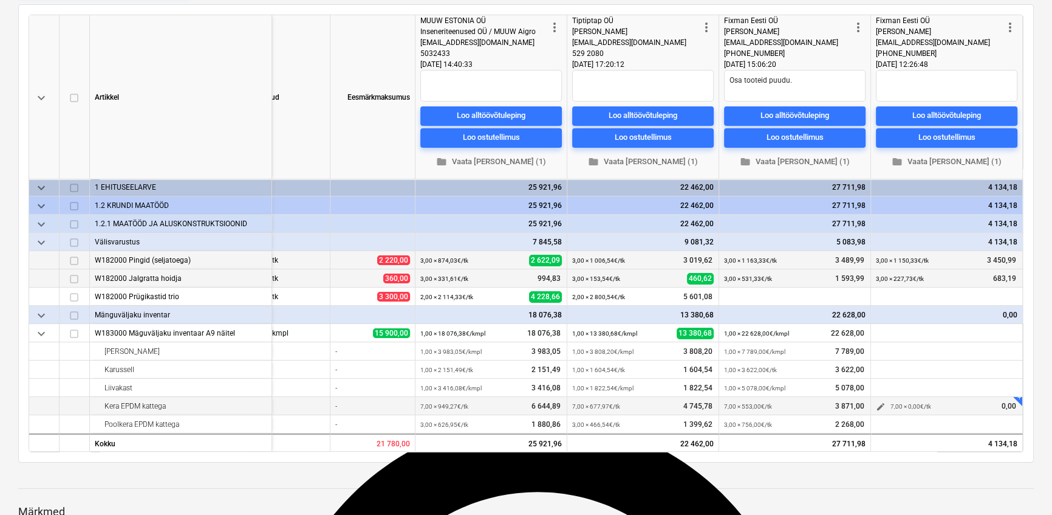
click at [876, 402] on span "edit" at bounding box center [881, 407] width 10 height 10
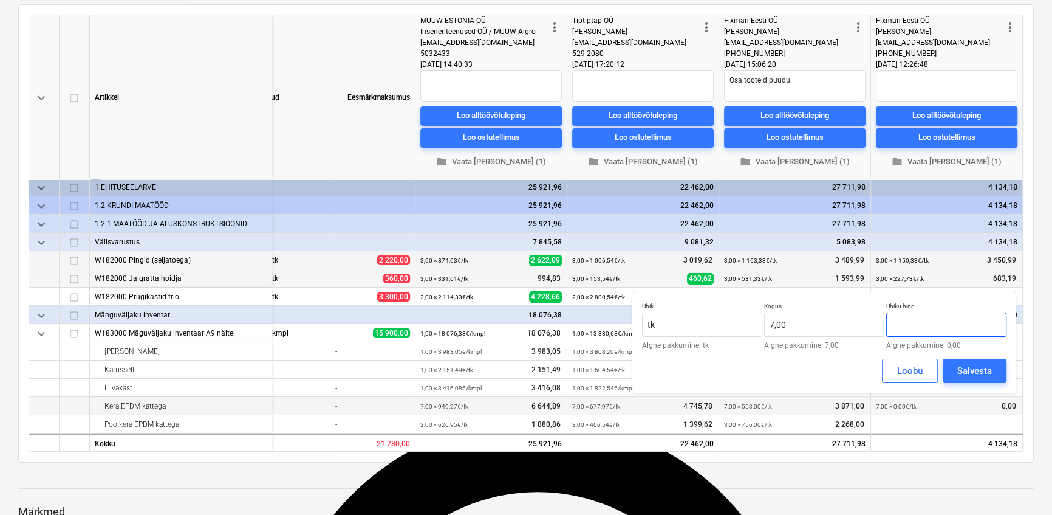
click at [923, 331] on input "text" at bounding box center [947, 324] width 120 height 24
type input "634,20"
click at [951, 375] on button "Salvesta" at bounding box center [975, 371] width 64 height 24
type textarea "x"
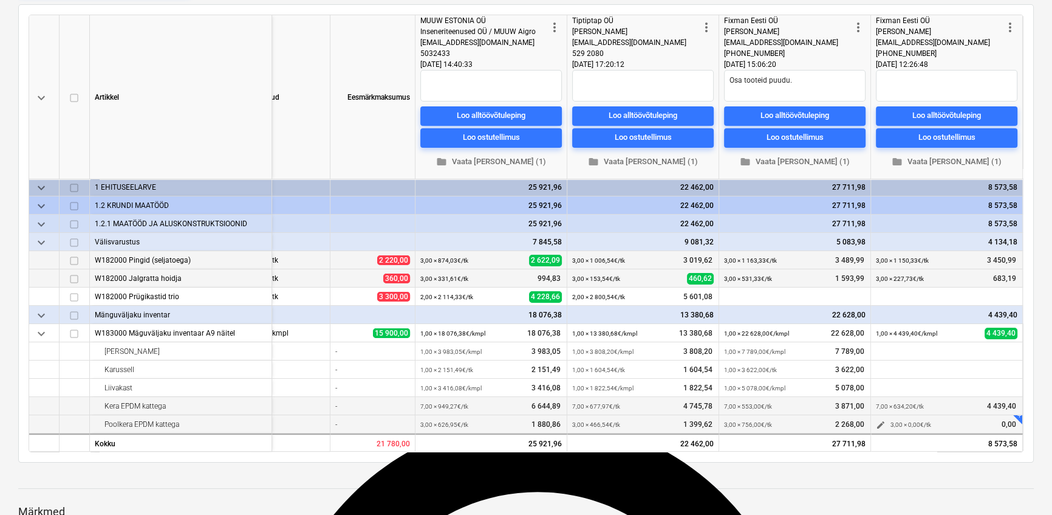
click at [877, 422] on span "edit" at bounding box center [881, 425] width 10 height 10
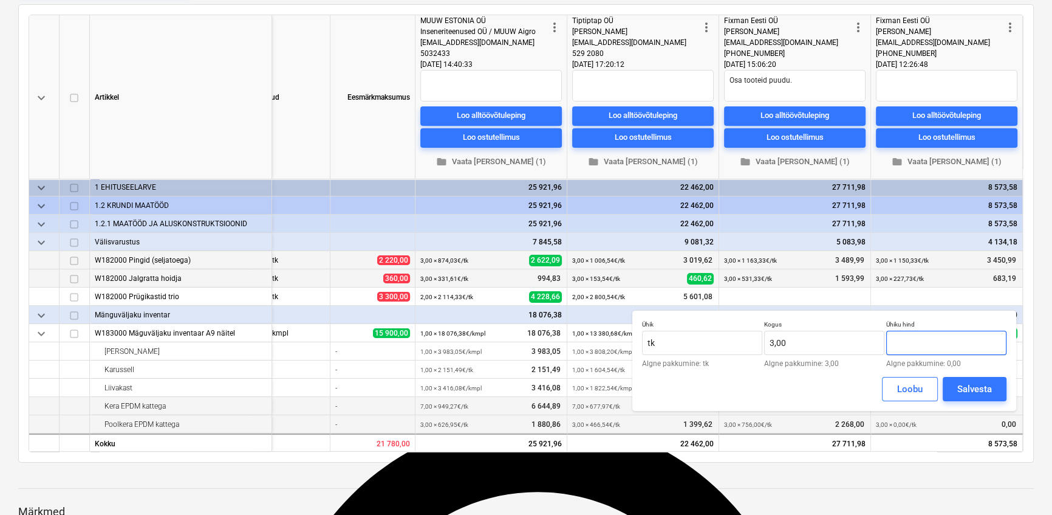
click at [918, 352] on input "text" at bounding box center [947, 343] width 120 height 24
type input "483,68"
click at [960, 385] on div "Salvesta" at bounding box center [975, 389] width 35 height 16
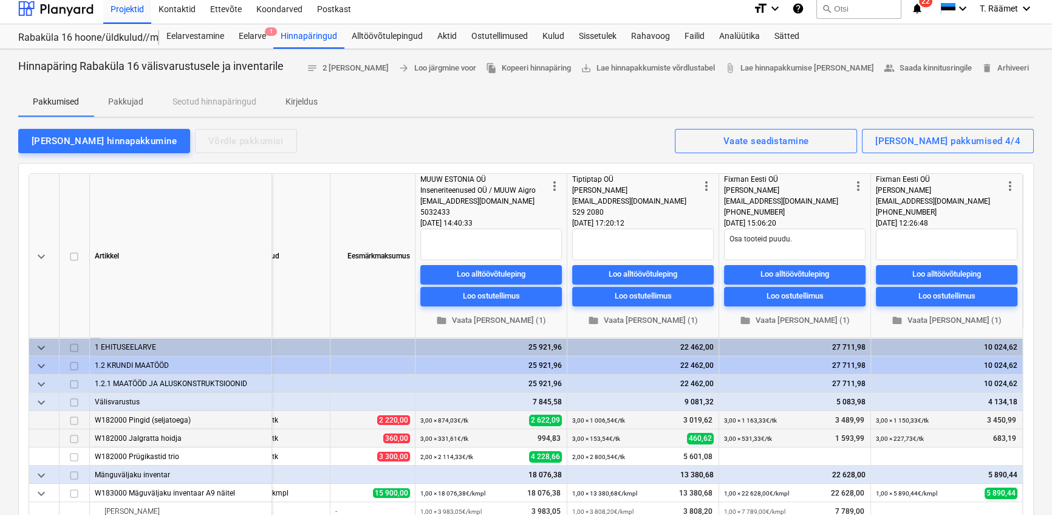
scroll to position [5, 0]
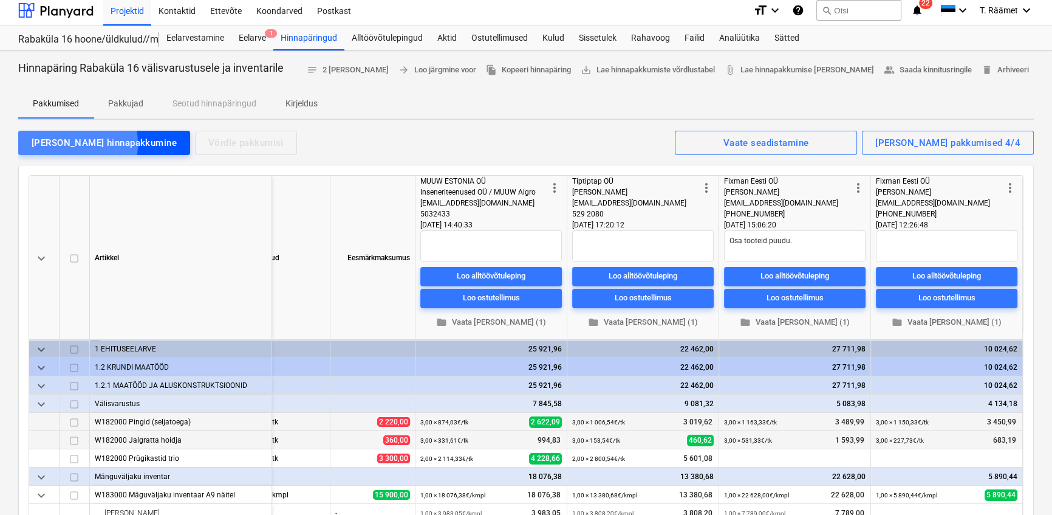
click at [69, 143] on div "[PERSON_NAME] hinnapakkumine" at bounding box center [104, 143] width 145 height 16
type textarea "x"
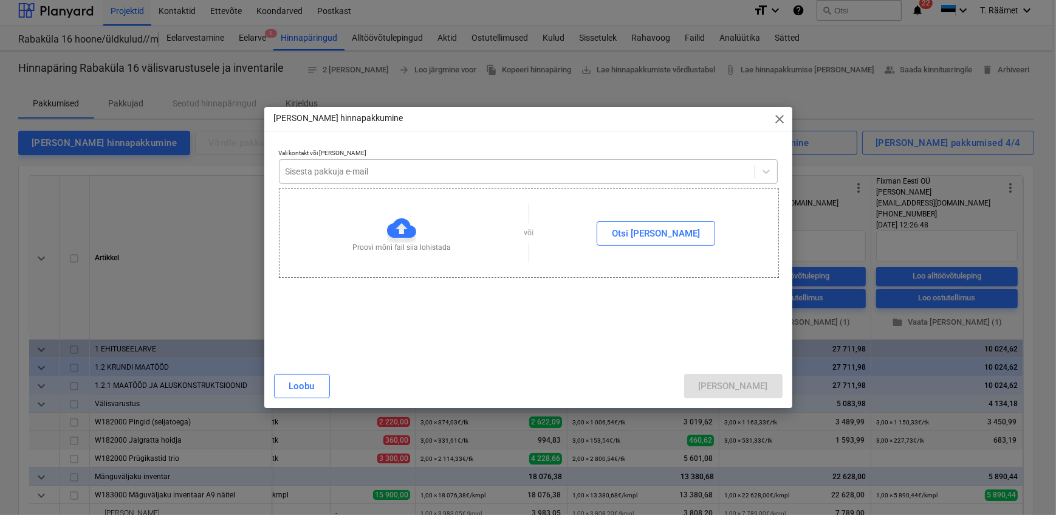
click at [316, 171] on div at bounding box center [517, 171] width 463 height 12
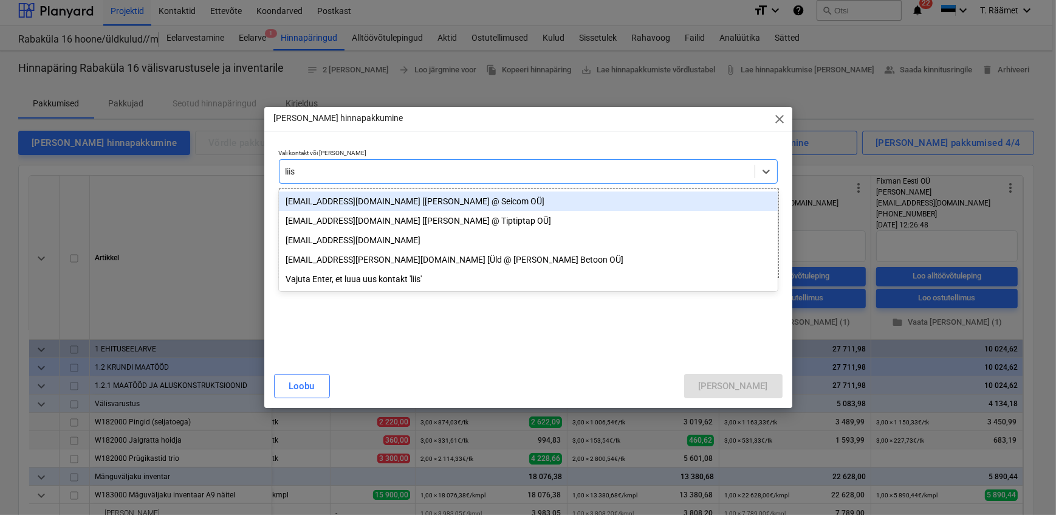
type input "liisi"
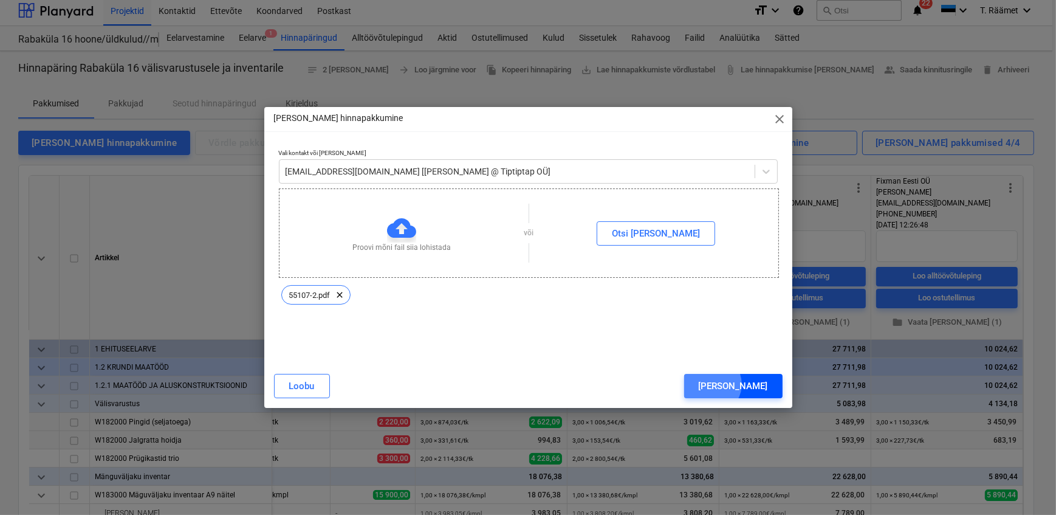
click at [763, 385] on div "[PERSON_NAME]" at bounding box center [733, 386] width 69 height 16
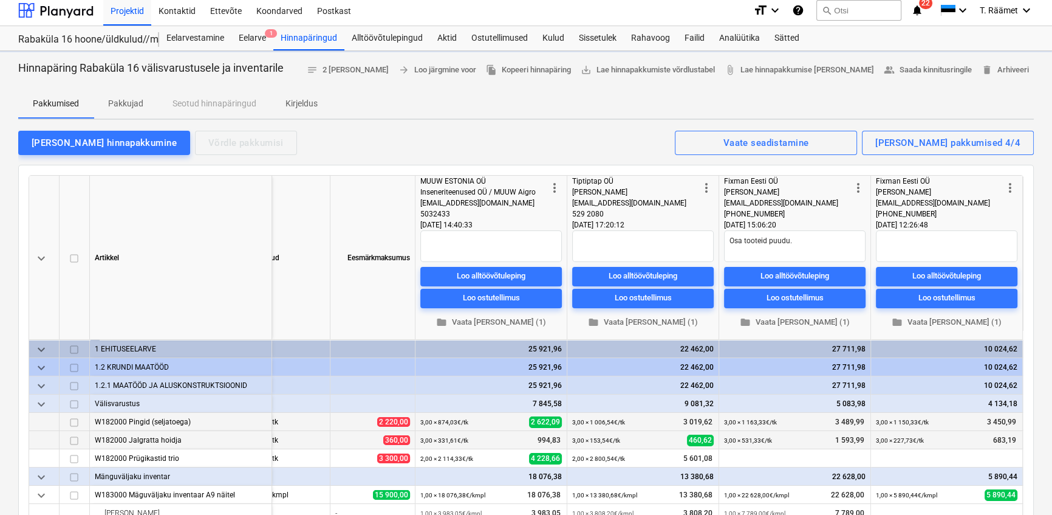
scroll to position [0, 172]
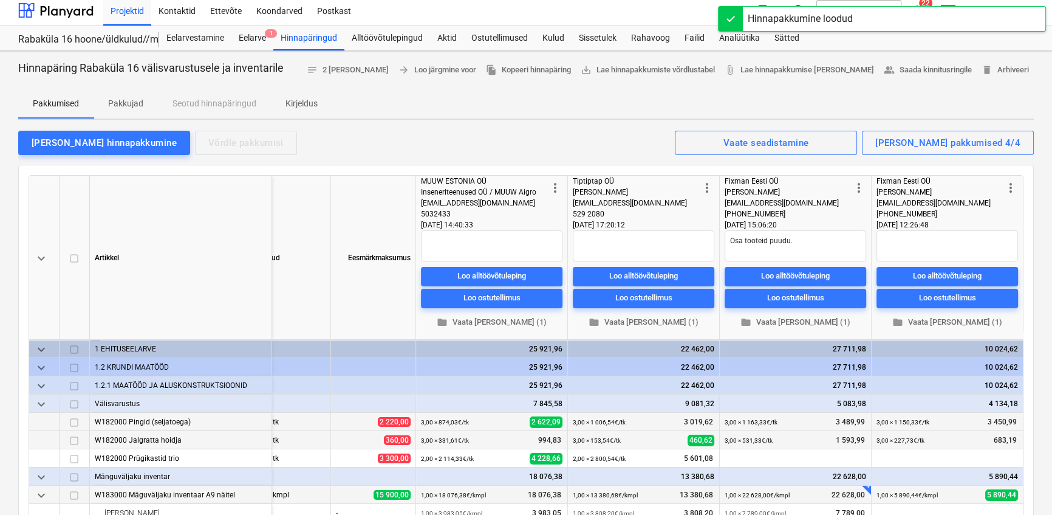
type textarea "x"
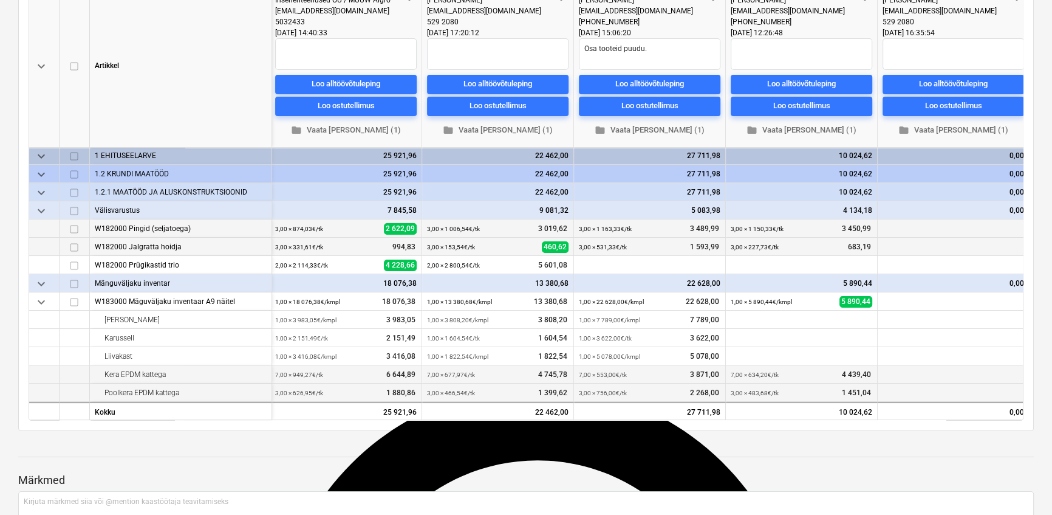
scroll to position [5, 328]
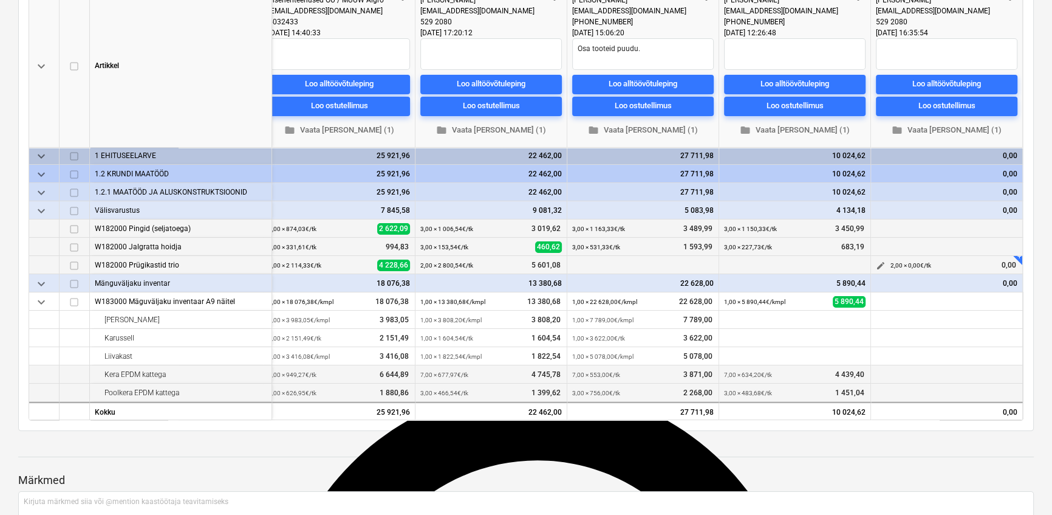
click at [876, 261] on span "edit" at bounding box center [881, 266] width 10 height 10
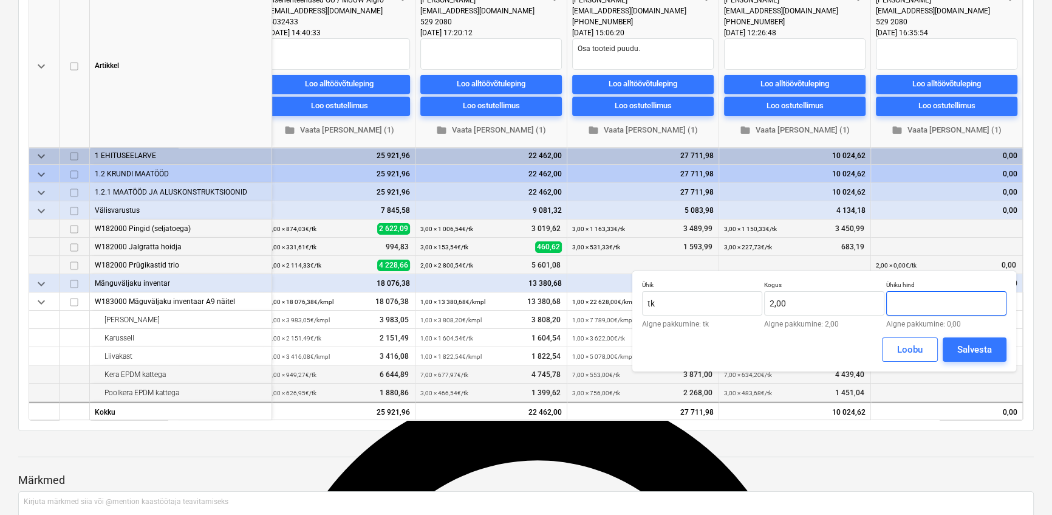
click at [908, 303] on input "text" at bounding box center [947, 303] width 120 height 24
type input "2 748,00"
click at [955, 346] on button "Salvesta" at bounding box center [975, 349] width 64 height 24
type textarea "x"
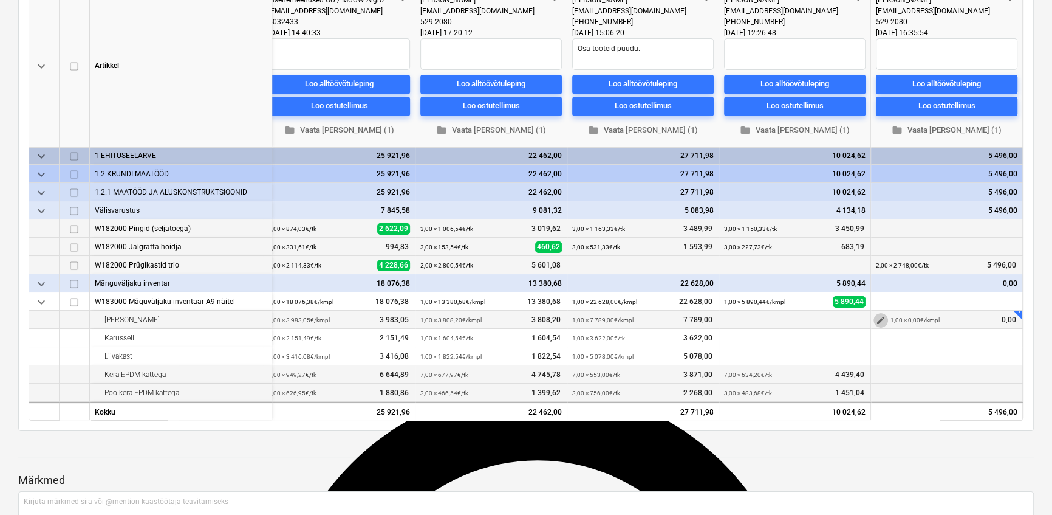
click at [876, 315] on span "edit" at bounding box center [881, 320] width 10 height 10
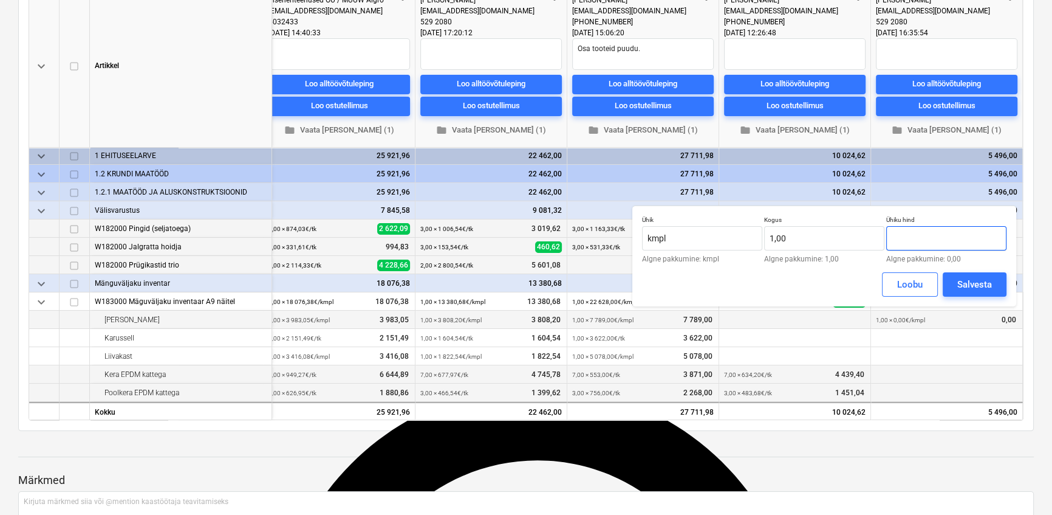
click at [917, 239] on input "text" at bounding box center [947, 238] width 120 height 24
type input "0,00"
click at [905, 236] on input "0,00" at bounding box center [947, 238] width 120 height 24
type textarea "x"
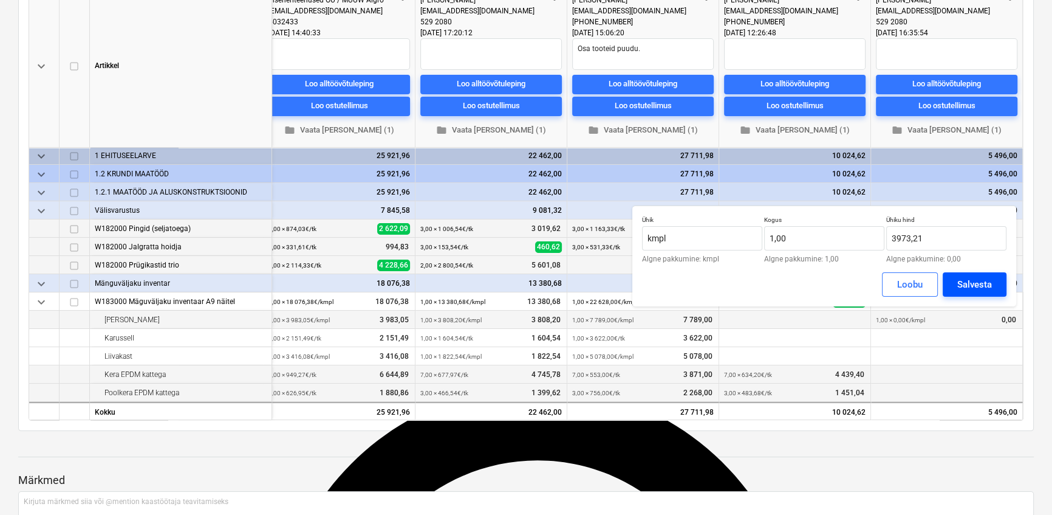
type input "3 973,21"
click at [970, 279] on div "Salvesta" at bounding box center [975, 284] width 35 height 16
type textarea "x"
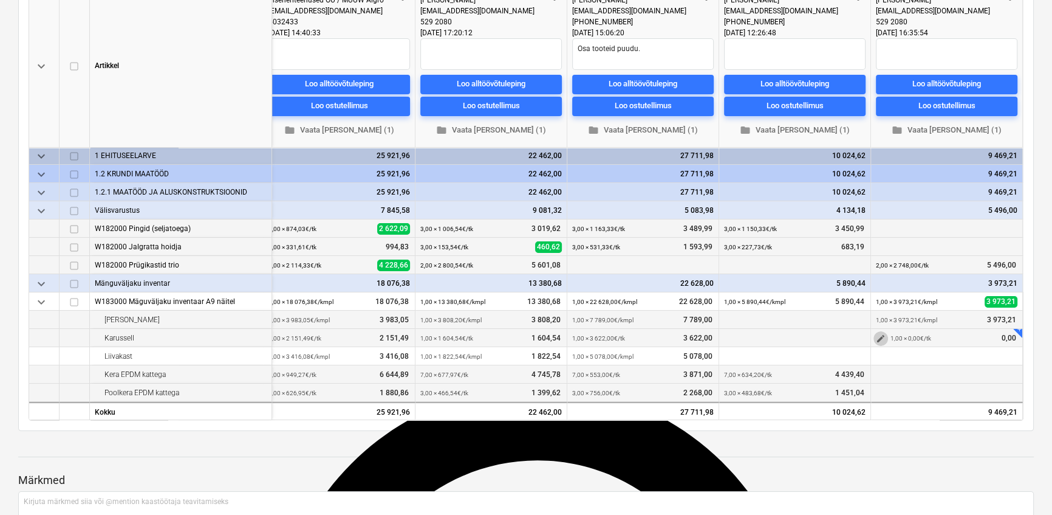
click at [876, 334] on span "edit" at bounding box center [881, 339] width 10 height 10
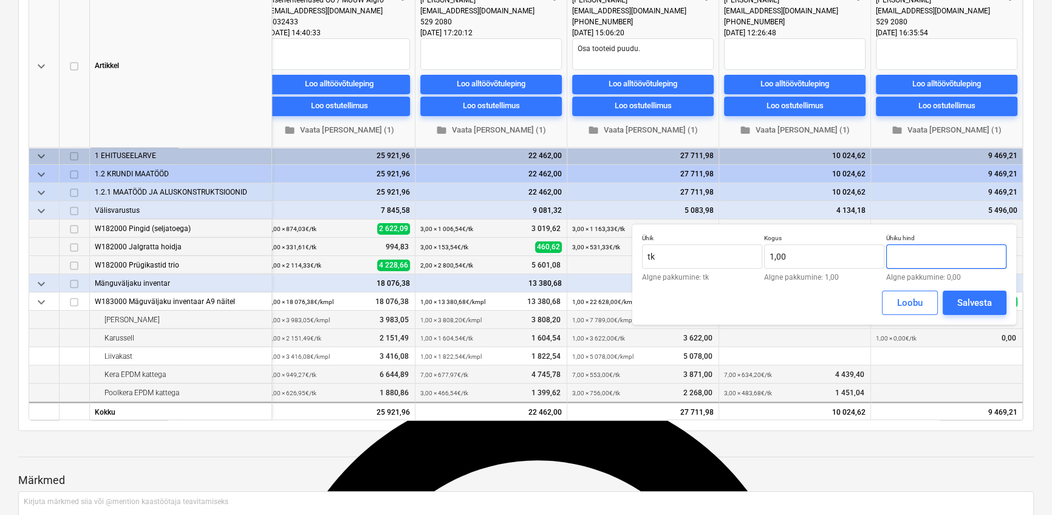
click at [922, 246] on input "text" at bounding box center [947, 256] width 120 height 24
type input "1 884,23"
click at [960, 303] on div "Salvesta" at bounding box center [975, 303] width 35 height 16
type textarea "x"
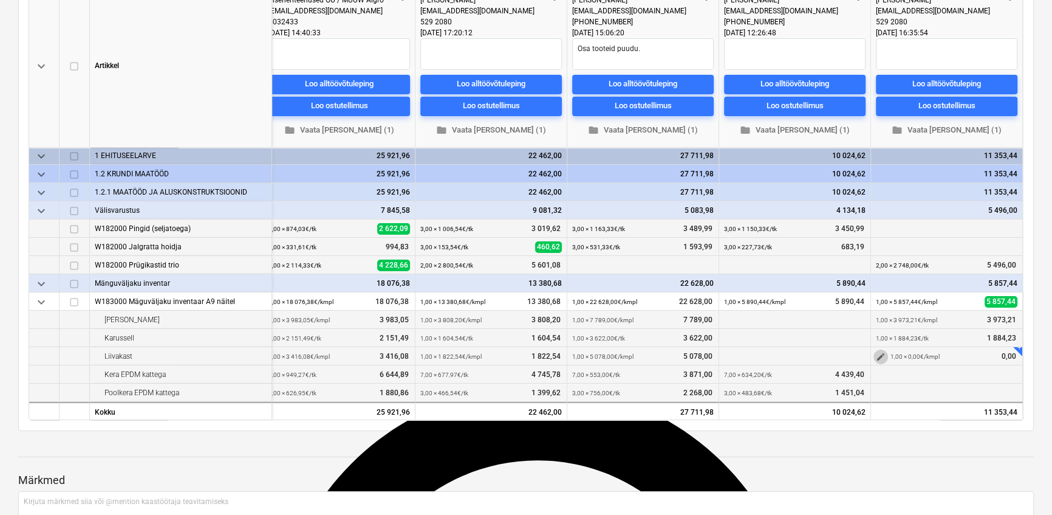
click at [876, 352] on span "edit" at bounding box center [881, 357] width 10 height 10
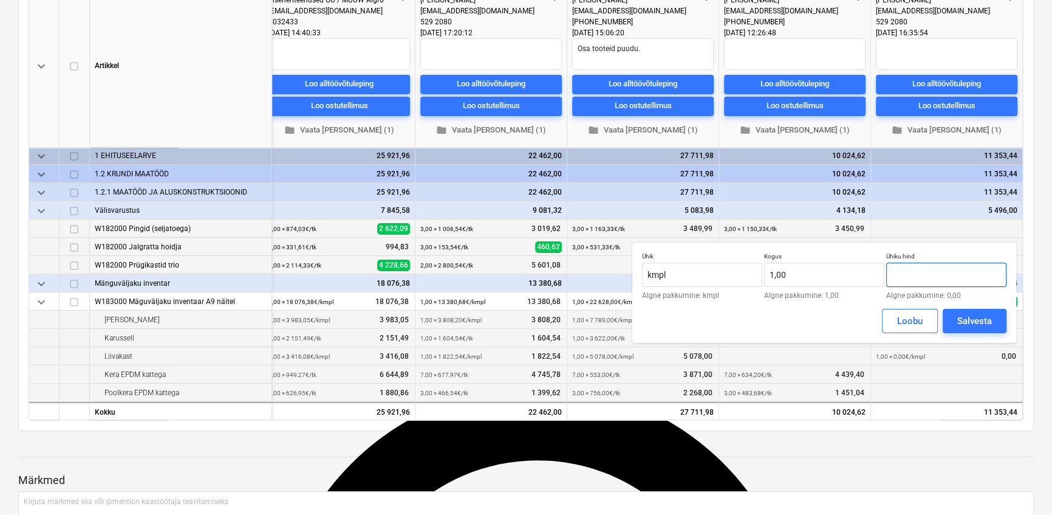
click at [911, 278] on input "text" at bounding box center [947, 275] width 120 height 24
type input "2 694,96"
click at [962, 321] on div "Salvesta" at bounding box center [975, 321] width 35 height 16
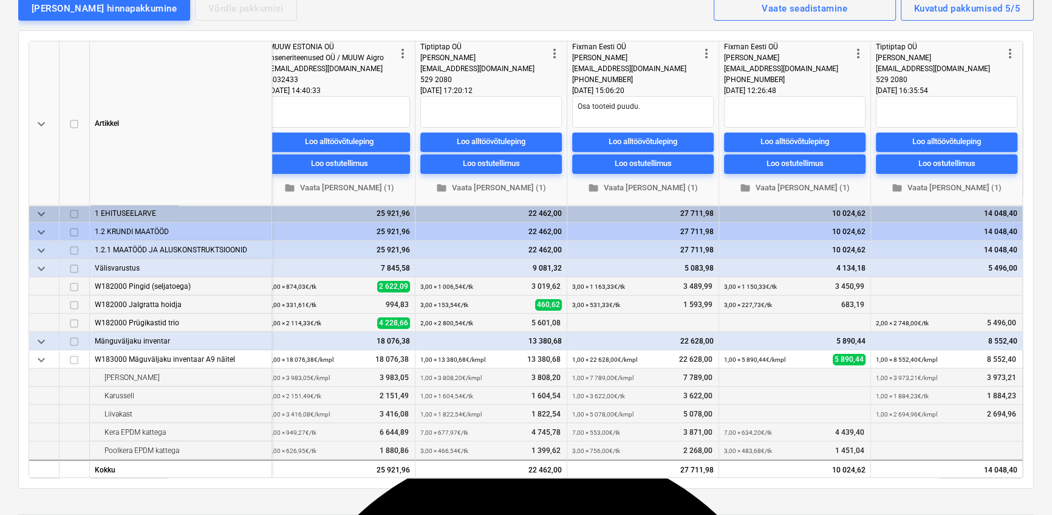
type textarea "x"
